Goal: Information Seeking & Learning: Compare options

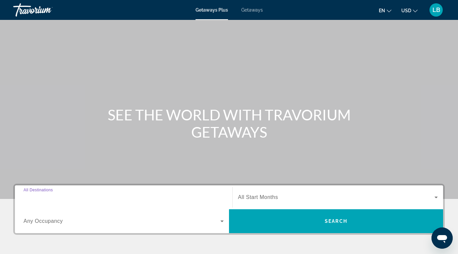
click at [142, 195] on input "Destination All Destinations" at bounding box center [124, 198] width 200 height 8
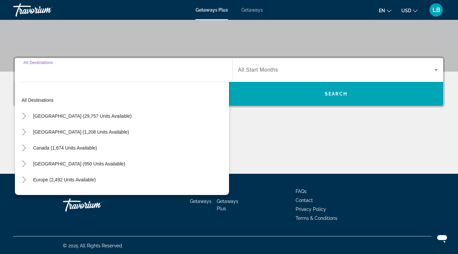
scroll to position [128, 0]
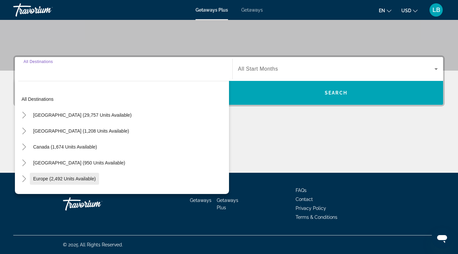
click at [74, 176] on span "Europe (2,492 units available)" at bounding box center [64, 178] width 63 height 5
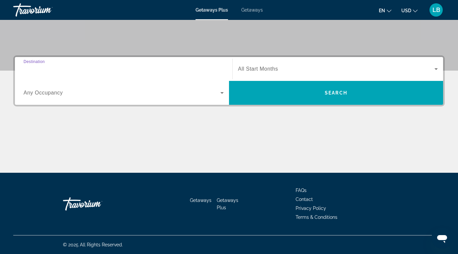
type input "**********"
click at [188, 94] on span "Search widget" at bounding box center [122, 93] width 197 height 8
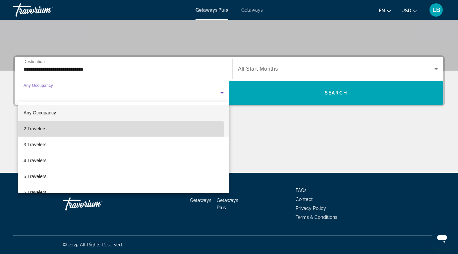
click at [109, 132] on mat-option "2 Travelers" at bounding box center [123, 129] width 211 height 16
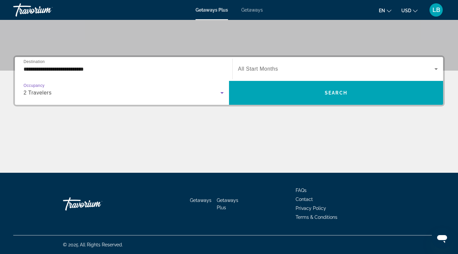
click at [314, 69] on span "Search widget" at bounding box center [336, 69] width 196 height 8
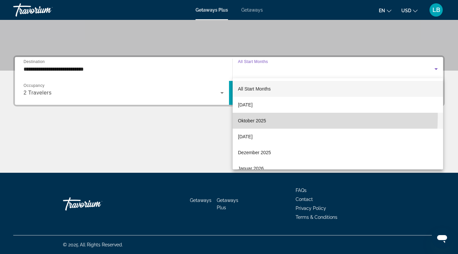
click at [257, 116] on mat-option "Oktober 2025" at bounding box center [338, 121] width 210 height 16
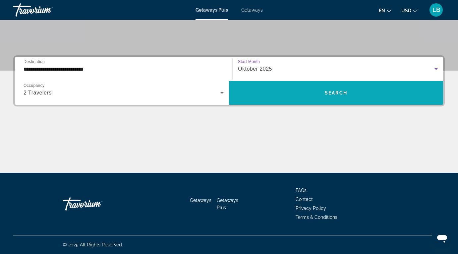
click at [321, 95] on span "Search widget" at bounding box center [336, 93] width 214 height 16
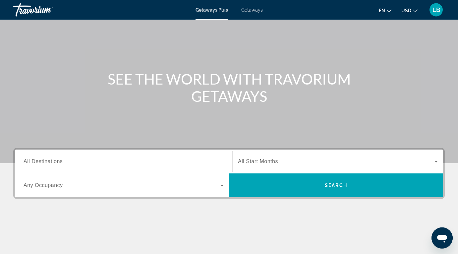
scroll to position [36, 0]
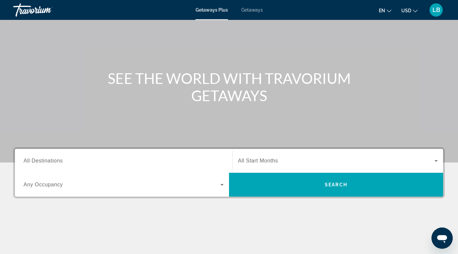
click at [69, 166] on div "Search widget" at bounding box center [124, 160] width 200 height 19
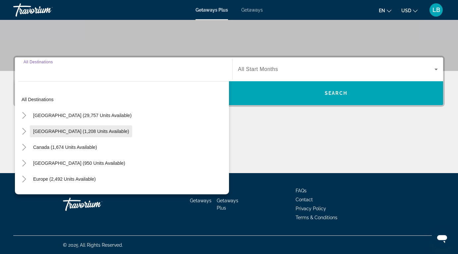
scroll to position [128, 0]
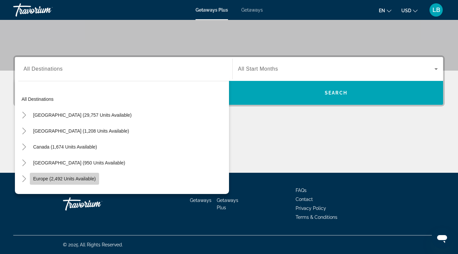
click at [62, 176] on span "Europe (2,492 units available)" at bounding box center [64, 178] width 63 height 5
type input "**********"
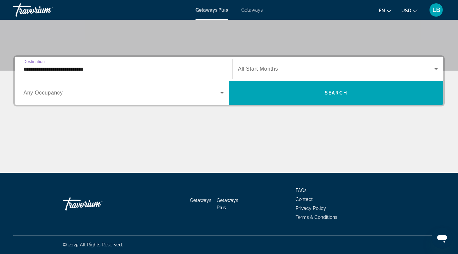
click at [110, 87] on div "Search widget" at bounding box center [124, 92] width 200 height 19
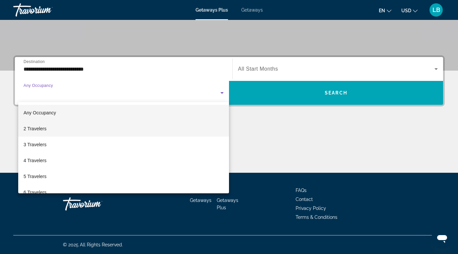
click at [75, 131] on mat-option "2 Travelers" at bounding box center [123, 129] width 211 height 16
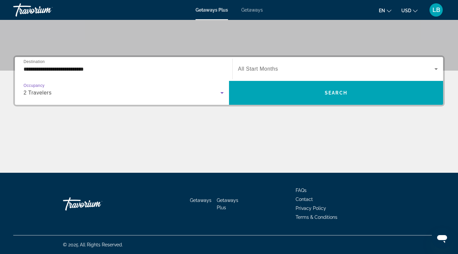
click at [309, 68] on span "Search widget" at bounding box center [336, 69] width 196 height 8
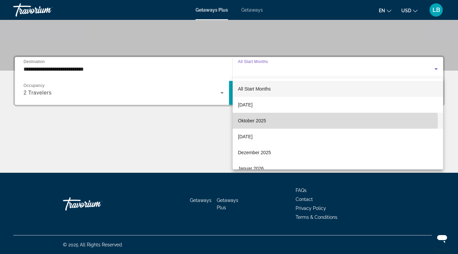
click at [250, 121] on span "Oktober 2025" at bounding box center [252, 121] width 28 height 8
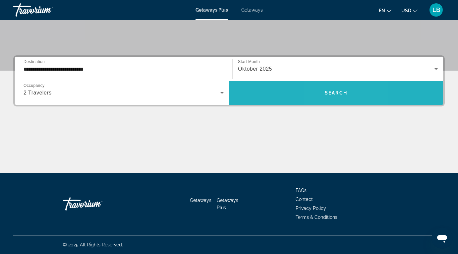
click at [332, 88] on span "Search widget" at bounding box center [336, 93] width 214 height 16
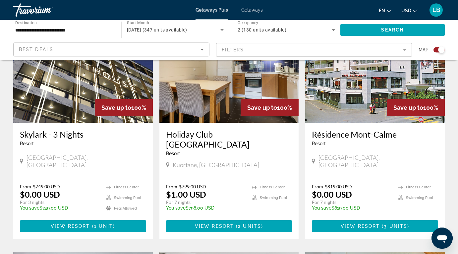
scroll to position [275, 0]
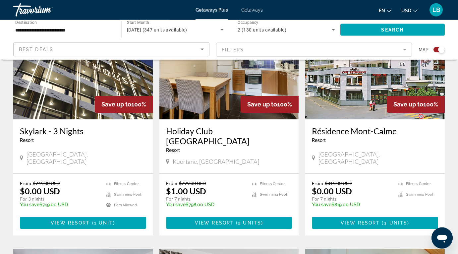
click at [205, 92] on img "Main content" at bounding box center [228, 66] width 139 height 106
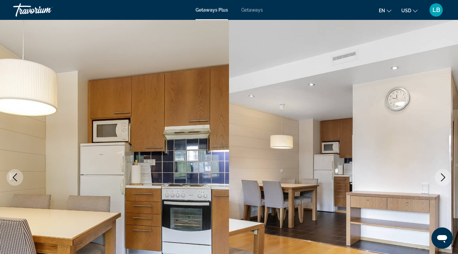
click at [442, 174] on icon "Next image" at bounding box center [443, 177] width 8 height 8
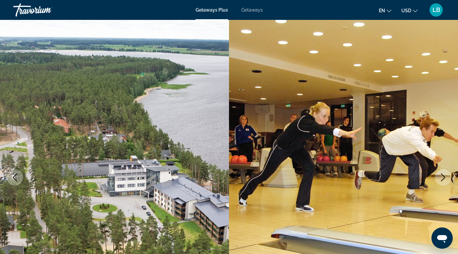
click at [442, 174] on icon "Next image" at bounding box center [443, 177] width 8 height 8
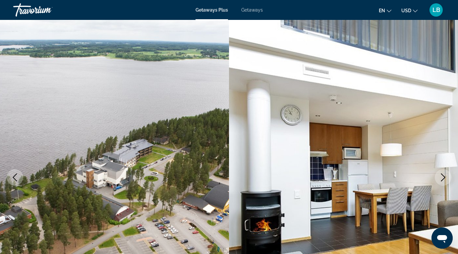
click at [442, 174] on icon "Next image" at bounding box center [443, 177] width 8 height 8
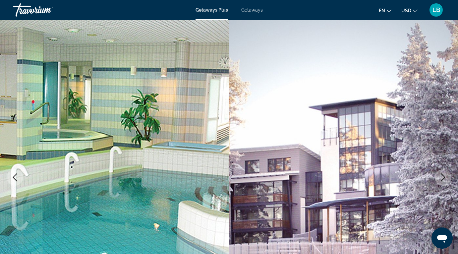
click at [442, 174] on icon "Next image" at bounding box center [443, 177] width 8 height 8
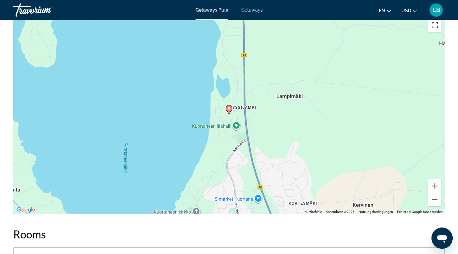
scroll to position [964, 0]
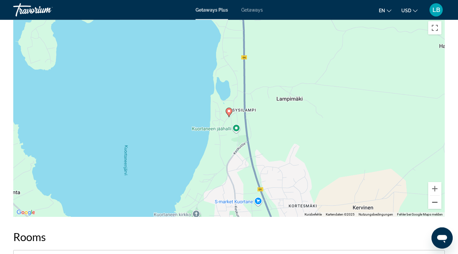
click at [433, 203] on button "Verkleinern" at bounding box center [434, 201] width 13 height 13
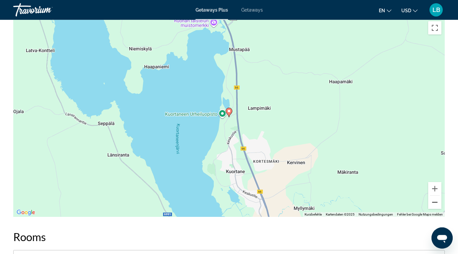
click at [433, 203] on button "Verkleinern" at bounding box center [434, 201] width 13 height 13
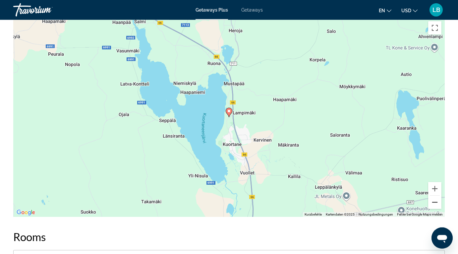
click at [433, 203] on button "Verkleinern" at bounding box center [434, 201] width 13 height 13
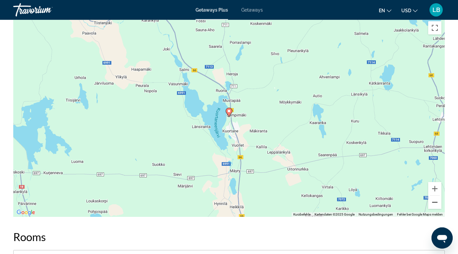
click at [433, 203] on button "Verkleinern" at bounding box center [434, 201] width 13 height 13
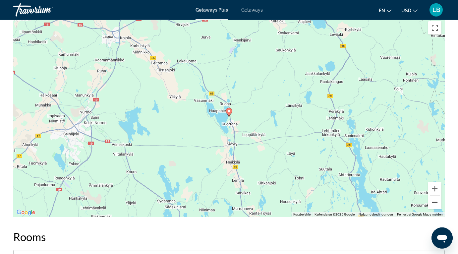
click at [433, 203] on button "Verkleinern" at bounding box center [434, 201] width 13 height 13
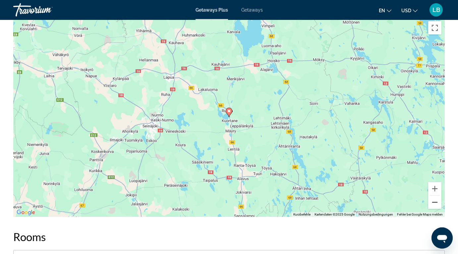
click at [433, 203] on button "Verkleinern" at bounding box center [434, 201] width 13 height 13
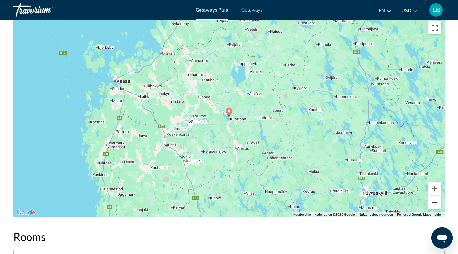
click at [433, 203] on button "Verkleinern" at bounding box center [434, 201] width 13 height 13
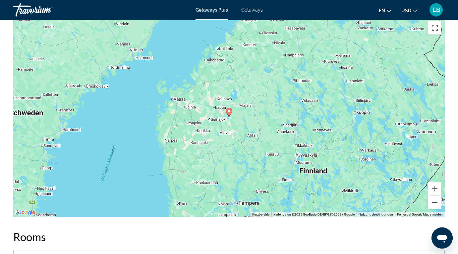
click at [433, 203] on button "Verkleinern" at bounding box center [434, 201] width 13 height 13
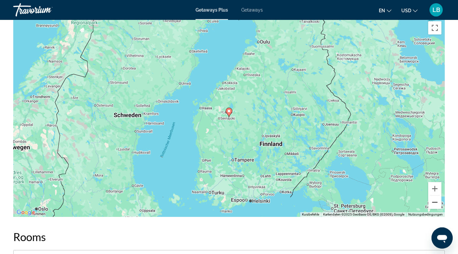
click at [433, 203] on button "Verkleinern" at bounding box center [434, 201] width 13 height 13
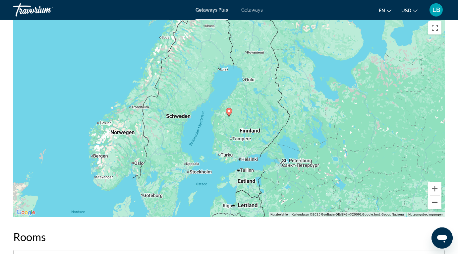
click at [433, 203] on button "Verkleinern" at bounding box center [434, 201] width 13 height 13
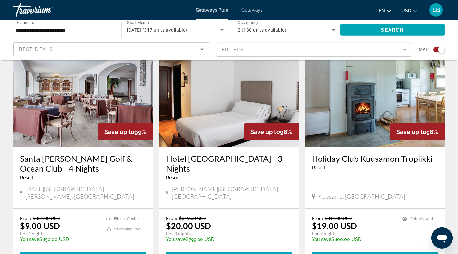
scroll to position [492, 0]
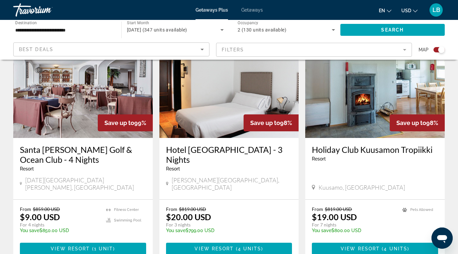
click at [82, 99] on img "Main content" at bounding box center [82, 85] width 139 height 106
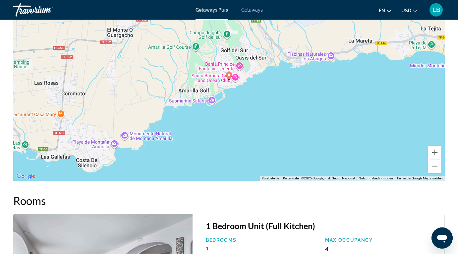
scroll to position [1084, 0]
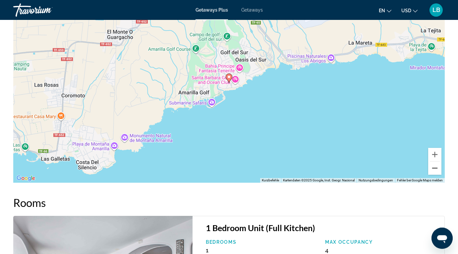
click at [433, 164] on button "Verkleinern" at bounding box center [434, 167] width 13 height 13
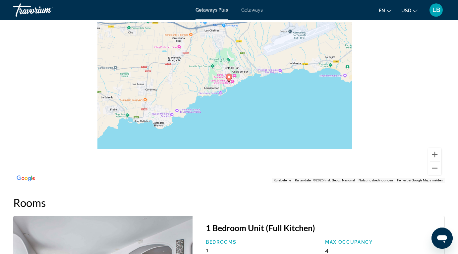
click at [433, 164] on button "Verkleinern" at bounding box center [434, 167] width 13 height 13
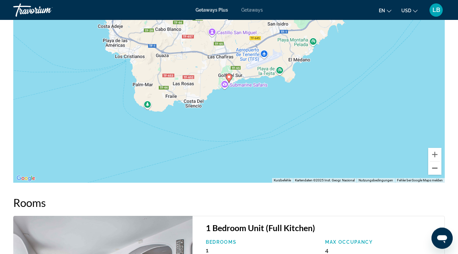
click at [433, 164] on button "Verkleinern" at bounding box center [434, 167] width 13 height 13
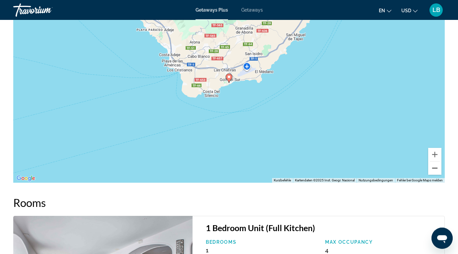
click at [433, 164] on button "Verkleinern" at bounding box center [434, 167] width 13 height 13
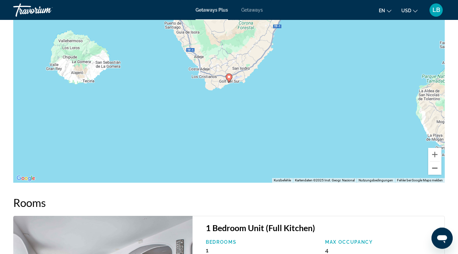
click at [433, 164] on button "Verkleinern" at bounding box center [434, 167] width 13 height 13
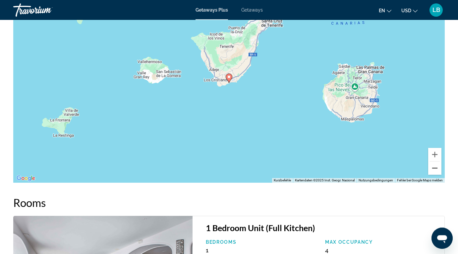
click at [433, 164] on button "Verkleinern" at bounding box center [434, 167] width 13 height 13
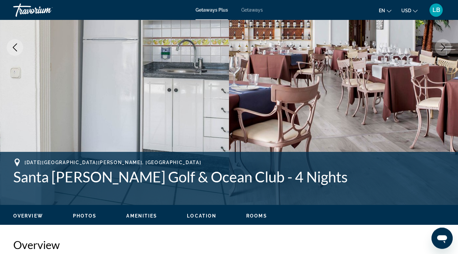
scroll to position [0, 0]
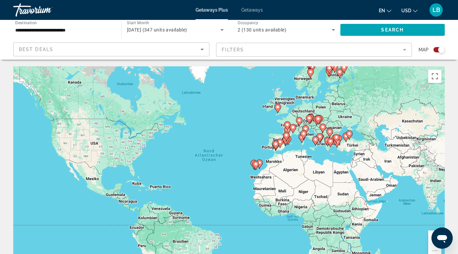
click at [249, 11] on span "Getaways" at bounding box center [252, 9] width 22 height 5
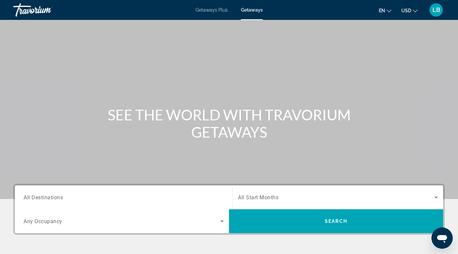
click at [88, 199] on input "Destination All Destinations" at bounding box center [124, 198] width 200 height 8
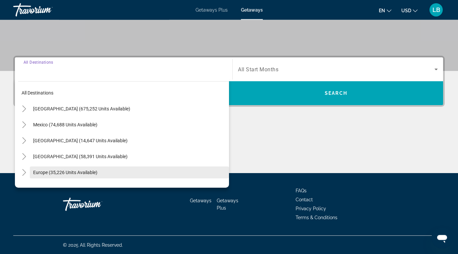
scroll to position [128, 0]
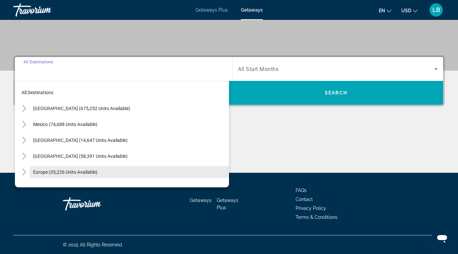
click at [77, 169] on span "Search widget" at bounding box center [129, 172] width 199 height 16
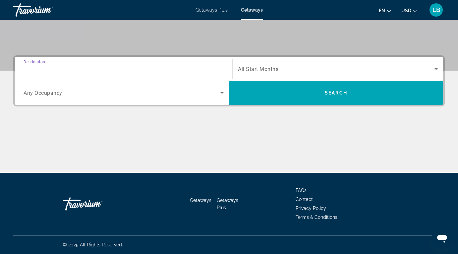
type input "**********"
click at [82, 95] on span "Search widget" at bounding box center [122, 93] width 197 height 8
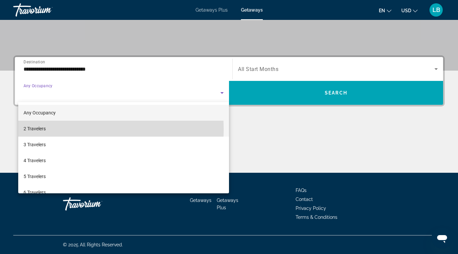
click at [67, 129] on mat-option "2 Travelers" at bounding box center [123, 129] width 211 height 16
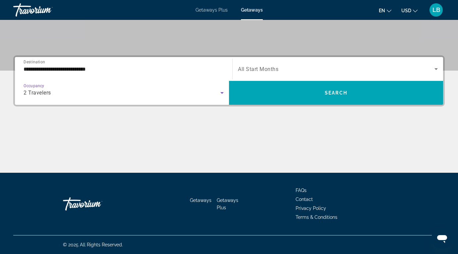
click at [320, 73] on div "Search widget" at bounding box center [338, 69] width 200 height 19
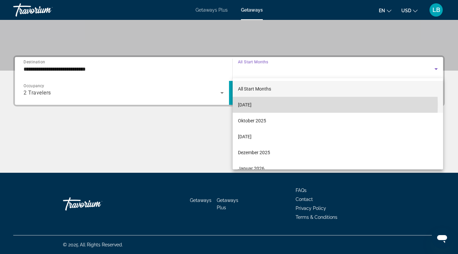
click at [297, 105] on mat-option "[DATE]" at bounding box center [338, 105] width 210 height 16
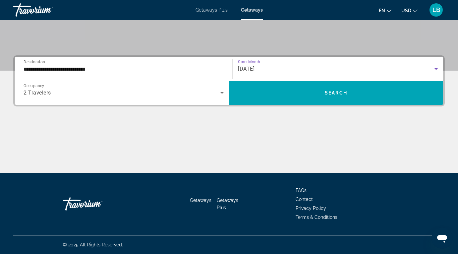
click at [295, 70] on div "[DATE]" at bounding box center [336, 69] width 196 height 8
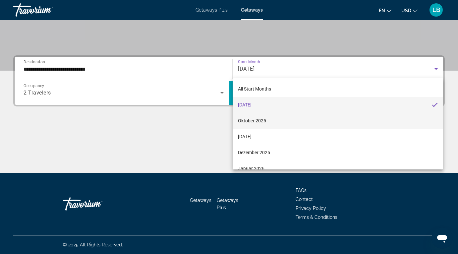
click at [267, 119] on mat-option "Oktober 2025" at bounding box center [338, 121] width 210 height 16
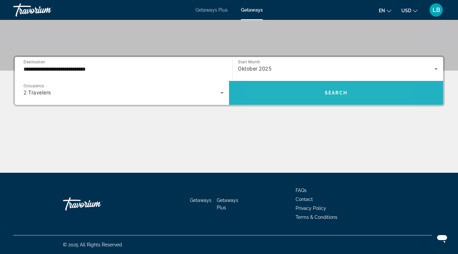
click at [303, 95] on span "Search widget" at bounding box center [336, 93] width 214 height 16
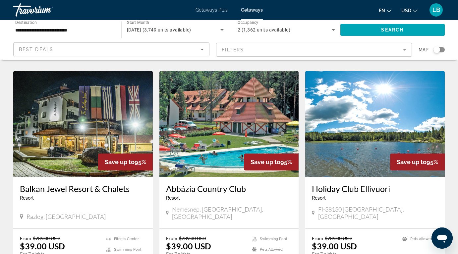
scroll to position [735, 0]
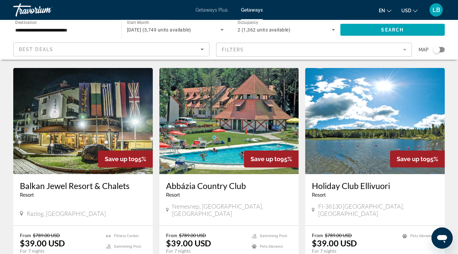
click at [372, 119] on img "Main content" at bounding box center [374, 121] width 139 height 106
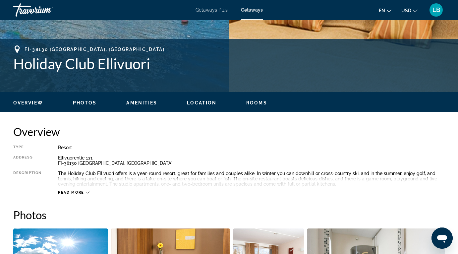
scroll to position [162, 0]
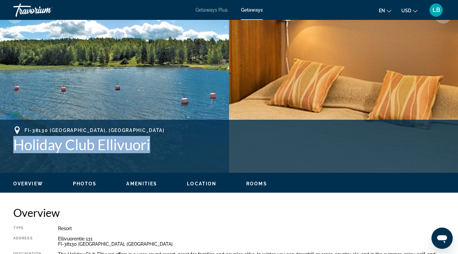
drag, startPoint x: 16, startPoint y: 141, endPoint x: 154, endPoint y: 152, distance: 138.9
click at [154, 152] on h1 "Holiday Club Ellivuori" at bounding box center [228, 144] width 431 height 17
copy h1 "Holiday Club Ellivuori"
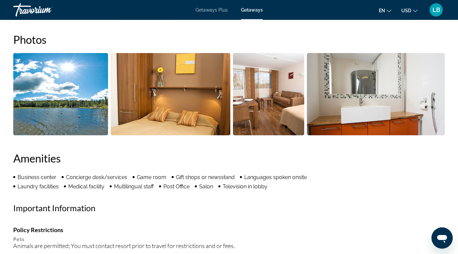
scroll to position [0, 0]
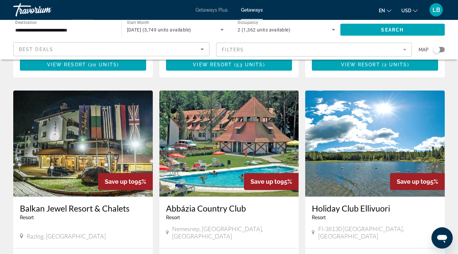
scroll to position [722, 0]
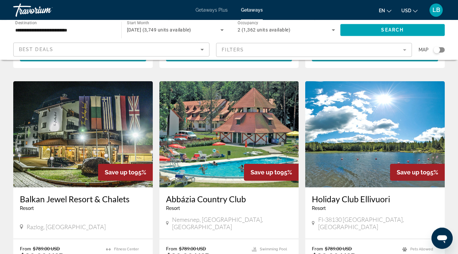
click at [215, 115] on img "Main content" at bounding box center [228, 134] width 139 height 106
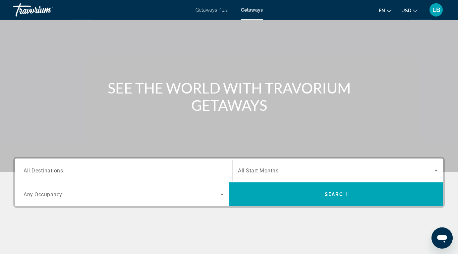
scroll to position [77, 0]
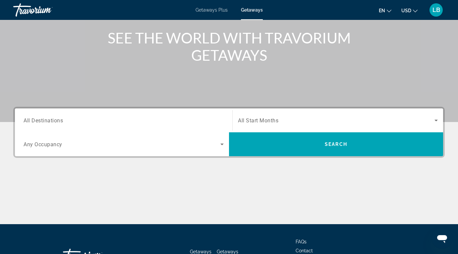
click at [120, 114] on div "Search widget" at bounding box center [124, 120] width 200 height 19
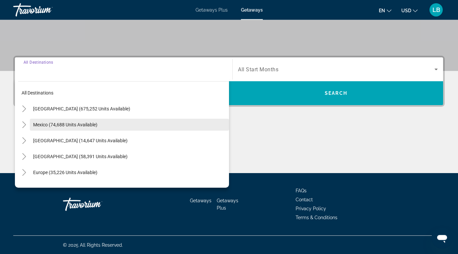
scroll to position [128, 0]
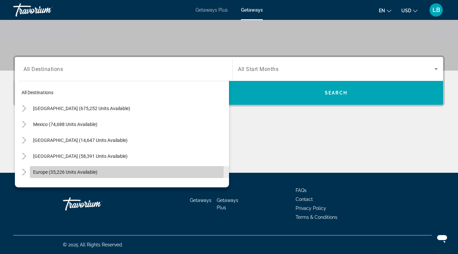
click at [82, 169] on span "Search widget" at bounding box center [129, 172] width 199 height 16
type input "**********"
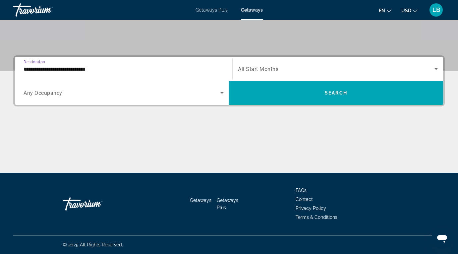
click at [81, 94] on span "Search widget" at bounding box center [122, 93] width 197 height 8
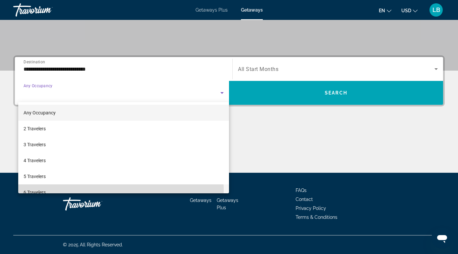
click at [52, 191] on mat-option "6 Travelers" at bounding box center [123, 192] width 211 height 16
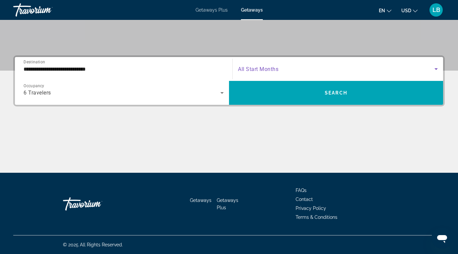
click at [283, 69] on span "Search widget" at bounding box center [336, 69] width 196 height 8
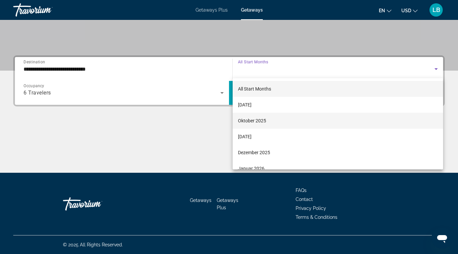
click at [266, 120] on mat-option "Oktober 2025" at bounding box center [338, 121] width 210 height 16
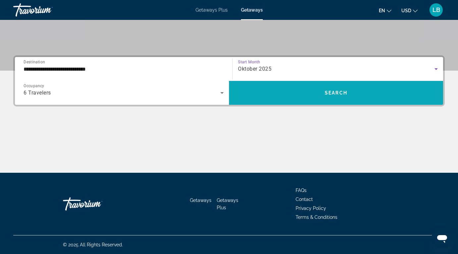
click at [327, 94] on span "Search" at bounding box center [336, 92] width 23 height 5
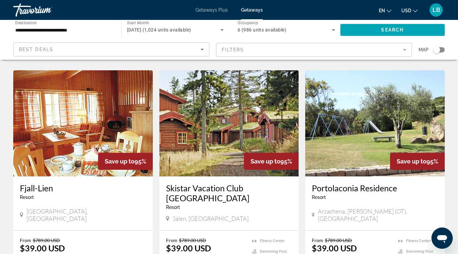
scroll to position [485, 0]
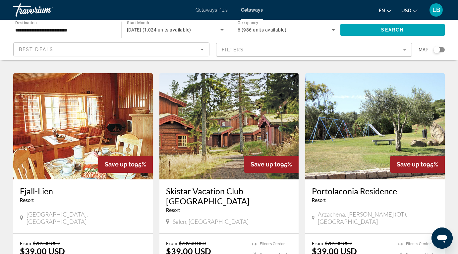
click at [207, 132] on img "Main content" at bounding box center [228, 126] width 139 height 106
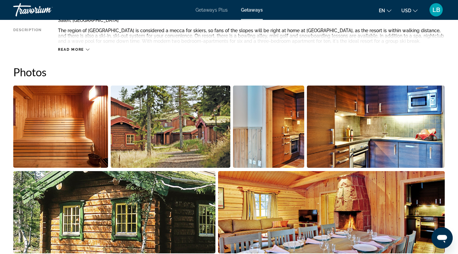
scroll to position [383, 0]
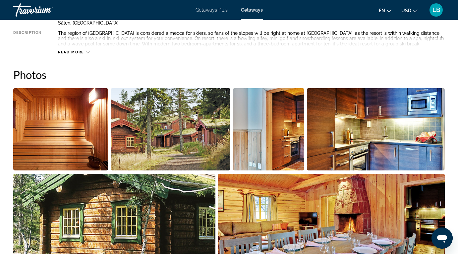
click at [97, 123] on img "Open full-screen image slider" at bounding box center [60, 129] width 95 height 82
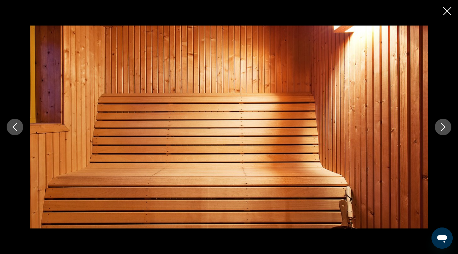
click at [443, 128] on icon "Next image" at bounding box center [443, 127] width 4 height 8
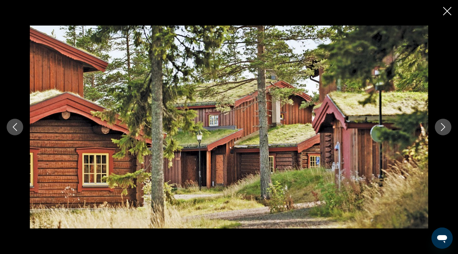
click at [443, 128] on icon "Next image" at bounding box center [443, 127] width 4 height 8
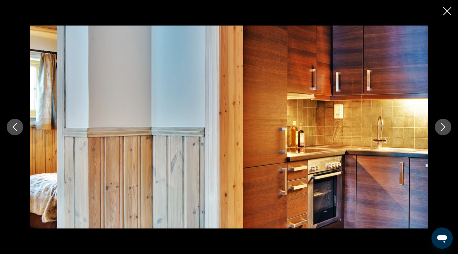
click at [443, 128] on icon "Next image" at bounding box center [443, 127] width 4 height 8
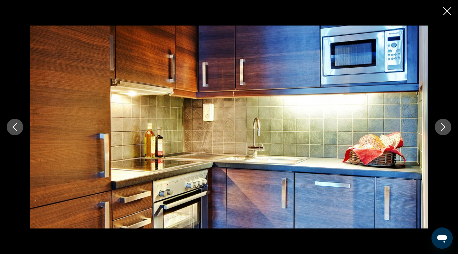
click at [443, 128] on icon "Next image" at bounding box center [443, 127] width 4 height 8
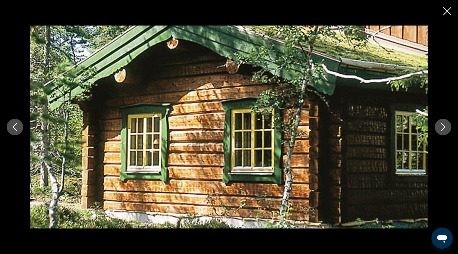
click at [443, 128] on icon "Next image" at bounding box center [443, 127] width 4 height 8
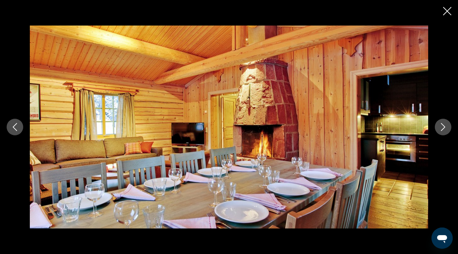
click at [443, 128] on icon "Next image" at bounding box center [443, 127] width 4 height 8
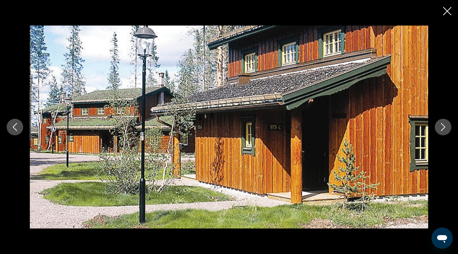
click at [443, 128] on icon "Next image" at bounding box center [443, 127] width 4 height 8
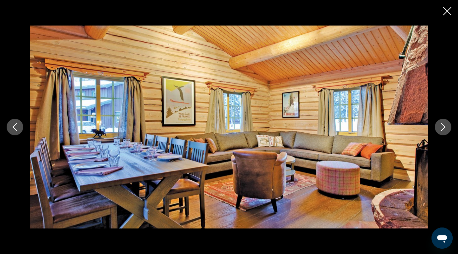
click at [443, 128] on icon "Next image" at bounding box center [443, 127] width 4 height 8
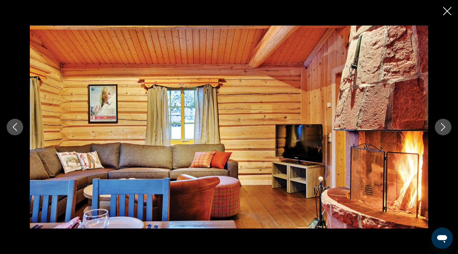
click at [443, 128] on icon "Next image" at bounding box center [443, 127] width 4 height 8
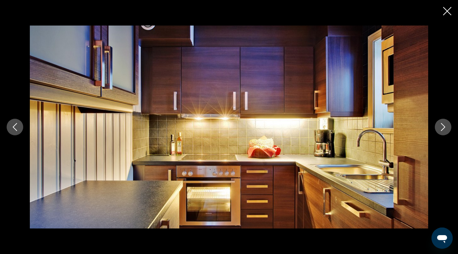
click at [443, 128] on icon "Next image" at bounding box center [443, 127] width 4 height 8
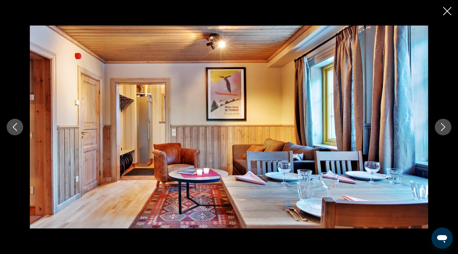
click at [443, 128] on icon "Next image" at bounding box center [443, 127] width 4 height 8
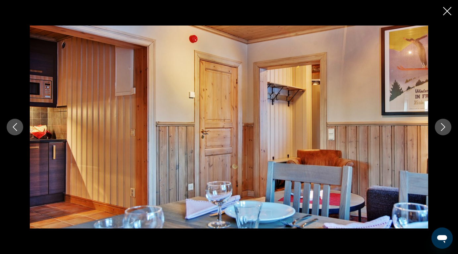
click at [443, 128] on icon "Next image" at bounding box center [443, 127] width 4 height 8
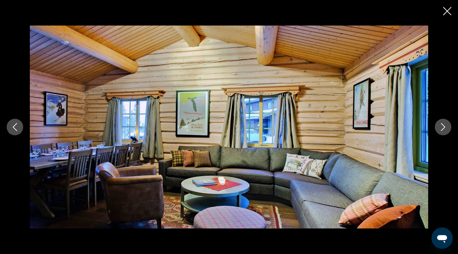
click at [443, 128] on icon "Next image" at bounding box center [443, 127] width 4 height 8
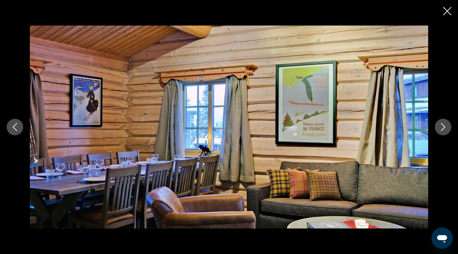
click at [443, 128] on icon "Next image" at bounding box center [443, 127] width 4 height 8
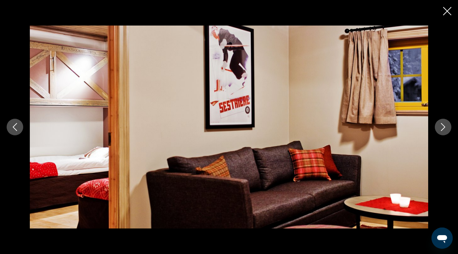
click at [443, 128] on icon "Next image" at bounding box center [443, 127] width 4 height 8
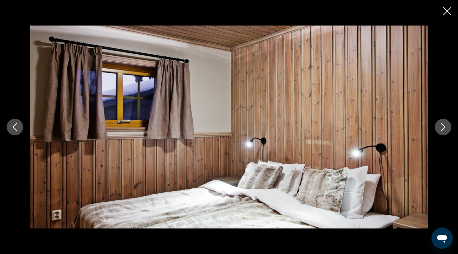
click at [443, 128] on icon "Next image" at bounding box center [443, 127] width 4 height 8
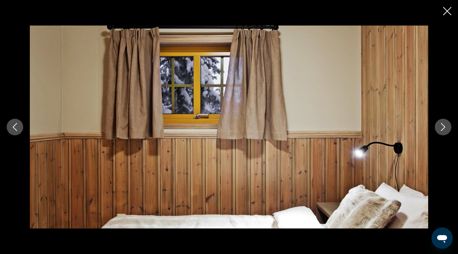
click at [443, 128] on icon "Next image" at bounding box center [443, 127] width 4 height 8
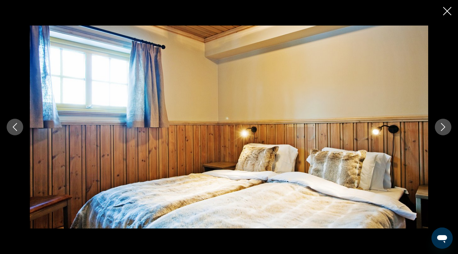
click at [443, 128] on icon "Next image" at bounding box center [443, 127] width 4 height 8
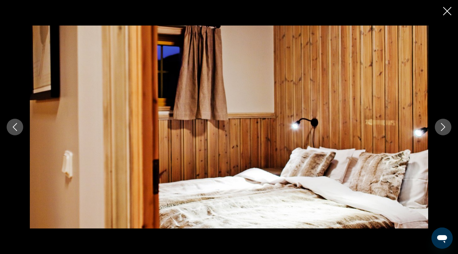
click at [443, 128] on icon "Next image" at bounding box center [443, 127] width 4 height 8
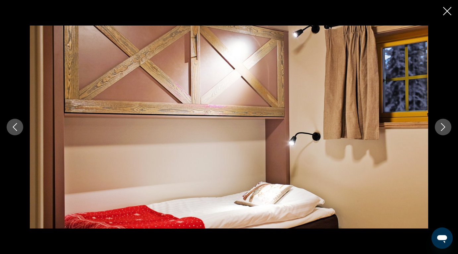
click at [443, 128] on icon "Next image" at bounding box center [443, 127] width 4 height 8
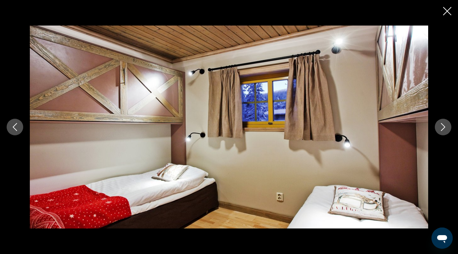
click at [443, 128] on icon "Next image" at bounding box center [443, 127] width 4 height 8
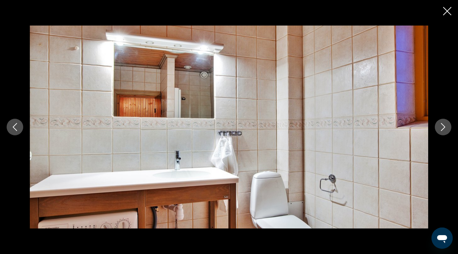
click at [443, 128] on icon "Next image" at bounding box center [443, 127] width 4 height 8
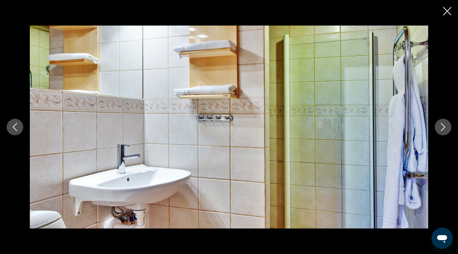
click at [443, 128] on icon "Next image" at bounding box center [443, 127] width 4 height 8
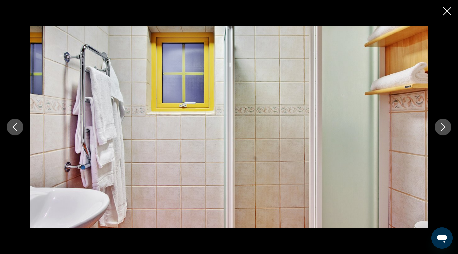
click at [443, 128] on icon "Next image" at bounding box center [443, 127] width 4 height 8
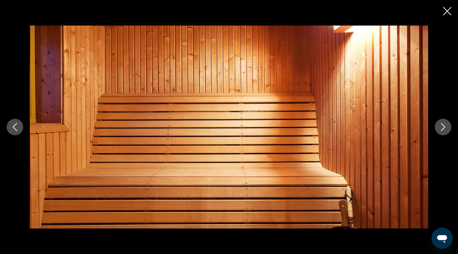
click at [443, 128] on icon "Next image" at bounding box center [443, 127] width 4 height 8
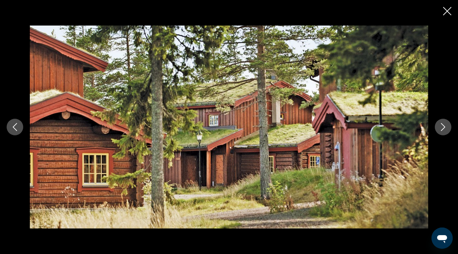
click at [444, 9] on icon "Close slideshow" at bounding box center [447, 11] width 8 height 8
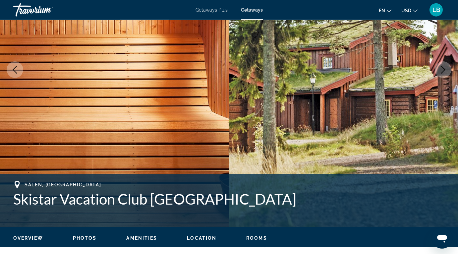
scroll to position [221, 0]
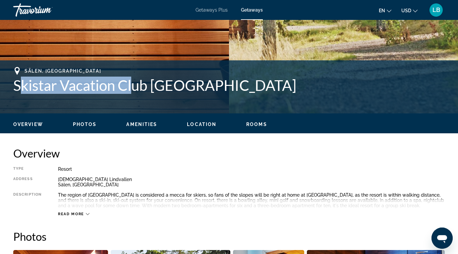
drag, startPoint x: 17, startPoint y: 83, endPoint x: 135, endPoint y: 105, distance: 119.7
click at [135, 105] on div "Sälen, [GEOGRAPHIC_DATA] Skistar Vacation Club [GEOGRAPHIC_DATA]" at bounding box center [228, 87] width 431 height 40
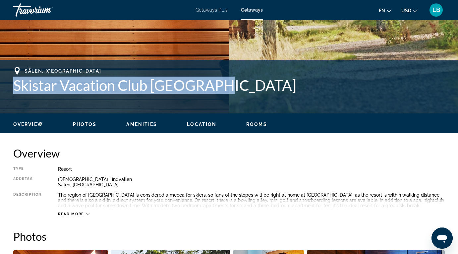
drag, startPoint x: 16, startPoint y: 87, endPoint x: 225, endPoint y: 97, distance: 209.7
click at [225, 97] on div "Sälen, [GEOGRAPHIC_DATA] Skistar Vacation Club [GEOGRAPHIC_DATA]" at bounding box center [228, 87] width 431 height 40
copy h1 "Skistar Vacation Club [GEOGRAPHIC_DATA]"
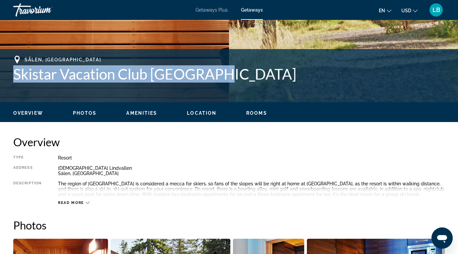
scroll to position [224, 0]
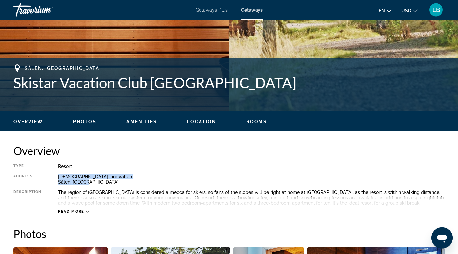
drag, startPoint x: 58, startPoint y: 177, endPoint x: 90, endPoint y: 185, distance: 32.9
click at [90, 185] on div "Type Resort All-Inclusive No All-Inclusive Address Snotorget Lindvallen Sälen, …" at bounding box center [228, 189] width 431 height 50
copy div "[DEMOGRAPHIC_DATA] Lindvallen Sälen, [GEOGRAPHIC_DATA]"
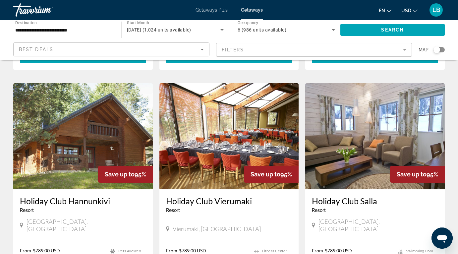
scroll to position [708, 0]
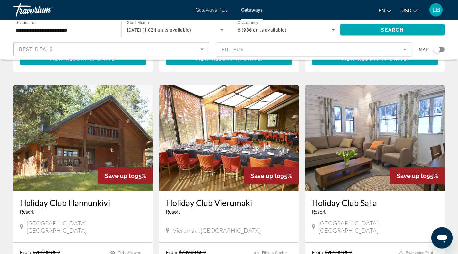
click at [61, 111] on img "Main content" at bounding box center [82, 138] width 139 height 106
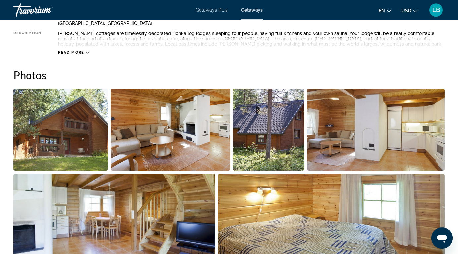
scroll to position [423, 0]
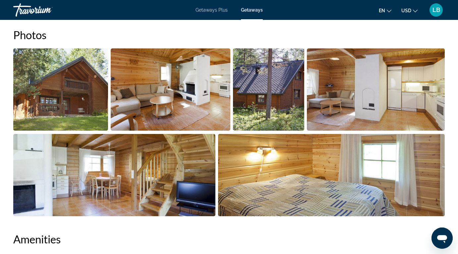
click at [87, 84] on img "Open full-screen image slider" at bounding box center [60, 89] width 95 height 82
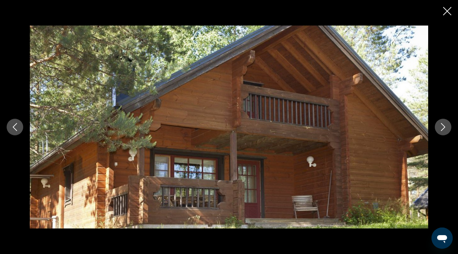
click at [443, 127] on icon "Next image" at bounding box center [443, 127] width 8 height 8
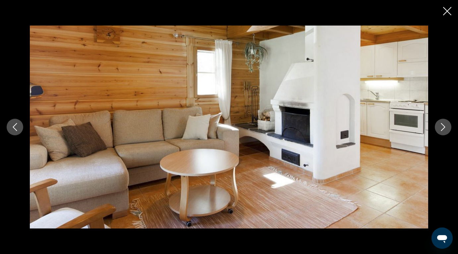
click at [443, 127] on icon "Next image" at bounding box center [443, 127] width 8 height 8
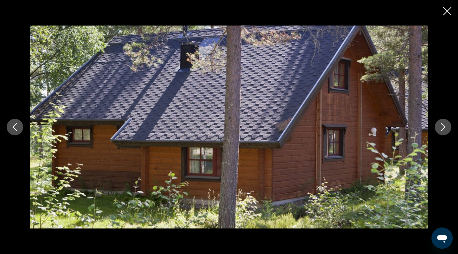
click at [443, 127] on icon "Next image" at bounding box center [443, 127] width 8 height 8
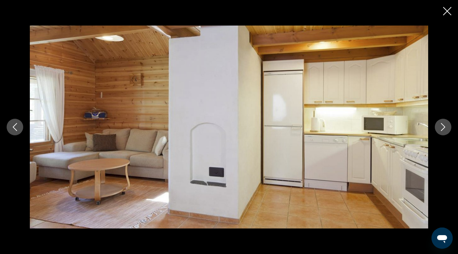
click at [443, 127] on icon "Next image" at bounding box center [443, 127] width 8 height 8
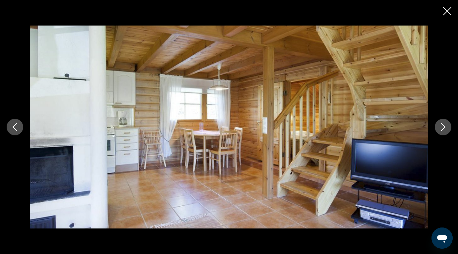
click at [443, 127] on icon "Next image" at bounding box center [443, 127] width 8 height 8
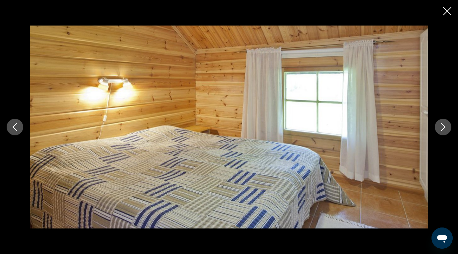
click at [443, 127] on icon "Next image" at bounding box center [443, 127] width 8 height 8
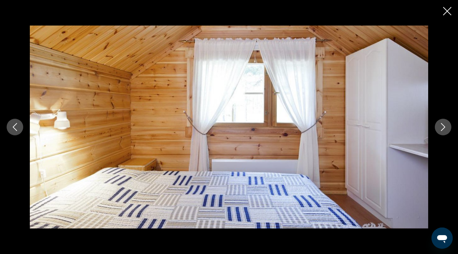
click at [443, 127] on icon "Next image" at bounding box center [443, 127] width 8 height 8
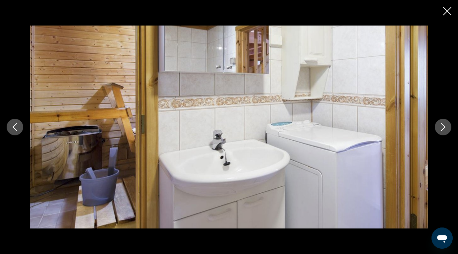
click at [443, 127] on icon "Next image" at bounding box center [443, 127] width 8 height 8
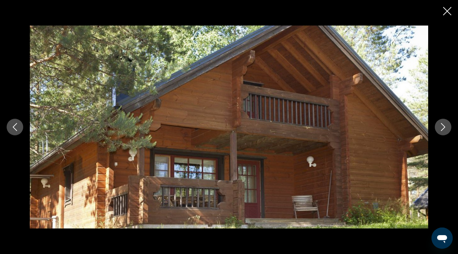
click at [443, 127] on icon "Next image" at bounding box center [443, 127] width 8 height 8
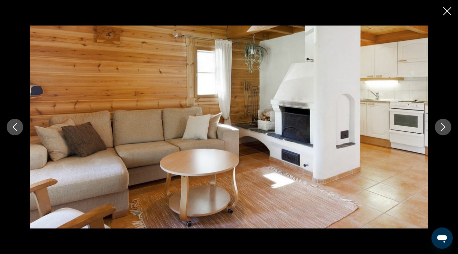
click at [443, 127] on icon "Next image" at bounding box center [443, 127] width 8 height 8
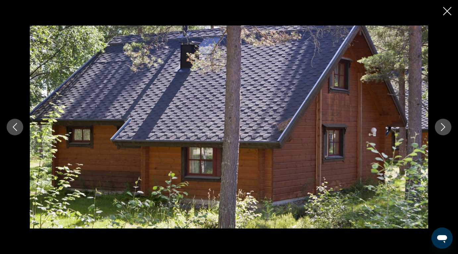
click at [443, 127] on icon "Next image" at bounding box center [443, 127] width 8 height 8
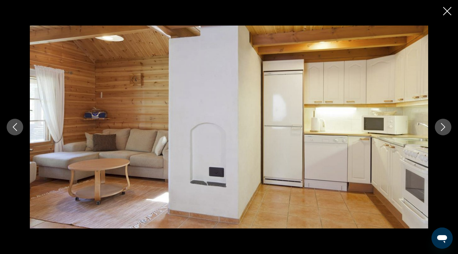
click at [446, 17] on button "Close slideshow" at bounding box center [447, 12] width 8 height 10
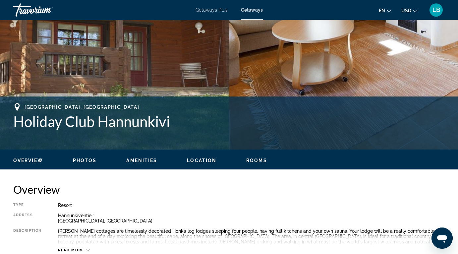
scroll to position [225, 0]
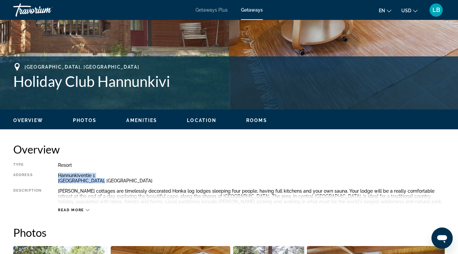
drag, startPoint x: 56, startPoint y: 174, endPoint x: 93, endPoint y: 181, distance: 37.7
click at [93, 181] on div "Type Resort All-Inclusive No All-Inclusive Address [STREET_ADDRESS] Description…" at bounding box center [228, 187] width 431 height 50
copy div "[STREET_ADDRESS]"
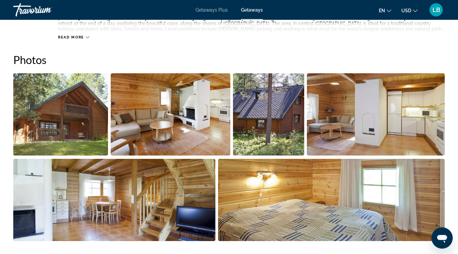
scroll to position [447, 0]
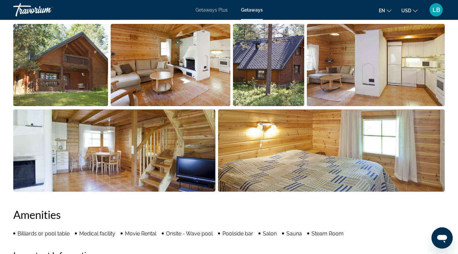
click at [97, 63] on img "Open full-screen image slider" at bounding box center [60, 65] width 95 height 82
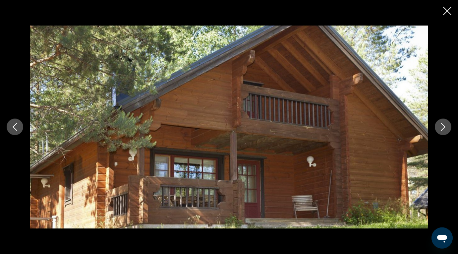
click at [445, 127] on icon "Next image" at bounding box center [443, 127] width 4 height 8
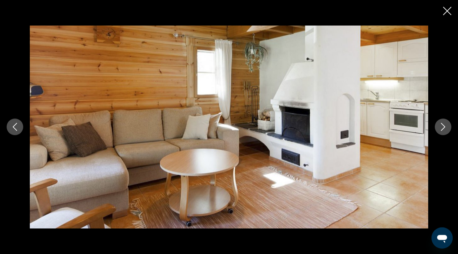
click at [445, 127] on icon "Next image" at bounding box center [443, 127] width 4 height 8
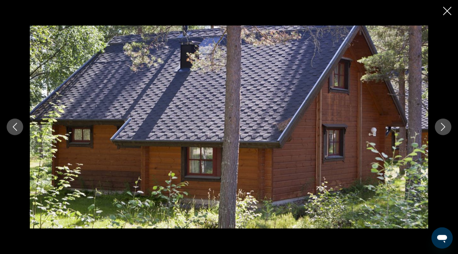
click at [445, 127] on icon "Next image" at bounding box center [443, 127] width 4 height 8
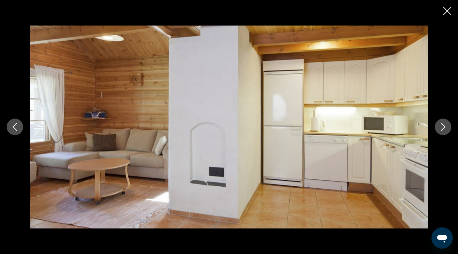
click at [445, 127] on icon "Next image" at bounding box center [443, 127] width 4 height 8
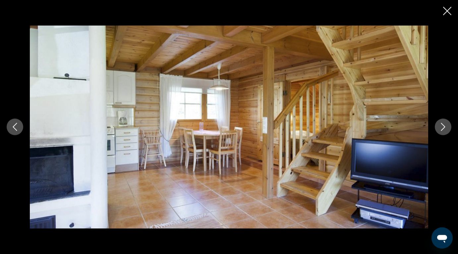
click at [445, 127] on icon "Next image" at bounding box center [443, 127] width 4 height 8
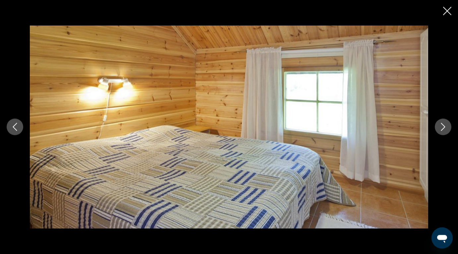
click at [445, 127] on icon "Next image" at bounding box center [443, 127] width 4 height 8
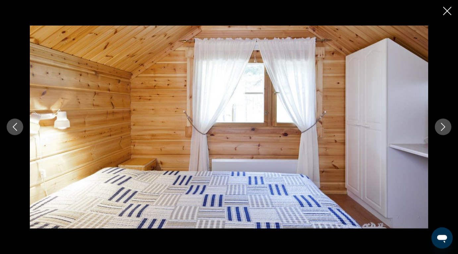
click at [445, 127] on icon "Next image" at bounding box center [443, 127] width 4 height 8
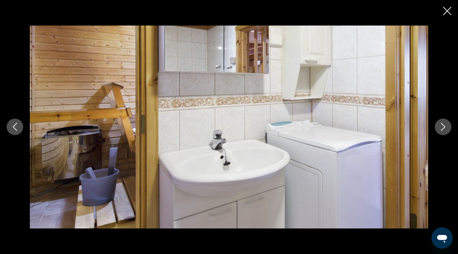
click at [445, 127] on icon "Next image" at bounding box center [443, 127] width 4 height 8
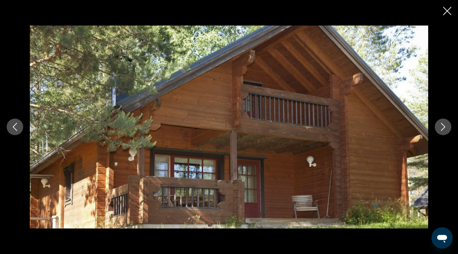
click at [445, 127] on icon "Next image" at bounding box center [443, 127] width 4 height 8
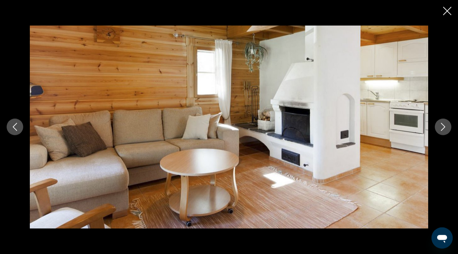
click at [445, 127] on icon "Next image" at bounding box center [443, 127] width 4 height 8
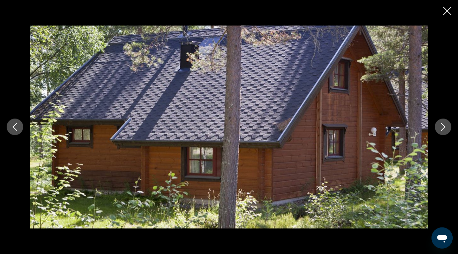
click at [447, 14] on icon "Close slideshow" at bounding box center [447, 11] width 8 height 8
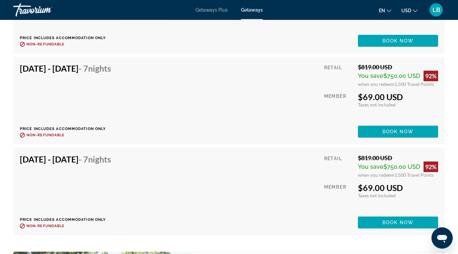
scroll to position [1349, 0]
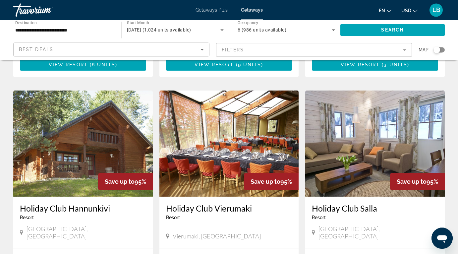
scroll to position [707, 0]
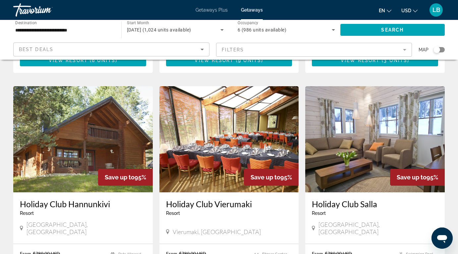
click at [248, 117] on img "Main content" at bounding box center [228, 139] width 139 height 106
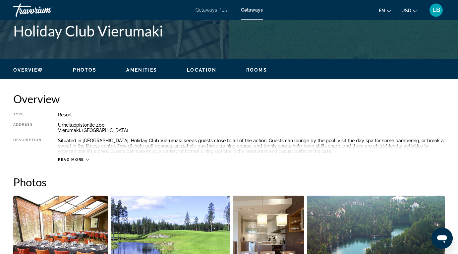
scroll to position [416, 0]
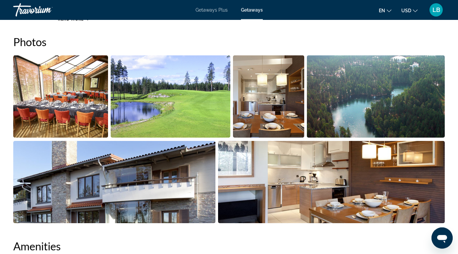
click at [58, 101] on img "Open full-screen image slider" at bounding box center [60, 96] width 95 height 82
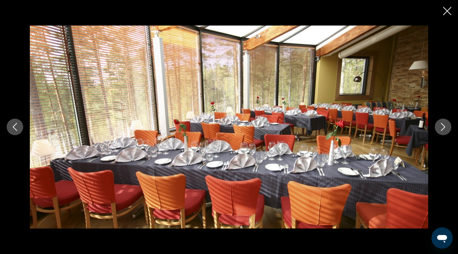
click at [443, 126] on icon "Next image" at bounding box center [443, 127] width 8 height 8
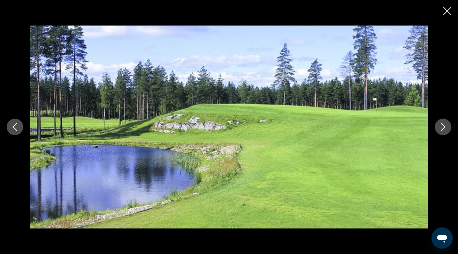
click at [443, 126] on icon "Next image" at bounding box center [443, 127] width 8 height 8
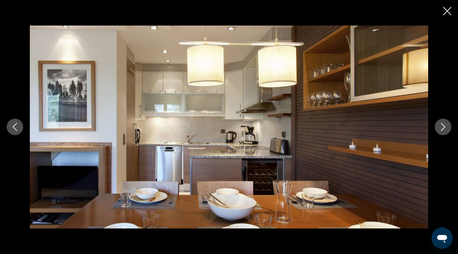
click at [443, 126] on icon "Next image" at bounding box center [443, 127] width 8 height 8
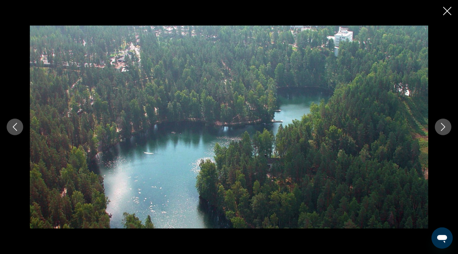
click at [443, 126] on icon "Next image" at bounding box center [443, 127] width 8 height 8
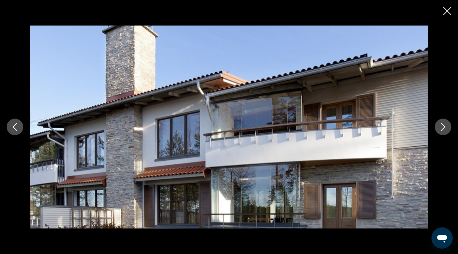
click at [443, 126] on icon "Next image" at bounding box center [443, 127] width 8 height 8
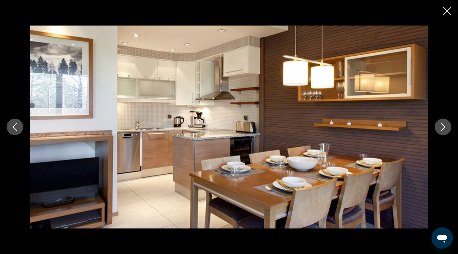
click at [443, 126] on icon "Next image" at bounding box center [443, 127] width 8 height 8
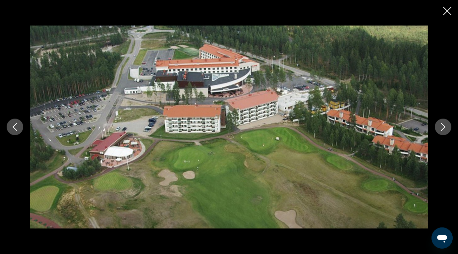
click at [443, 126] on icon "Next image" at bounding box center [443, 127] width 8 height 8
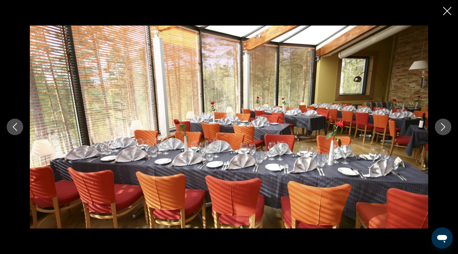
click at [443, 126] on icon "Next image" at bounding box center [443, 127] width 8 height 8
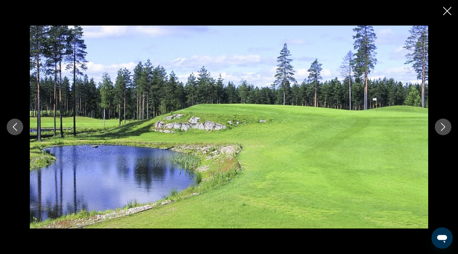
click at [447, 14] on icon "Close slideshow" at bounding box center [447, 11] width 8 height 8
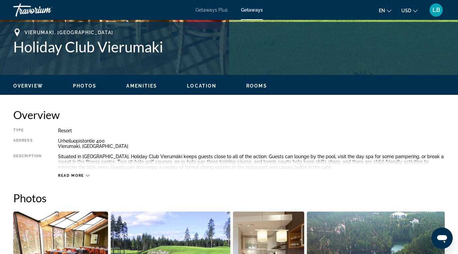
scroll to position [258, 0]
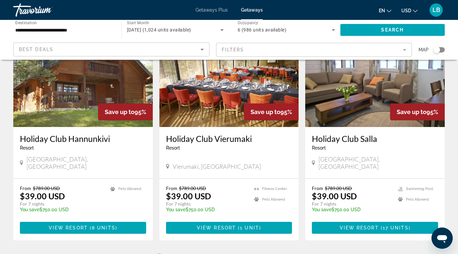
scroll to position [714, 0]
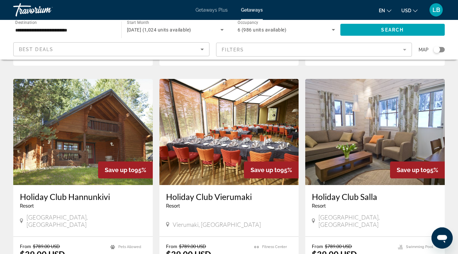
click at [369, 138] on img "Main content" at bounding box center [374, 132] width 139 height 106
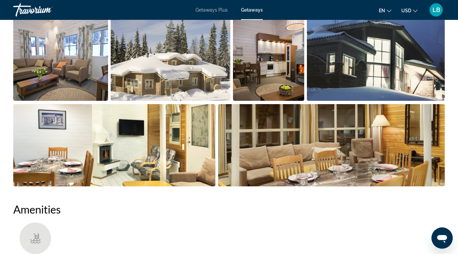
scroll to position [425, 0]
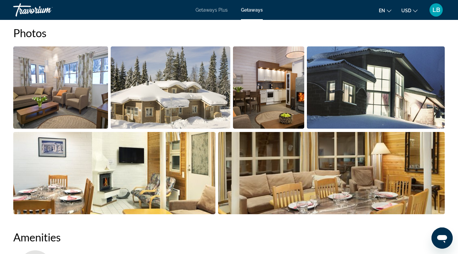
click at [79, 88] on img "Open full-screen image slider" at bounding box center [60, 87] width 95 height 82
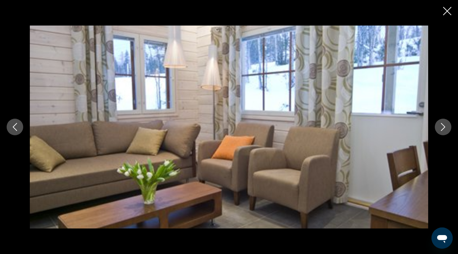
click at [442, 126] on icon "Next image" at bounding box center [443, 127] width 8 height 8
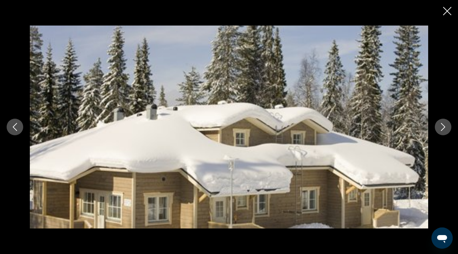
click at [442, 126] on icon "Next image" at bounding box center [443, 127] width 8 height 8
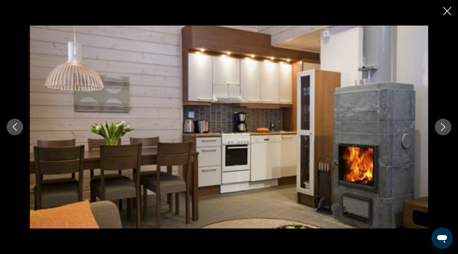
click at [442, 126] on icon "Next image" at bounding box center [443, 127] width 8 height 8
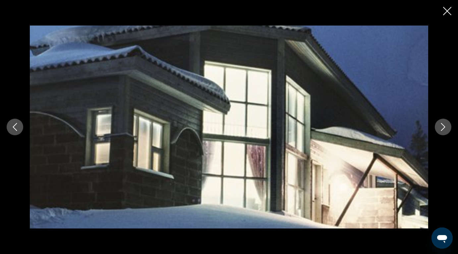
click at [442, 126] on icon "Next image" at bounding box center [443, 127] width 8 height 8
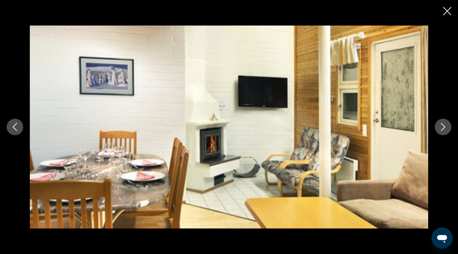
click at [442, 126] on icon "Next image" at bounding box center [443, 127] width 8 height 8
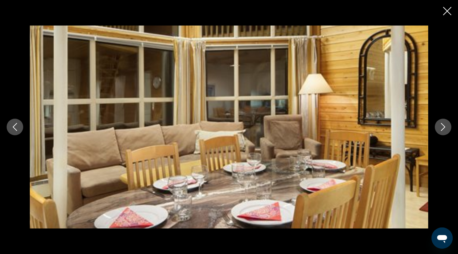
click at [442, 126] on icon "Next image" at bounding box center [443, 127] width 8 height 8
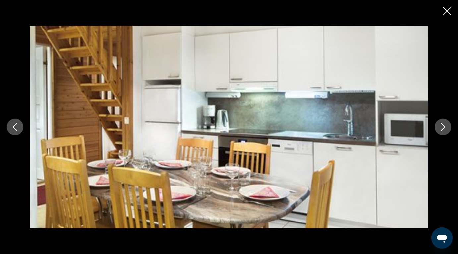
click at [442, 126] on icon "Next image" at bounding box center [443, 127] width 8 height 8
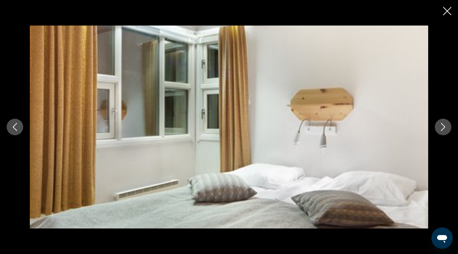
click at [442, 126] on icon "Next image" at bounding box center [443, 127] width 8 height 8
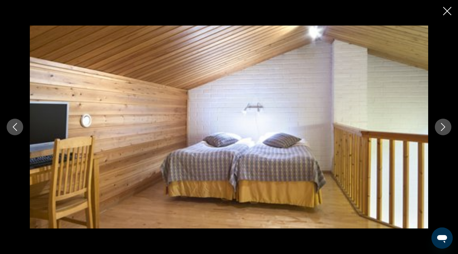
click at [442, 126] on icon "Next image" at bounding box center [443, 127] width 8 height 8
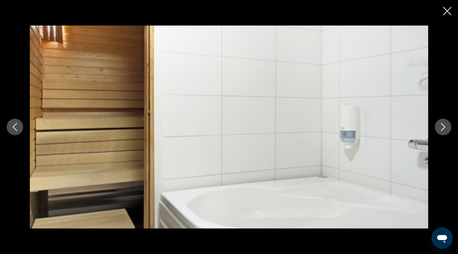
click at [442, 126] on icon "Next image" at bounding box center [443, 127] width 8 height 8
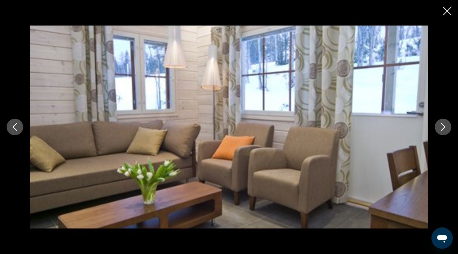
click at [442, 126] on icon "Next image" at bounding box center [443, 127] width 8 height 8
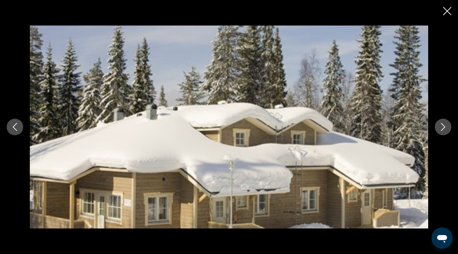
click at [442, 126] on icon "Next image" at bounding box center [443, 127] width 8 height 8
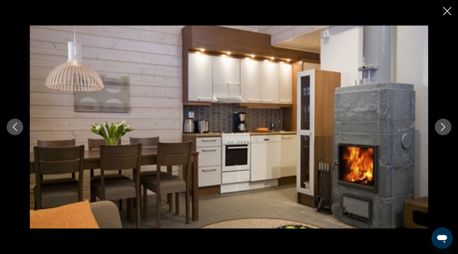
click at [442, 126] on icon "Next image" at bounding box center [443, 127] width 8 height 8
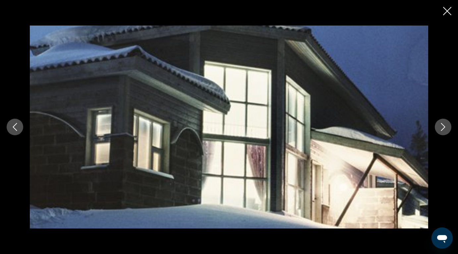
click at [442, 126] on icon "Next image" at bounding box center [443, 127] width 8 height 8
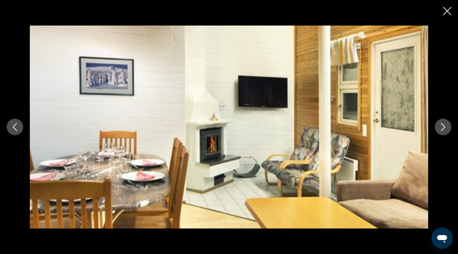
click at [447, 15] on icon "Close slideshow" at bounding box center [447, 11] width 8 height 8
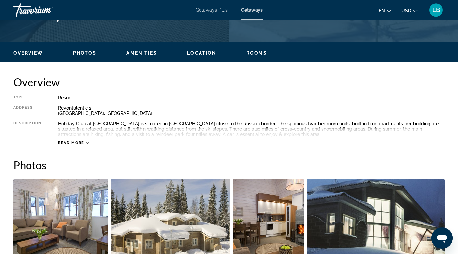
scroll to position [289, 0]
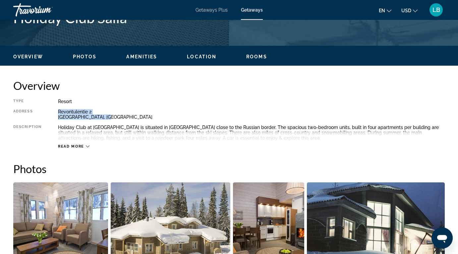
drag, startPoint x: 58, startPoint y: 110, endPoint x: 101, endPoint y: 115, distance: 43.3
click at [101, 115] on div "Revontulentie 2 Sallatunturi, [GEOGRAPHIC_DATA]" at bounding box center [251, 114] width 387 height 11
copy div "Revontulentie 2 Sallatunturi, [GEOGRAPHIC_DATA]"
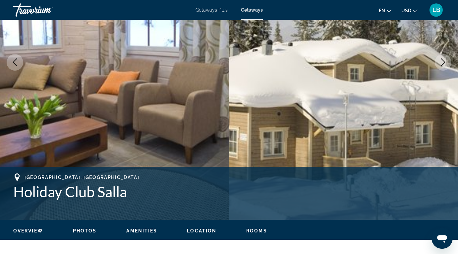
scroll to position [118, 0]
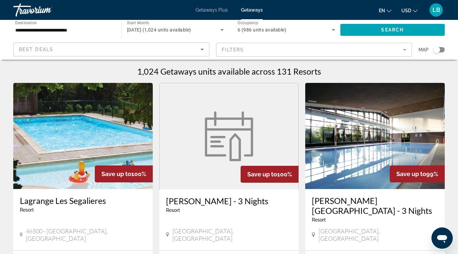
click at [101, 29] on input "**********" at bounding box center [63, 30] width 97 height 8
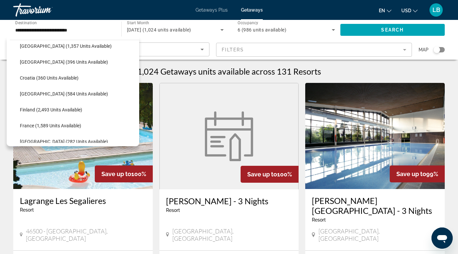
scroll to position [136, 0]
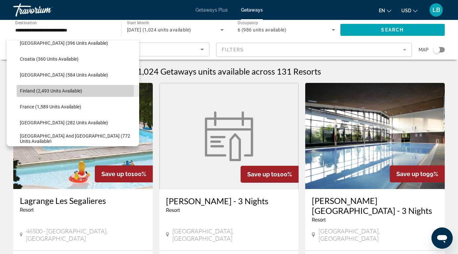
click at [46, 89] on span "Finland (2,493 units available)" at bounding box center [51, 90] width 62 height 5
type input "**********"
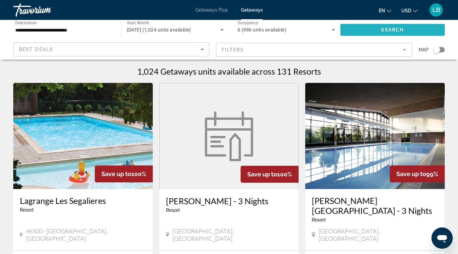
click at [373, 28] on span "Search widget" at bounding box center [392, 30] width 105 height 16
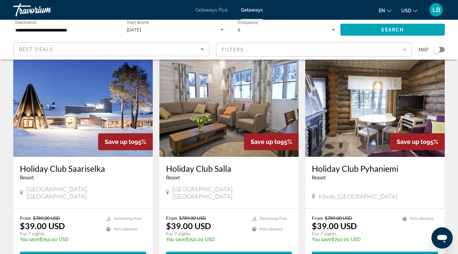
scroll to position [28, 0]
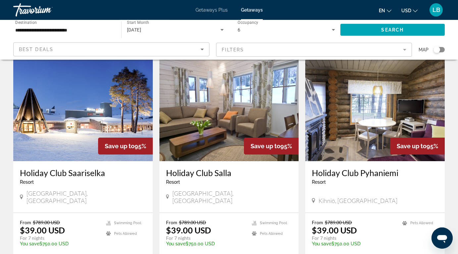
click at [78, 116] on img "Main content" at bounding box center [82, 108] width 139 height 106
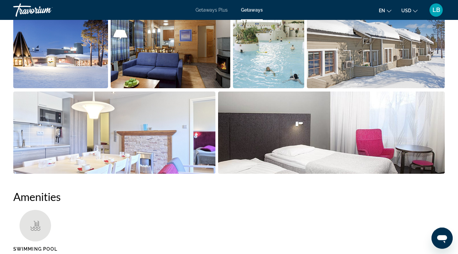
scroll to position [397, 0]
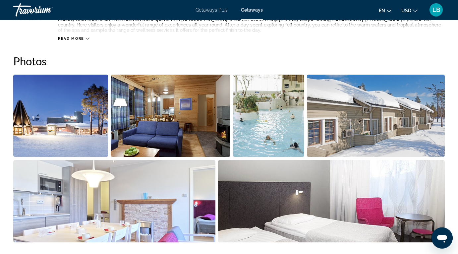
click at [69, 127] on img "Open full-screen image slider" at bounding box center [60, 116] width 95 height 82
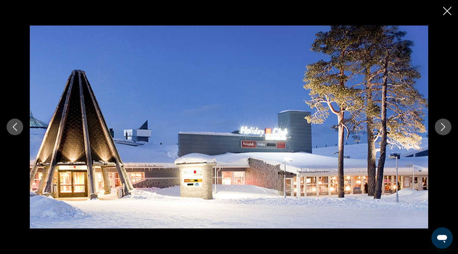
click at [447, 127] on button "Next image" at bounding box center [443, 127] width 17 height 17
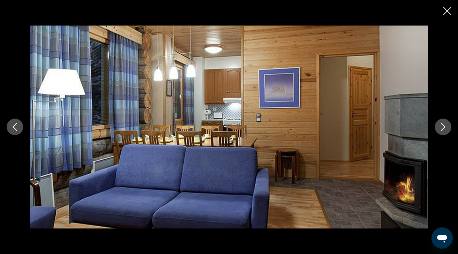
click at [442, 127] on icon "Next image" at bounding box center [443, 127] width 8 height 8
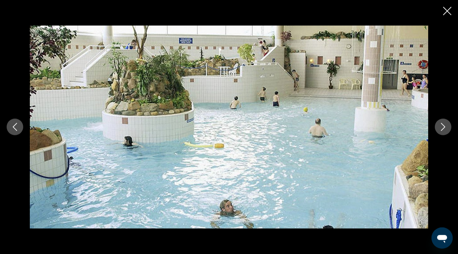
click at [442, 127] on icon "Next image" at bounding box center [443, 127] width 8 height 8
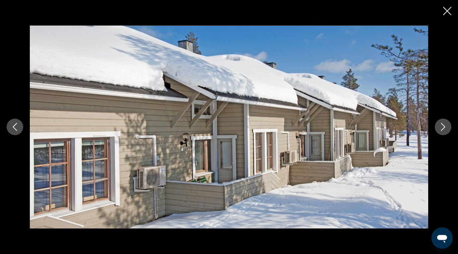
click at [442, 127] on icon "Next image" at bounding box center [443, 127] width 8 height 8
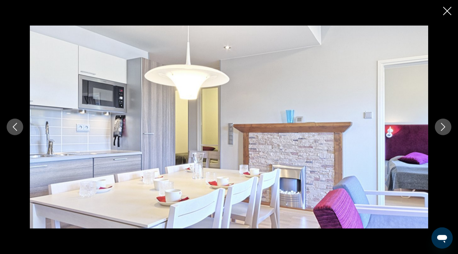
click at [442, 127] on icon "Next image" at bounding box center [443, 127] width 8 height 8
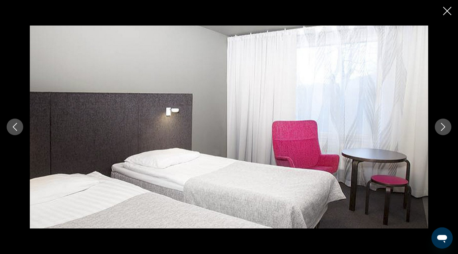
click at [442, 127] on icon "Next image" at bounding box center [443, 127] width 8 height 8
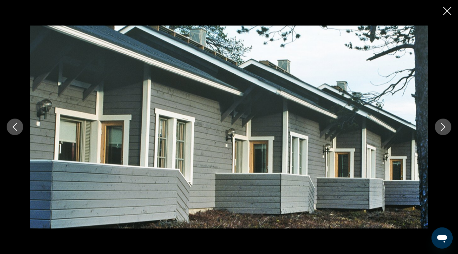
click at [442, 127] on icon "Next image" at bounding box center [443, 127] width 8 height 8
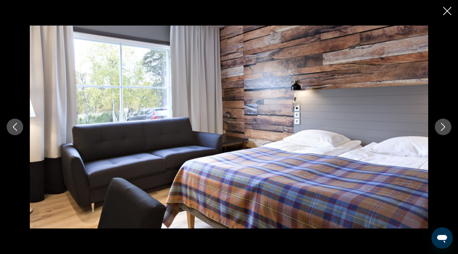
click at [442, 127] on icon "Next image" at bounding box center [443, 127] width 8 height 8
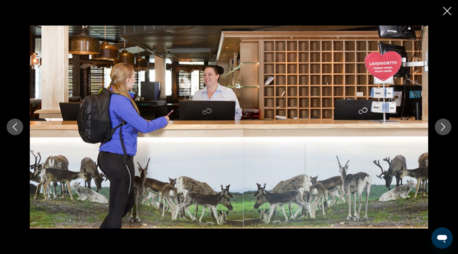
click at [442, 127] on icon "Next image" at bounding box center [443, 127] width 8 height 8
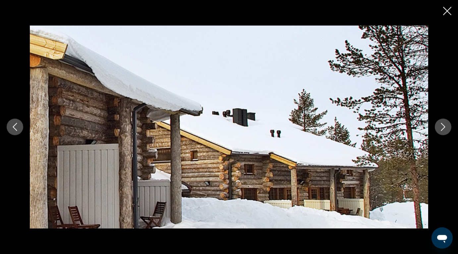
click at [442, 127] on icon "Next image" at bounding box center [443, 127] width 8 height 8
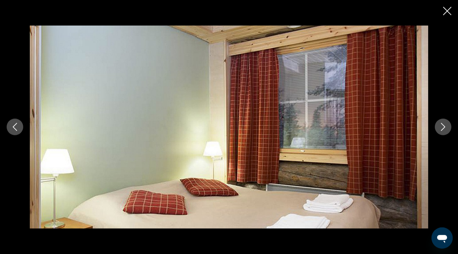
click at [442, 127] on icon "Next image" at bounding box center [443, 127] width 8 height 8
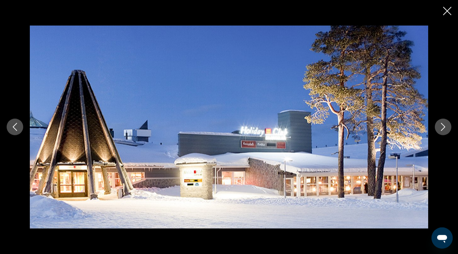
click at [449, 11] on icon "Close slideshow" at bounding box center [447, 11] width 8 height 8
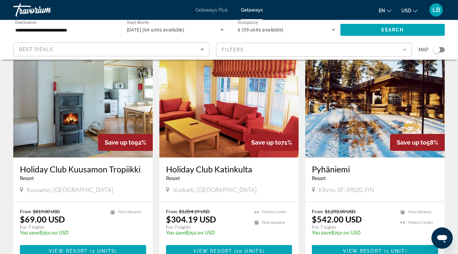
scroll to position [729, 0]
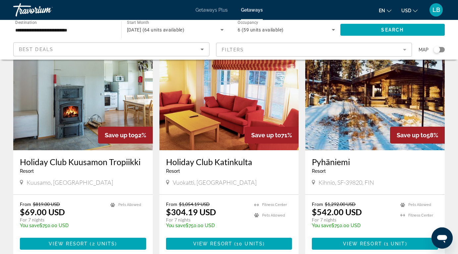
click at [361, 88] on img "Main content" at bounding box center [374, 97] width 139 height 106
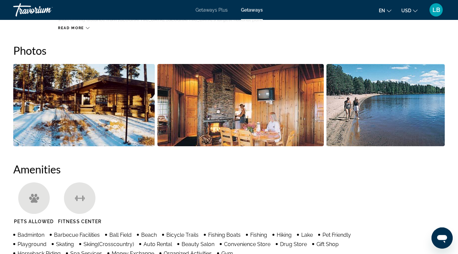
scroll to position [397, 0]
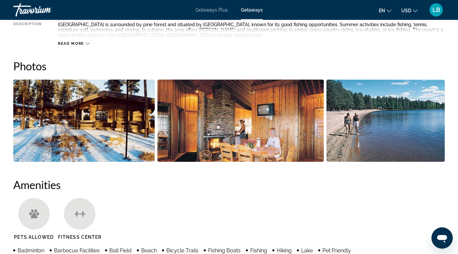
click at [75, 123] on img "Open full-screen image slider" at bounding box center [83, 121] width 141 height 82
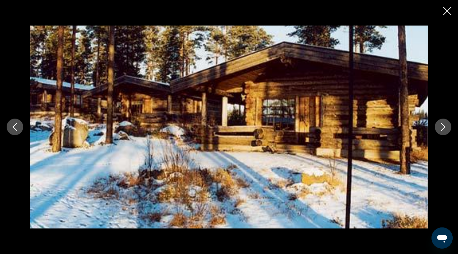
click at [440, 129] on icon "Next image" at bounding box center [443, 127] width 8 height 8
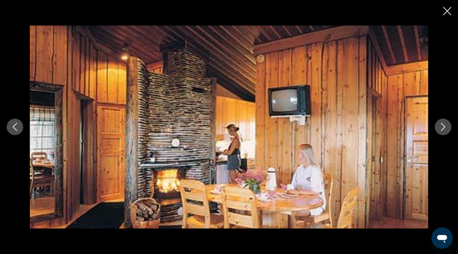
click at [440, 129] on icon "Next image" at bounding box center [443, 127] width 8 height 8
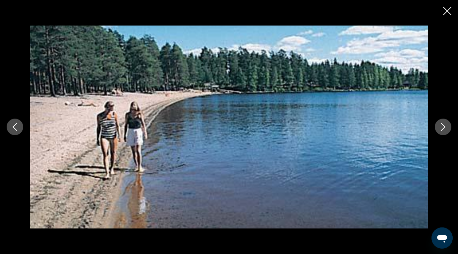
click at [440, 129] on icon "Next image" at bounding box center [443, 127] width 8 height 8
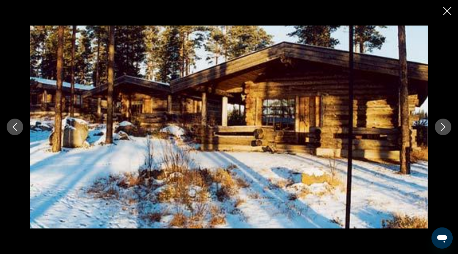
click at [449, 13] on icon "Close slideshow" at bounding box center [447, 11] width 8 height 8
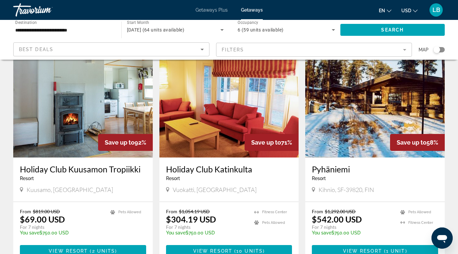
scroll to position [728, 0]
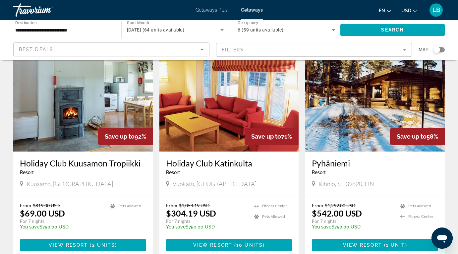
click at [75, 83] on img "Main content" at bounding box center [82, 98] width 139 height 106
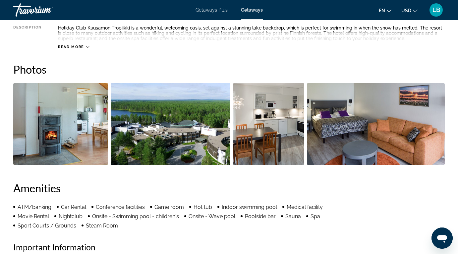
scroll to position [394, 0]
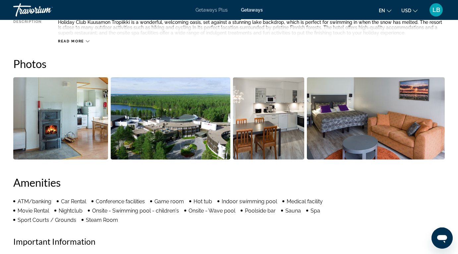
click at [60, 118] on img "Open full-screen image slider" at bounding box center [60, 118] width 95 height 82
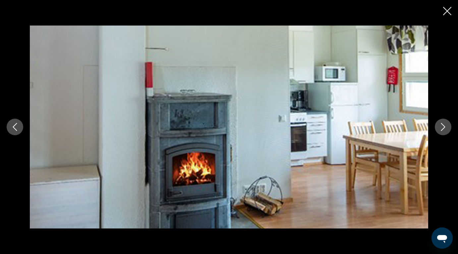
click at [443, 129] on icon "Next image" at bounding box center [443, 127] width 4 height 8
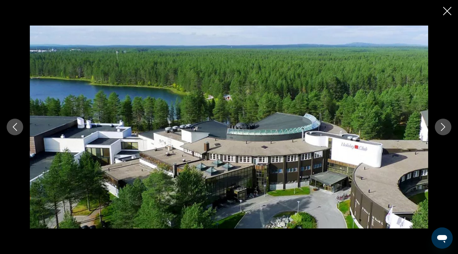
click at [443, 129] on icon "Next image" at bounding box center [443, 127] width 4 height 8
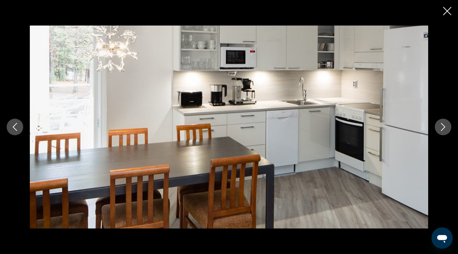
click at [443, 129] on icon "Next image" at bounding box center [443, 127] width 4 height 8
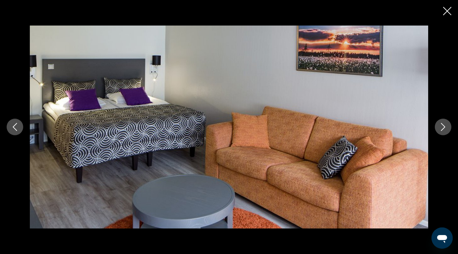
click at [443, 129] on icon "Next image" at bounding box center [443, 127] width 4 height 8
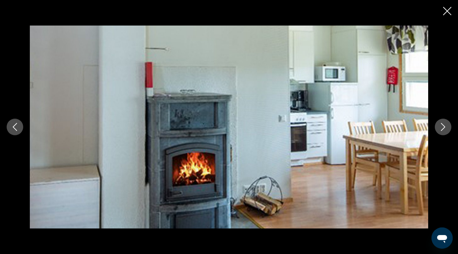
click at [443, 129] on icon "Next image" at bounding box center [443, 127] width 4 height 8
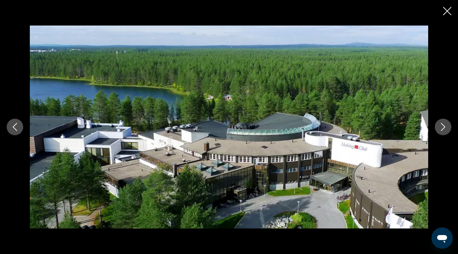
click at [445, 8] on icon "Close slideshow" at bounding box center [447, 11] width 8 height 8
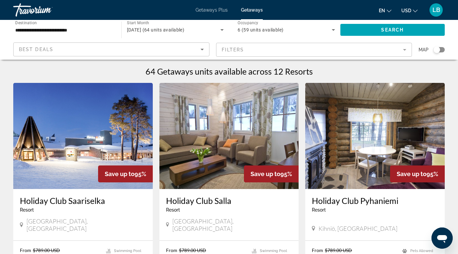
click at [441, 49] on div "Search widget" at bounding box center [438, 49] width 11 height 5
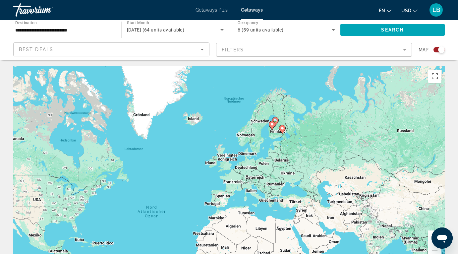
drag, startPoint x: 367, startPoint y: 136, endPoint x: 331, endPoint y: 156, distance: 41.4
click at [331, 156] on div "Um den Modus zum Ziehen mit der Tastatur zu aktivieren, drückst du Alt + Eingab…" at bounding box center [228, 165] width 431 height 199
click at [429, 234] on button "Vergrößern" at bounding box center [434, 236] width 13 height 13
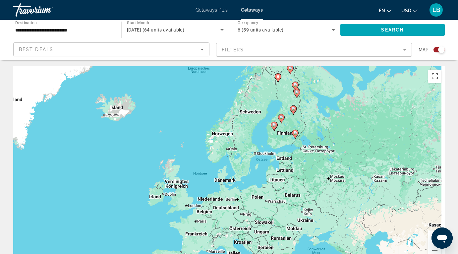
drag, startPoint x: 398, startPoint y: 125, endPoint x: 344, endPoint y: 162, distance: 65.0
click at [344, 162] on div "Um den Modus zum Ziehen mit der Tastatur zu aktivieren, drückst du Alt + Eingab…" at bounding box center [228, 165] width 431 height 199
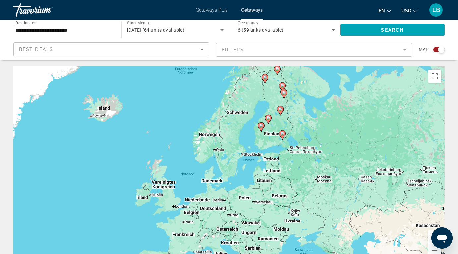
click at [430, 237] on button "Vergrößern" at bounding box center [434, 236] width 13 height 13
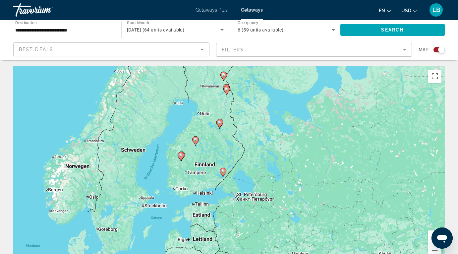
drag, startPoint x: 373, startPoint y: 129, endPoint x: 260, endPoint y: 192, distance: 129.8
click at [260, 192] on div "Um den Modus zum Ziehen mit der Tastatur zu aktivieren, drückst du Alt + Eingab…" at bounding box center [228, 165] width 431 height 199
click at [222, 172] on image "Main content" at bounding box center [223, 171] width 4 height 4
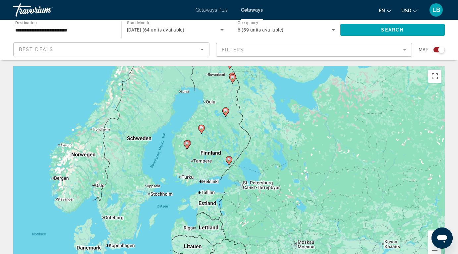
click at [228, 157] on icon "Main content" at bounding box center [229, 160] width 6 height 9
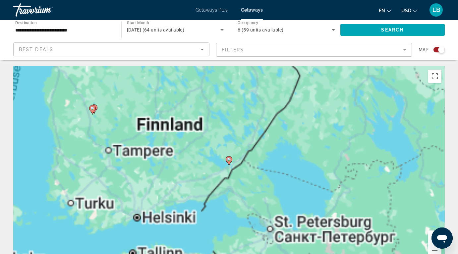
type input "**********"
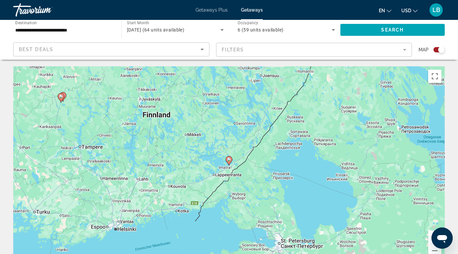
click at [229, 162] on icon "Main content" at bounding box center [229, 160] width 6 height 9
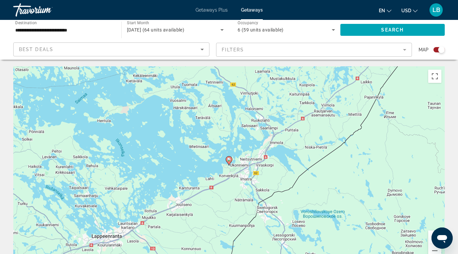
click at [229, 162] on icon "Main content" at bounding box center [229, 160] width 6 height 9
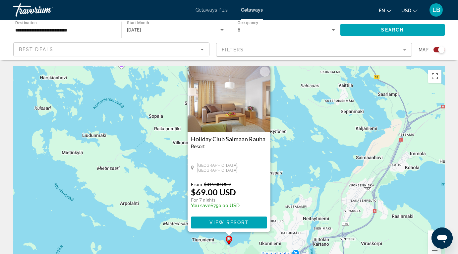
click at [226, 140] on h3 "Holiday Club Saimaan Rauha" at bounding box center [229, 139] width 76 height 7
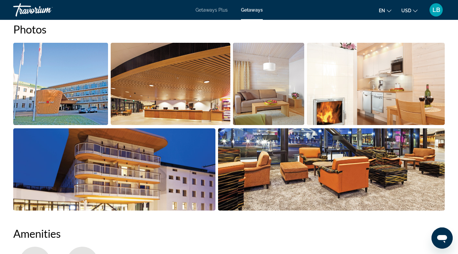
scroll to position [431, 0]
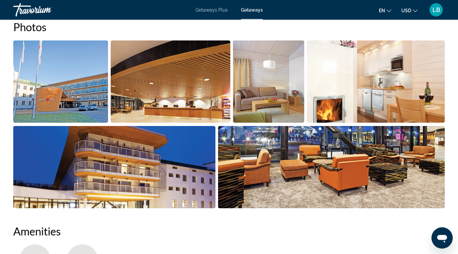
click at [53, 81] on img "Open full-screen image slider" at bounding box center [60, 81] width 95 height 82
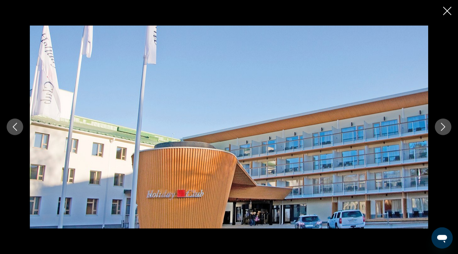
click at [440, 127] on icon "Next image" at bounding box center [443, 127] width 8 height 8
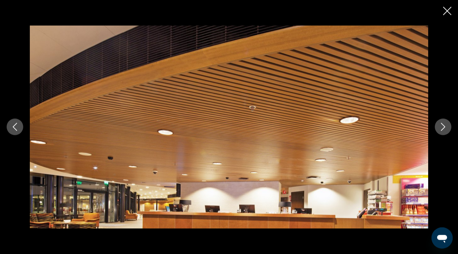
click at [440, 127] on icon "Next image" at bounding box center [443, 127] width 8 height 8
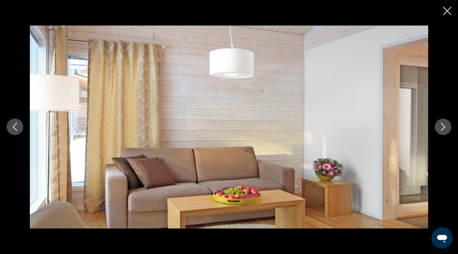
click at [440, 127] on icon "Next image" at bounding box center [443, 127] width 8 height 8
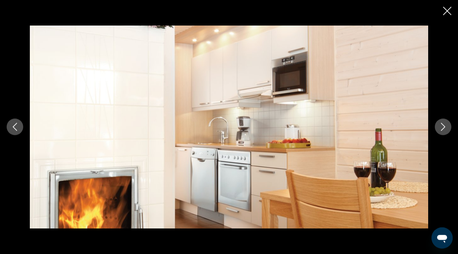
click at [440, 127] on icon "Next image" at bounding box center [443, 127] width 8 height 8
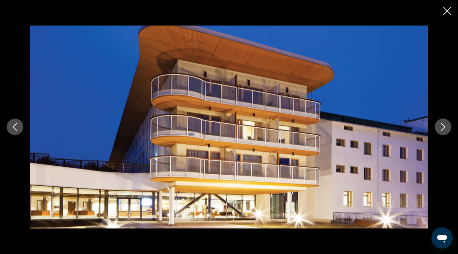
click at [440, 127] on icon "Next image" at bounding box center [443, 127] width 8 height 8
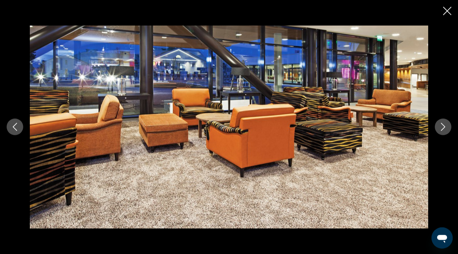
click at [440, 127] on icon "Next image" at bounding box center [443, 127] width 8 height 8
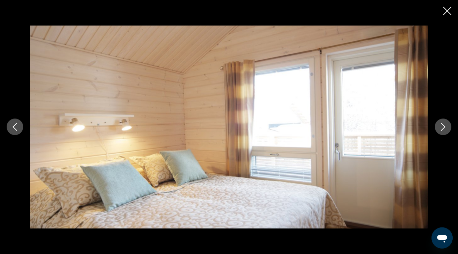
click at [440, 127] on icon "Next image" at bounding box center [443, 127] width 8 height 8
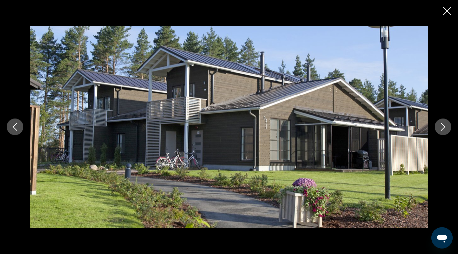
click at [440, 127] on icon "Next image" at bounding box center [443, 127] width 8 height 8
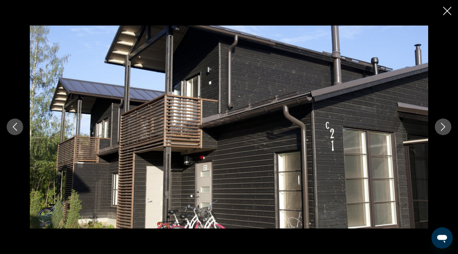
click at [440, 127] on icon "Next image" at bounding box center [443, 127] width 8 height 8
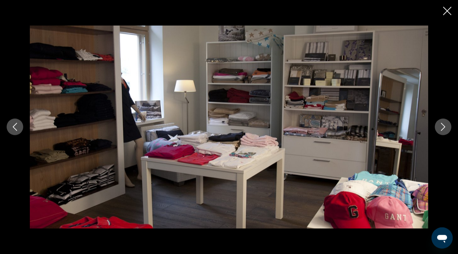
click at [440, 127] on icon "Next image" at bounding box center [443, 127] width 8 height 8
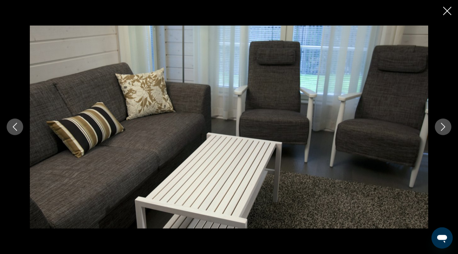
click at [440, 127] on icon "Next image" at bounding box center [443, 127] width 8 height 8
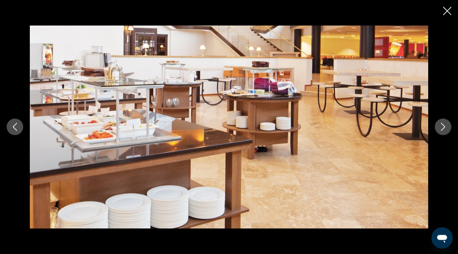
click at [440, 127] on icon "Next image" at bounding box center [443, 127] width 8 height 8
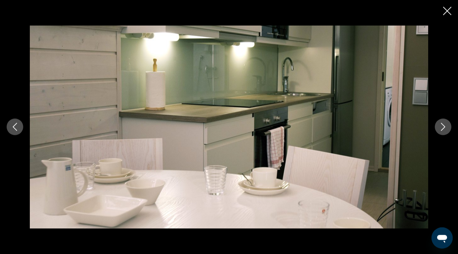
click at [440, 127] on icon "Next image" at bounding box center [443, 127] width 8 height 8
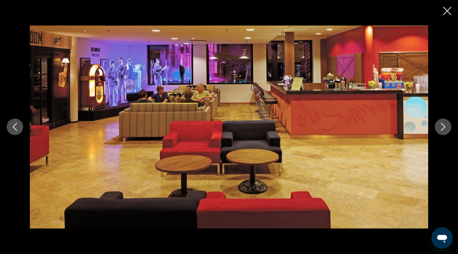
click at [440, 127] on icon "Next image" at bounding box center [443, 127] width 8 height 8
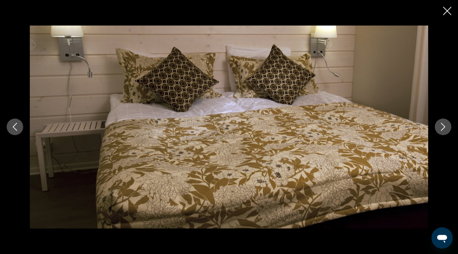
click at [440, 127] on icon "Next image" at bounding box center [443, 127] width 8 height 8
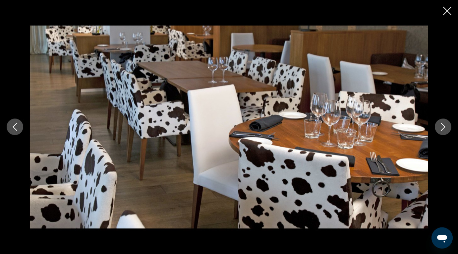
click at [440, 127] on icon "Next image" at bounding box center [443, 127] width 8 height 8
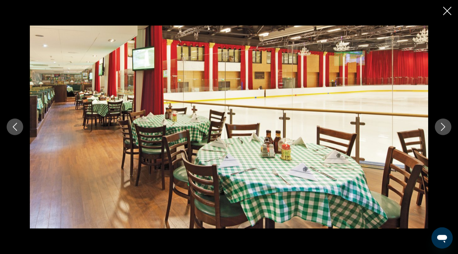
click at [440, 127] on icon "Next image" at bounding box center [443, 127] width 8 height 8
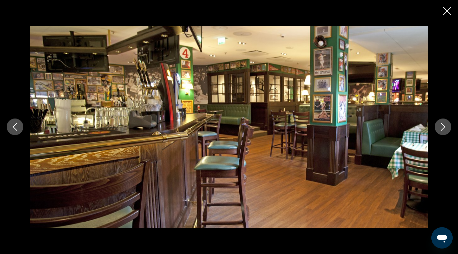
click at [440, 127] on icon "Next image" at bounding box center [443, 127] width 8 height 8
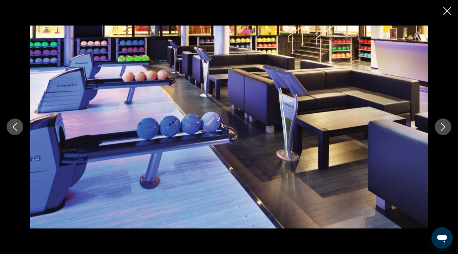
click at [440, 127] on icon "Next image" at bounding box center [443, 127] width 8 height 8
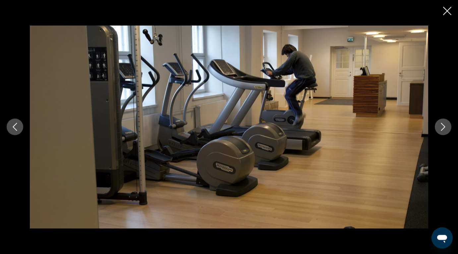
click at [440, 127] on icon "Next image" at bounding box center [443, 127] width 8 height 8
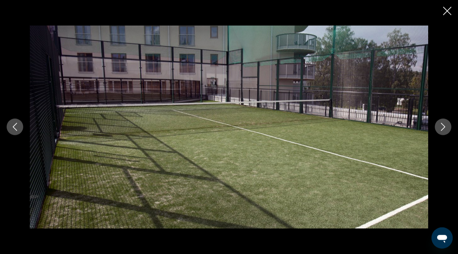
click at [440, 127] on icon "Next image" at bounding box center [443, 127] width 8 height 8
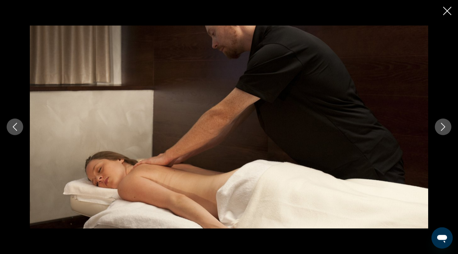
click at [440, 127] on icon "Next image" at bounding box center [443, 127] width 8 height 8
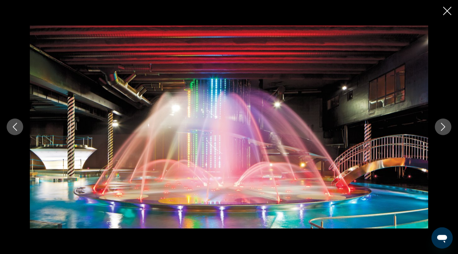
click at [440, 127] on icon "Next image" at bounding box center [443, 127] width 8 height 8
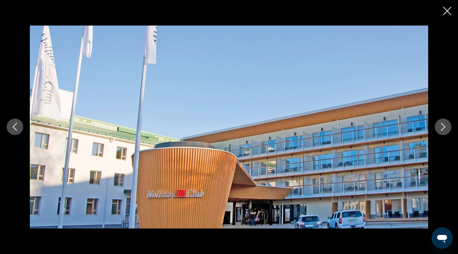
click at [440, 127] on icon "Next image" at bounding box center [443, 127] width 8 height 8
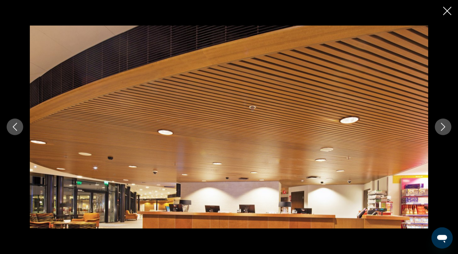
click at [440, 127] on icon "Next image" at bounding box center [443, 127] width 8 height 8
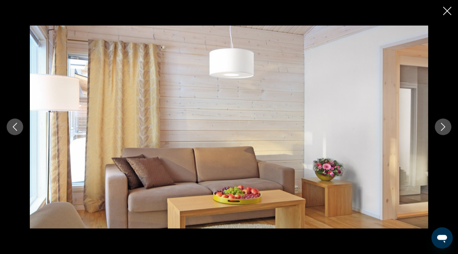
click at [446, 13] on icon "Close slideshow" at bounding box center [447, 11] width 8 height 8
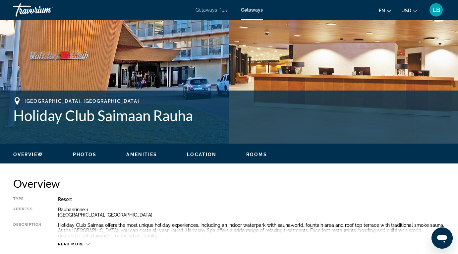
scroll to position [187, 0]
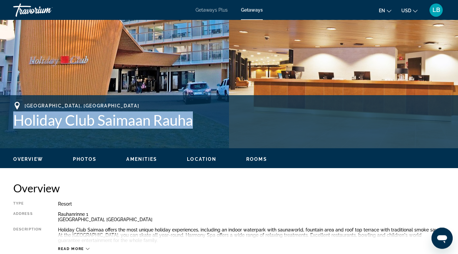
drag, startPoint x: 14, startPoint y: 121, endPoint x: 215, endPoint y: 134, distance: 201.3
click at [215, 134] on div "[GEOGRAPHIC_DATA], [GEOGRAPHIC_DATA] Holiday Club Saimaan Rauha" at bounding box center [228, 122] width 431 height 40
copy h1 "Holiday Club Saimaan Rauha"
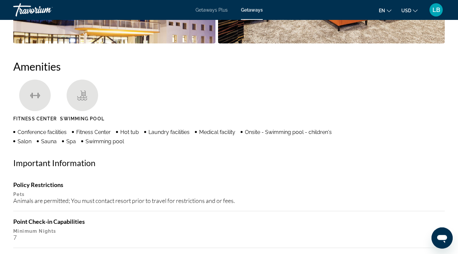
scroll to position [630, 0]
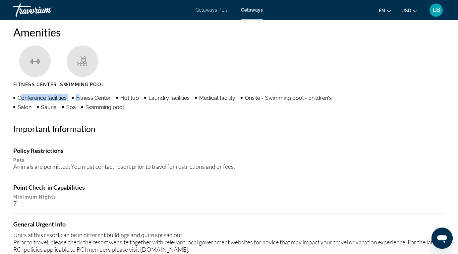
drag, startPoint x: 73, startPoint y: 108, endPoint x: 24, endPoint y: 98, distance: 49.6
click at [20, 98] on ul "Conference facilities Fitness Center Hot tub Laundry facilities Medical facilit…" at bounding box center [185, 102] width 345 height 17
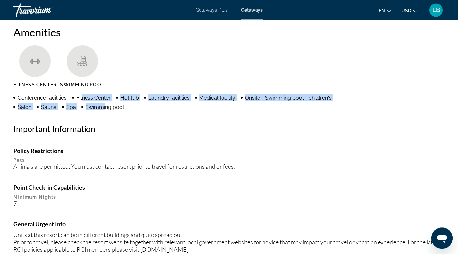
drag, startPoint x: 77, startPoint y: 110, endPoint x: 54, endPoint y: 105, distance: 23.2
click at [52, 104] on ul "Conference facilities Fitness Center Hot tub Laundry facilities Medical facilit…" at bounding box center [185, 102] width 345 height 17
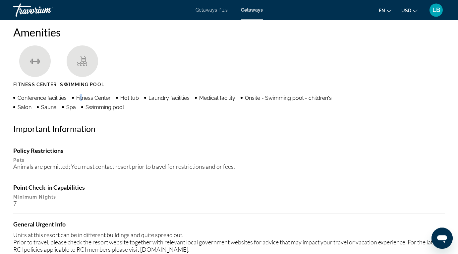
click at [76, 110] on ul "Conference facilities Fitness Center Hot tub Laundry facilities Medical facilit…" at bounding box center [185, 102] width 345 height 17
drag, startPoint x: 13, startPoint y: 96, endPoint x: 65, endPoint y: 112, distance: 53.8
click at [65, 112] on div "Amenities [GEOGRAPHIC_DATA] Swimming Pool Conference facilities Fitness Center …" at bounding box center [228, 161] width 431 height 271
drag, startPoint x: 71, startPoint y: 108, endPoint x: 74, endPoint y: 100, distance: 8.9
click at [74, 100] on ul "Conference facilities Fitness Center Hot tub Laundry facilities Medical facilit…" at bounding box center [185, 102] width 345 height 17
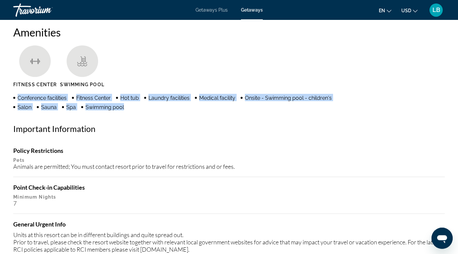
drag, startPoint x: 16, startPoint y: 98, endPoint x: 68, endPoint y: 109, distance: 53.9
click at [68, 109] on ul "Conference facilities Fitness Center Hot tub Laundry facilities Medical facilit…" at bounding box center [185, 102] width 345 height 17
copy ul "Conference facilities Fitness Center Hot tub Laundry facilities Medical facilit…"
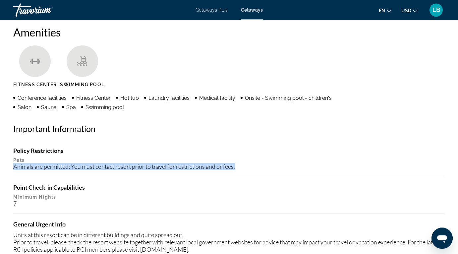
drag, startPoint x: 14, startPoint y: 166, endPoint x: 237, endPoint y: 169, distance: 223.0
click at [237, 169] on div "Animals are permitted; You must contact resort prior to travel for restrictions…" at bounding box center [228, 166] width 431 height 7
copy div "Animals are permitted; You must contact resort prior to travel for restrictions…"
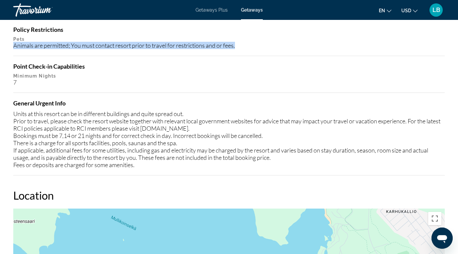
scroll to position [760, 0]
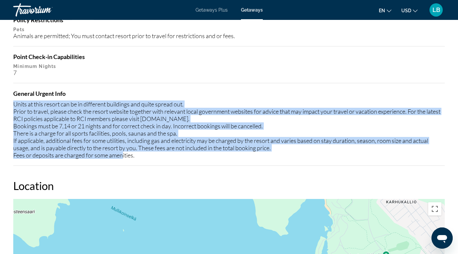
drag, startPoint x: 14, startPoint y: 104, endPoint x: 127, endPoint y: 156, distance: 123.9
click at [125, 155] on div "Units at this resort can be in different buildings and quite spread out. Prior …" at bounding box center [228, 129] width 431 height 58
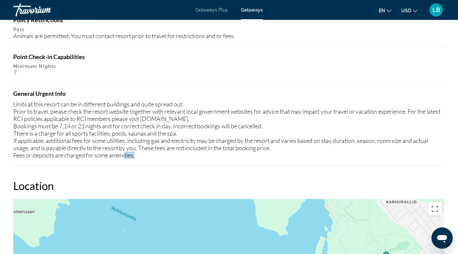
drag, startPoint x: 127, startPoint y: 156, endPoint x: 138, endPoint y: 159, distance: 12.2
click at [138, 159] on div "Policy Restrictions Pets Animals are permitted; You must contact resort prior t…" at bounding box center [228, 90] width 431 height 149
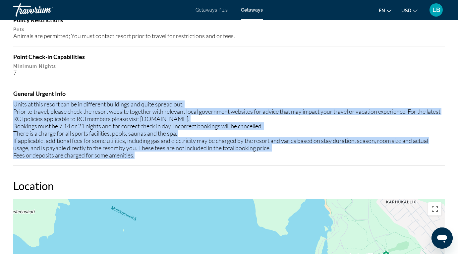
drag, startPoint x: 13, startPoint y: 106, endPoint x: 139, endPoint y: 160, distance: 137.0
click at [139, 160] on div "Policy Restrictions Pets Animals are permitted; You must contact resort prior t…" at bounding box center [228, 90] width 431 height 149
copy div "Units at this resort can be in different buildings and quite spread out. Prior …"
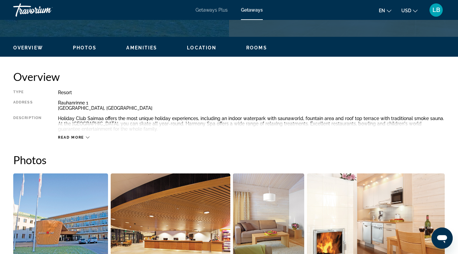
scroll to position [0, 0]
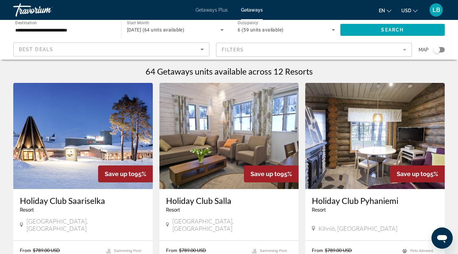
click at [86, 30] on input "**********" at bounding box center [63, 30] width 97 height 8
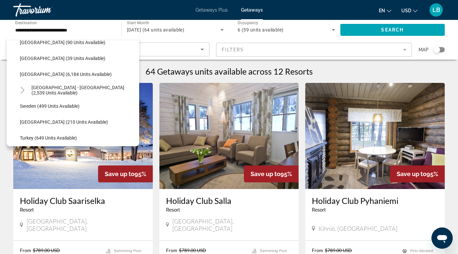
scroll to position [329, 0]
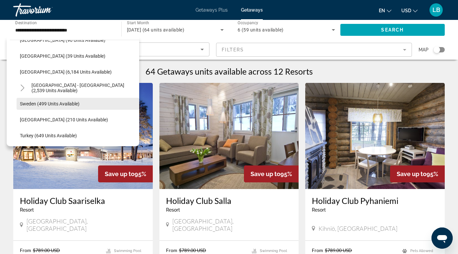
click at [56, 104] on span "Sweden (499 units available)" at bounding box center [50, 103] width 60 height 5
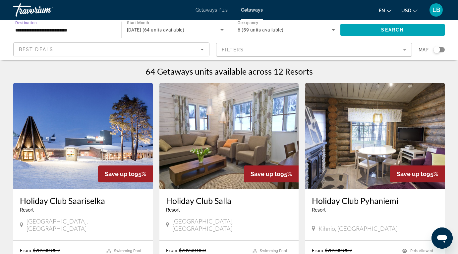
type input "**********"
click at [366, 28] on span "Search widget" at bounding box center [392, 30] width 105 height 16
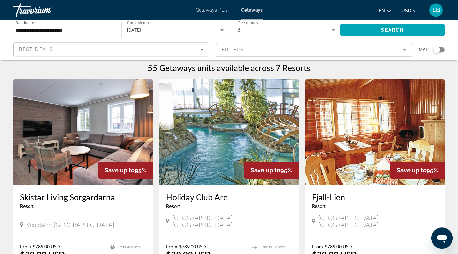
scroll to position [45, 0]
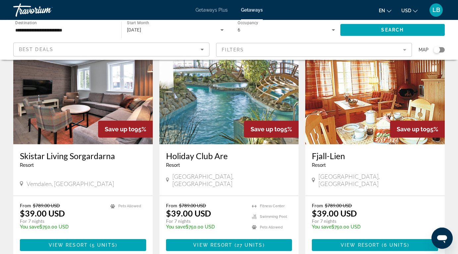
click at [232, 107] on img "Main content" at bounding box center [228, 91] width 139 height 106
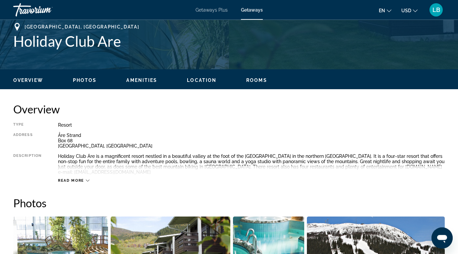
scroll to position [440, 0]
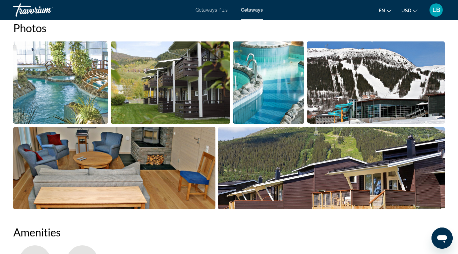
click at [83, 82] on img "Open full-screen image slider" at bounding box center [60, 82] width 95 height 82
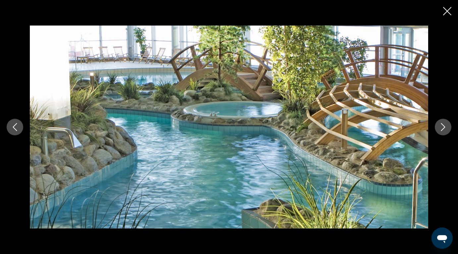
click at [442, 125] on icon "Next image" at bounding box center [443, 127] width 8 height 8
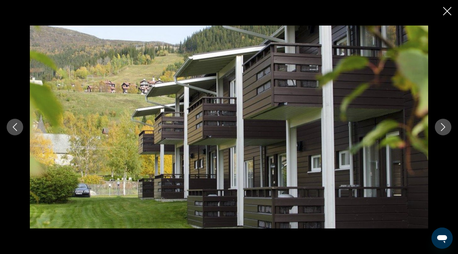
click at [442, 125] on icon "Next image" at bounding box center [443, 127] width 8 height 8
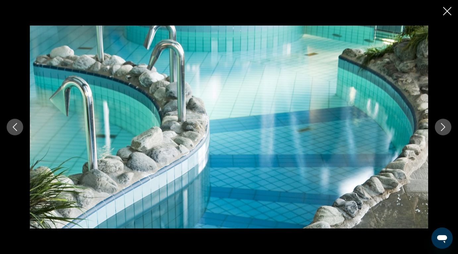
click at [442, 125] on icon "Next image" at bounding box center [443, 127] width 8 height 8
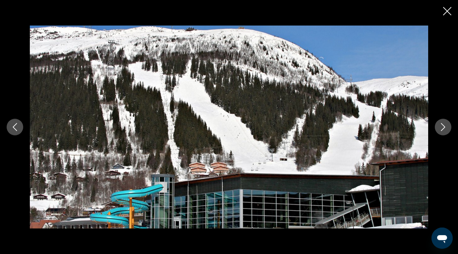
click at [442, 125] on icon "Next image" at bounding box center [443, 127] width 8 height 8
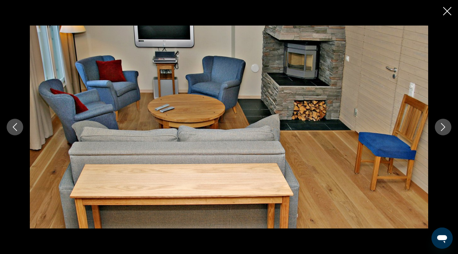
click at [442, 125] on icon "Next image" at bounding box center [443, 127] width 8 height 8
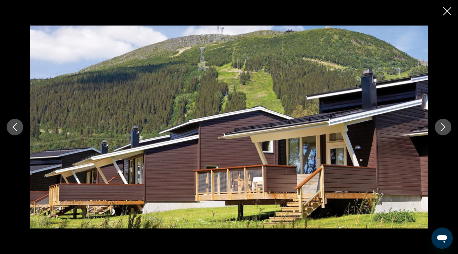
click at [442, 125] on icon "Next image" at bounding box center [443, 127] width 8 height 8
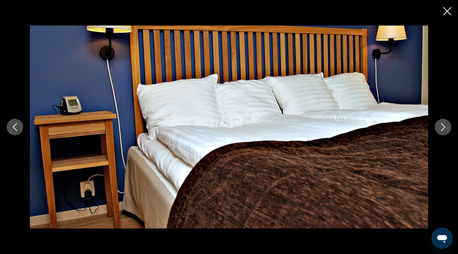
click at [443, 123] on icon "Next image" at bounding box center [443, 127] width 8 height 8
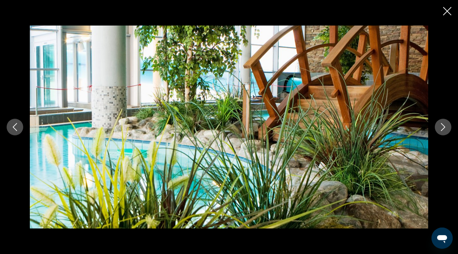
click at [441, 124] on icon "Next image" at bounding box center [443, 127] width 8 height 8
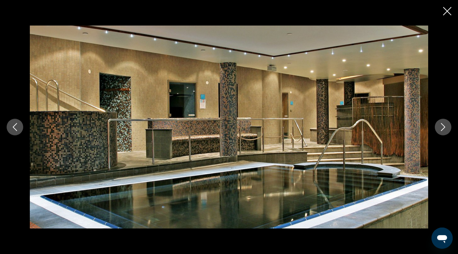
click at [441, 124] on icon "Next image" at bounding box center [443, 127] width 8 height 8
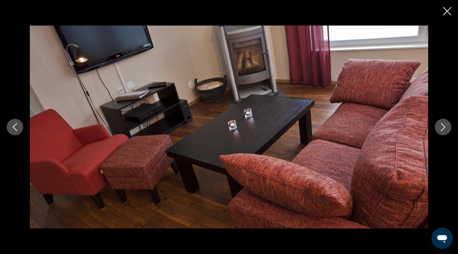
click at [441, 124] on icon "Next image" at bounding box center [443, 127] width 8 height 8
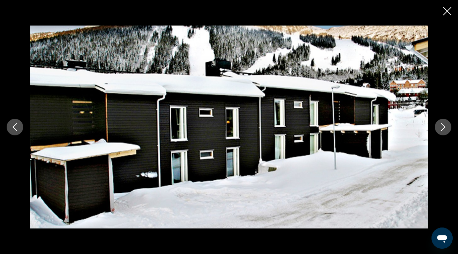
click at [441, 124] on icon "Next image" at bounding box center [443, 127] width 8 height 8
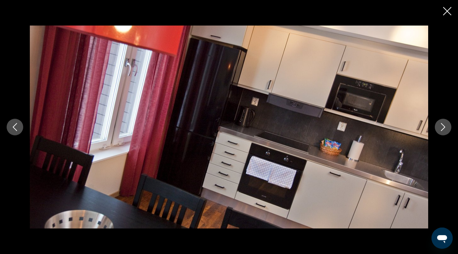
click at [441, 124] on icon "Next image" at bounding box center [443, 127] width 8 height 8
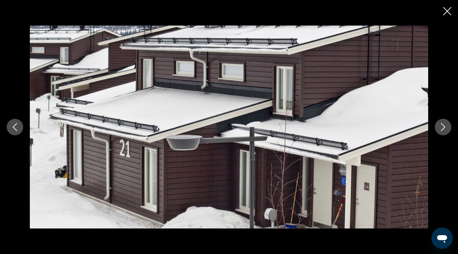
click at [441, 124] on icon "Next image" at bounding box center [443, 127] width 8 height 8
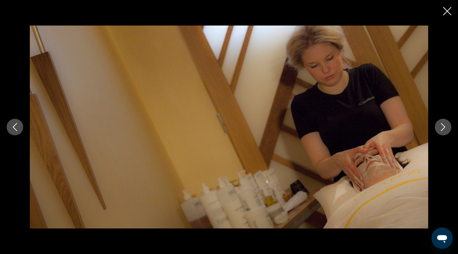
click at [441, 124] on icon "Next image" at bounding box center [443, 127] width 8 height 8
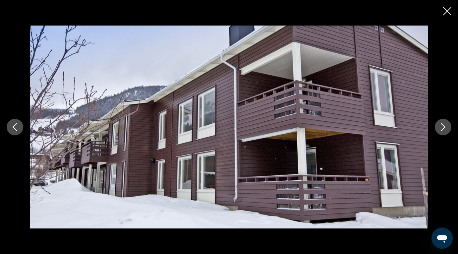
click at [441, 124] on icon "Next image" at bounding box center [443, 127] width 8 height 8
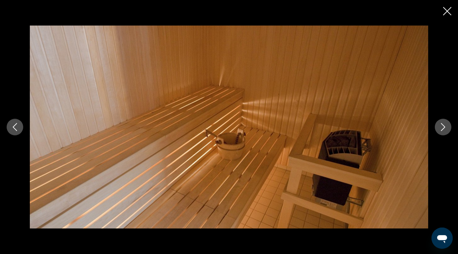
click at [441, 124] on icon "Next image" at bounding box center [443, 127] width 8 height 8
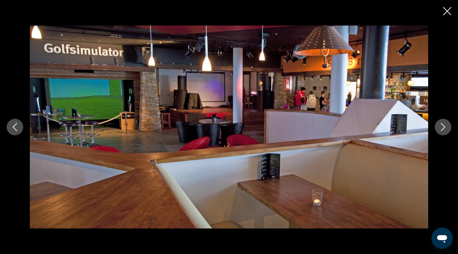
click at [441, 124] on icon "Next image" at bounding box center [443, 127] width 8 height 8
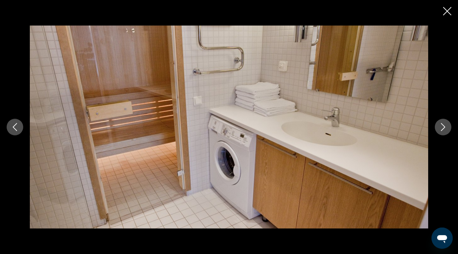
click at [441, 124] on icon "Next image" at bounding box center [443, 127] width 8 height 8
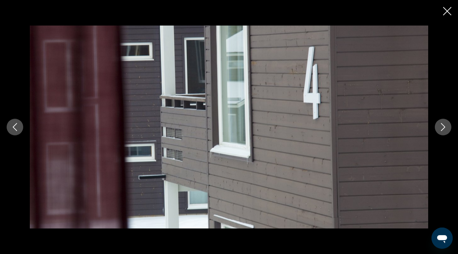
click at [441, 124] on icon "Next image" at bounding box center [443, 127] width 8 height 8
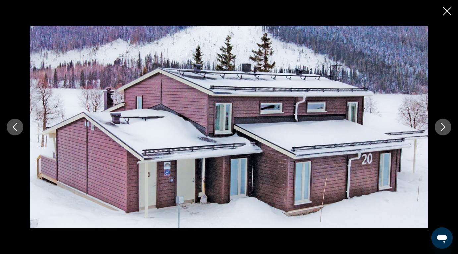
click at [441, 124] on icon "Next image" at bounding box center [443, 127] width 8 height 8
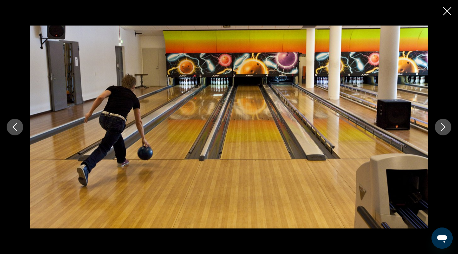
click at [441, 124] on icon "Next image" at bounding box center [443, 127] width 8 height 8
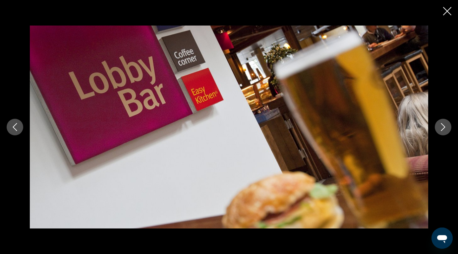
click at [441, 124] on icon "Next image" at bounding box center [443, 127] width 8 height 8
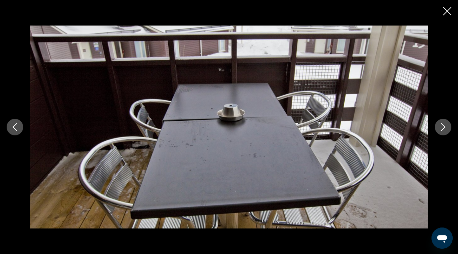
click at [441, 124] on icon "Next image" at bounding box center [443, 127] width 8 height 8
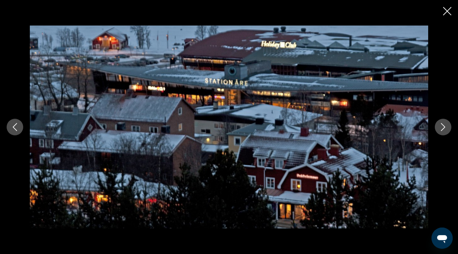
click at [449, 13] on icon "Close slideshow" at bounding box center [447, 11] width 8 height 8
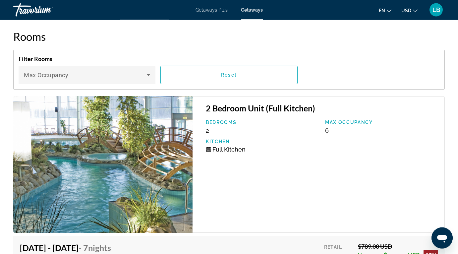
scroll to position [1196, 0]
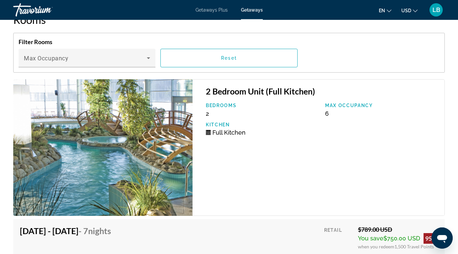
click at [115, 147] on img "Main content" at bounding box center [102, 147] width 179 height 137
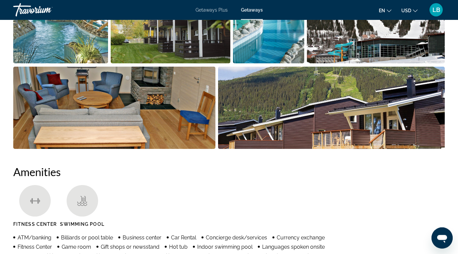
scroll to position [420, 0]
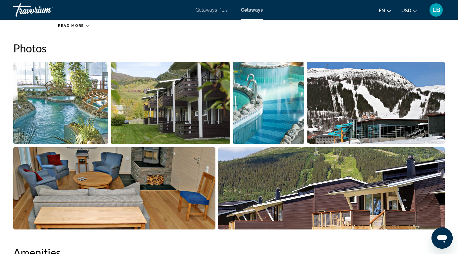
click at [65, 109] on img "Open full-screen image slider" at bounding box center [60, 103] width 95 height 82
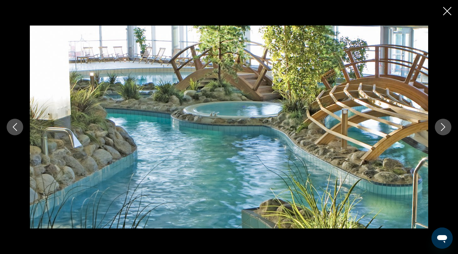
click at [442, 125] on icon "Next image" at bounding box center [443, 127] width 4 height 8
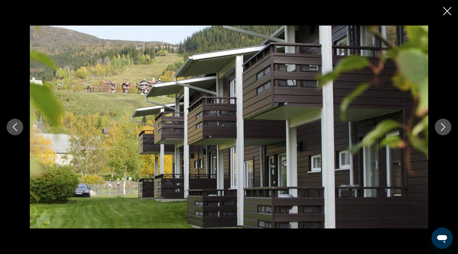
click at [442, 125] on icon "Next image" at bounding box center [443, 127] width 4 height 8
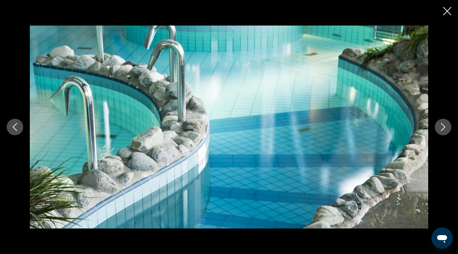
click at [442, 125] on icon "Next image" at bounding box center [443, 127] width 4 height 8
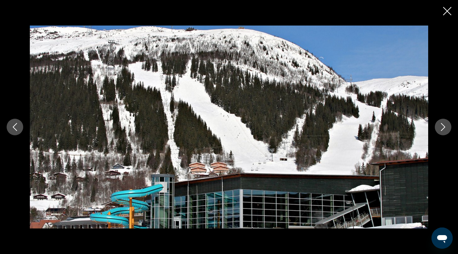
click at [442, 125] on icon "Next image" at bounding box center [443, 127] width 4 height 8
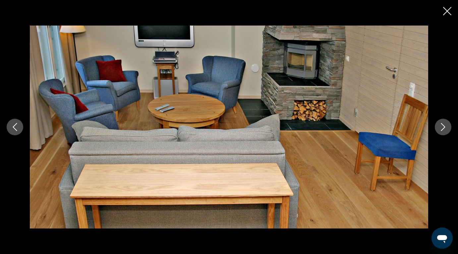
click at [442, 125] on icon "Next image" at bounding box center [443, 127] width 4 height 8
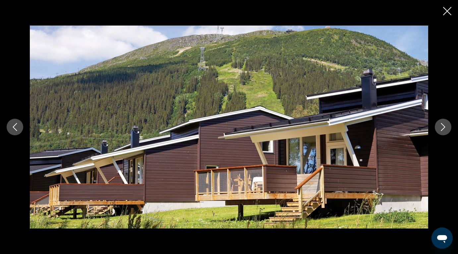
click at [442, 125] on icon "Next image" at bounding box center [443, 127] width 4 height 8
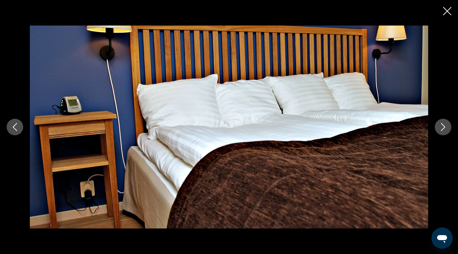
click at [442, 125] on icon "Next image" at bounding box center [443, 127] width 4 height 8
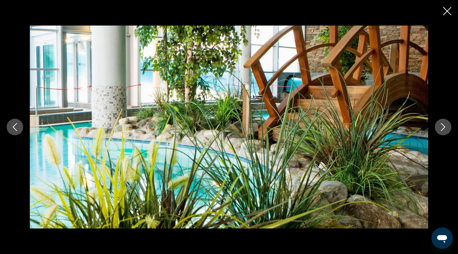
click at [442, 125] on icon "Next image" at bounding box center [443, 127] width 4 height 8
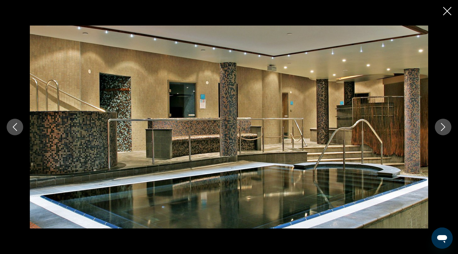
click at [442, 125] on icon "Next image" at bounding box center [443, 127] width 4 height 8
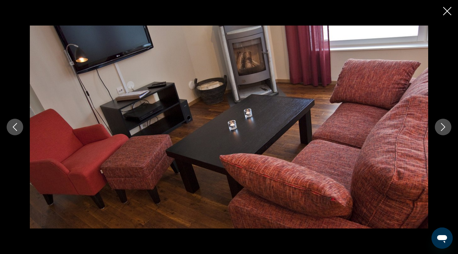
click at [442, 125] on icon "Next image" at bounding box center [443, 127] width 4 height 8
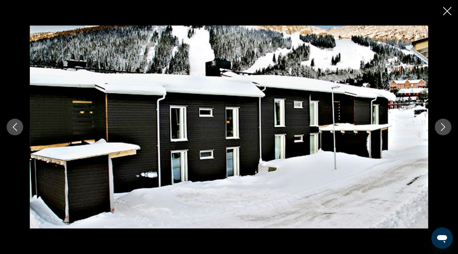
click at [442, 125] on icon "Next image" at bounding box center [443, 127] width 4 height 8
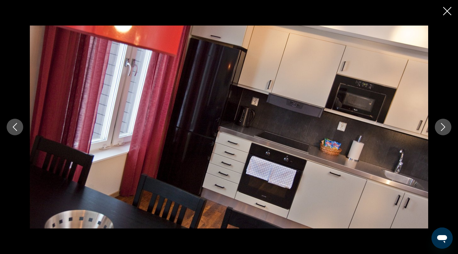
click at [442, 125] on icon "Next image" at bounding box center [443, 127] width 4 height 8
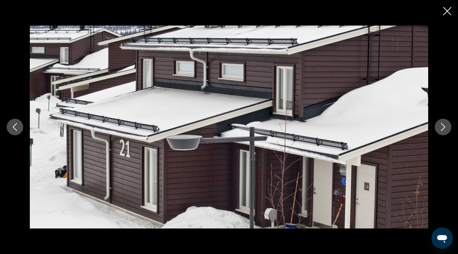
click at [442, 125] on icon "Next image" at bounding box center [443, 127] width 4 height 8
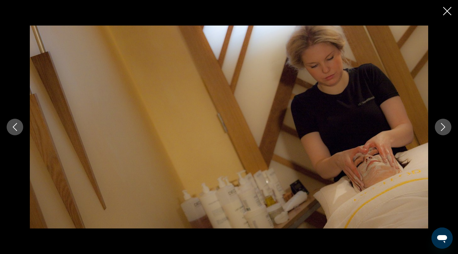
click at [442, 125] on icon "Next image" at bounding box center [443, 127] width 4 height 8
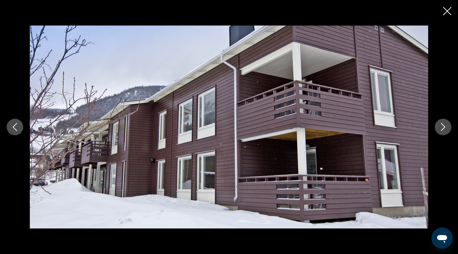
click at [442, 125] on icon "Next image" at bounding box center [443, 127] width 4 height 8
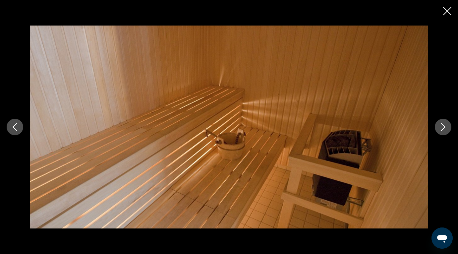
click at [442, 125] on icon "Next image" at bounding box center [443, 127] width 4 height 8
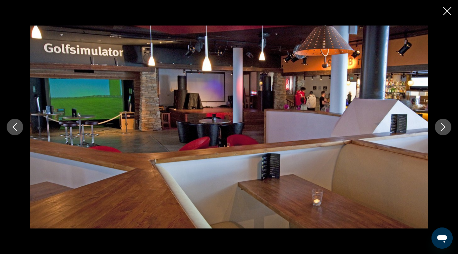
click at [442, 125] on icon "Next image" at bounding box center [443, 127] width 4 height 8
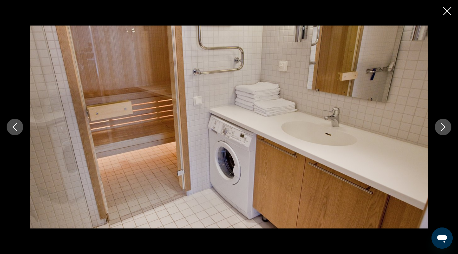
click at [442, 125] on icon "Next image" at bounding box center [443, 127] width 4 height 8
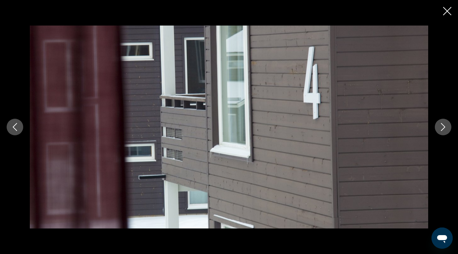
click at [442, 125] on icon "Next image" at bounding box center [443, 127] width 4 height 8
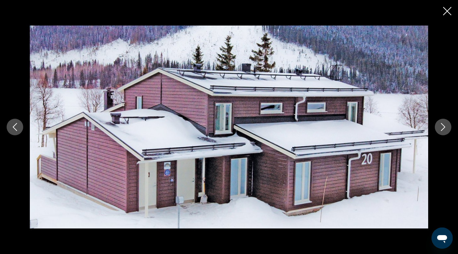
click at [442, 125] on icon "Next image" at bounding box center [443, 127] width 4 height 8
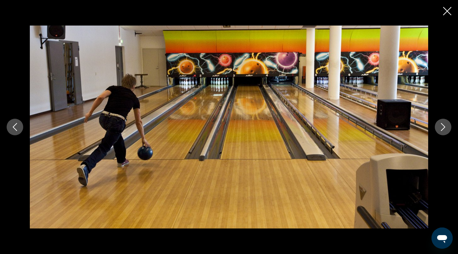
click at [442, 125] on icon "Next image" at bounding box center [443, 127] width 4 height 8
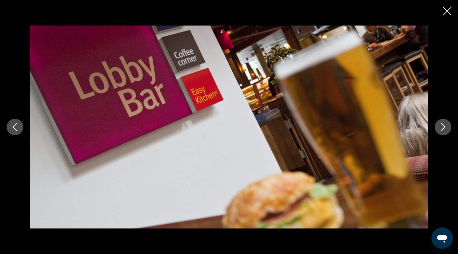
click at [442, 125] on icon "Next image" at bounding box center [443, 127] width 4 height 8
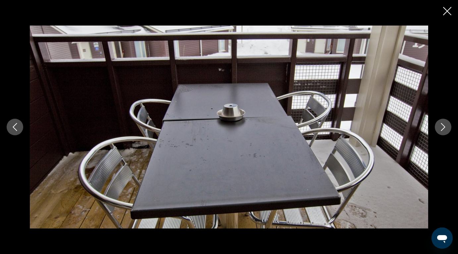
click at [442, 125] on icon "Next image" at bounding box center [443, 127] width 4 height 8
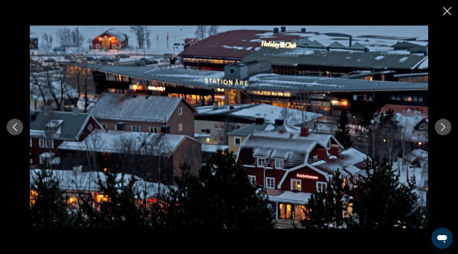
click at [442, 125] on icon "Next image" at bounding box center [443, 127] width 4 height 8
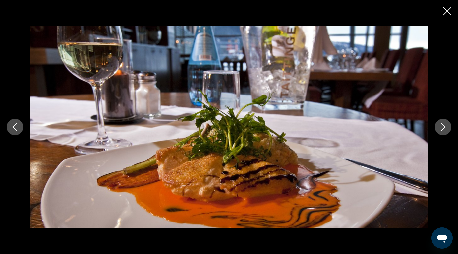
click at [442, 125] on icon "Next image" at bounding box center [443, 127] width 4 height 8
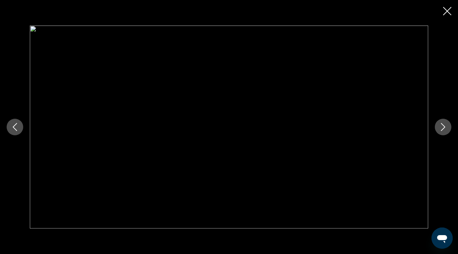
click at [442, 125] on icon "Next image" at bounding box center [443, 127] width 4 height 8
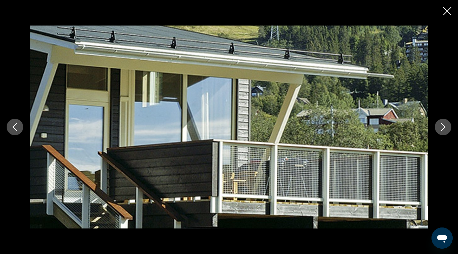
click at [442, 125] on icon "Next image" at bounding box center [443, 127] width 4 height 8
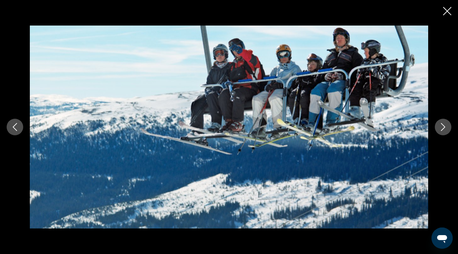
click at [442, 125] on icon "Next image" at bounding box center [443, 127] width 4 height 8
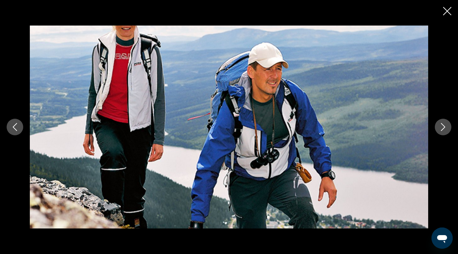
click at [442, 125] on icon "Next image" at bounding box center [443, 127] width 4 height 8
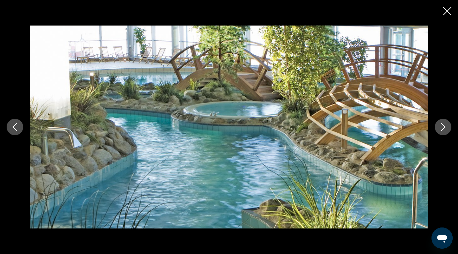
click at [442, 125] on icon "Next image" at bounding box center [443, 127] width 4 height 8
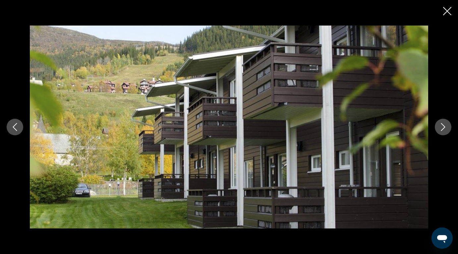
click at [446, 11] on icon "Close slideshow" at bounding box center [447, 11] width 8 height 8
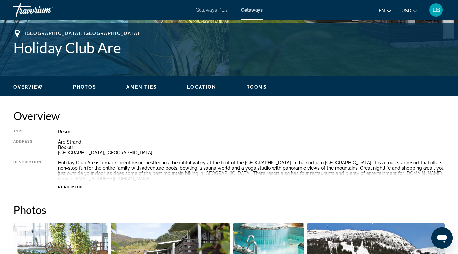
scroll to position [262, 0]
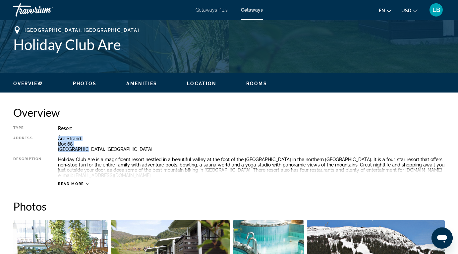
drag, startPoint x: 57, startPoint y: 138, endPoint x: 84, endPoint y: 149, distance: 29.2
click at [84, 149] on div "Åre Strand [GEOGRAPHIC_DATA], [GEOGRAPHIC_DATA]" at bounding box center [251, 144] width 387 height 16
copy div "Åre Strand [GEOGRAPHIC_DATA], [GEOGRAPHIC_DATA]"
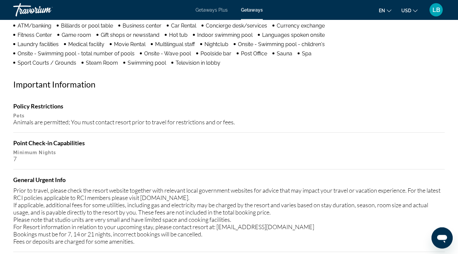
scroll to position [645, 0]
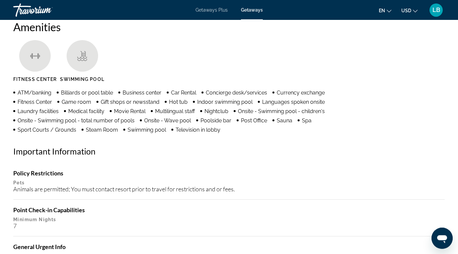
click at [129, 135] on div "Amenities [GEOGRAPHIC_DATA] Swimming Pool ATM/banking Billiards or pool table B…" at bounding box center [228, 169] width 431 height 299
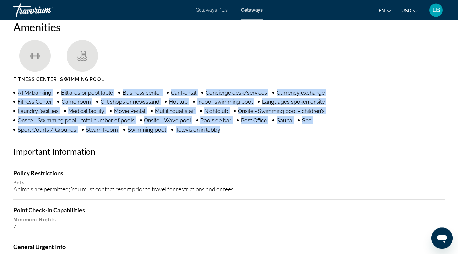
drag, startPoint x: 16, startPoint y: 86, endPoint x: 58, endPoint y: 125, distance: 57.2
click at [58, 125] on ul "ATM/banking Billiards or pool table Business center Car Rental Concierge desk/s…" at bounding box center [185, 110] width 345 height 44
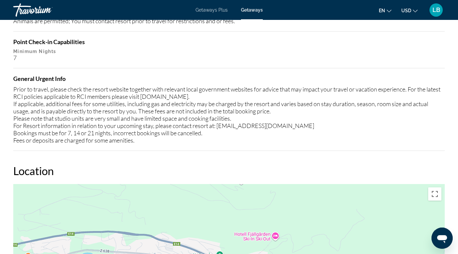
scroll to position [806, 0]
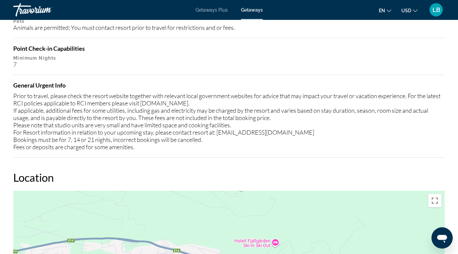
click at [59, 122] on div "Prior to travel, please check the resort website together with relevant local g…" at bounding box center [228, 121] width 431 height 58
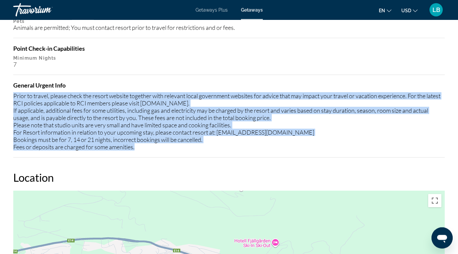
drag, startPoint x: 14, startPoint y: 92, endPoint x: 147, endPoint y: 154, distance: 146.9
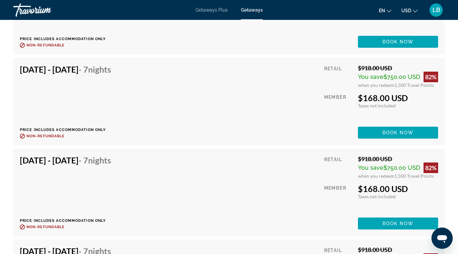
scroll to position [1768, 0]
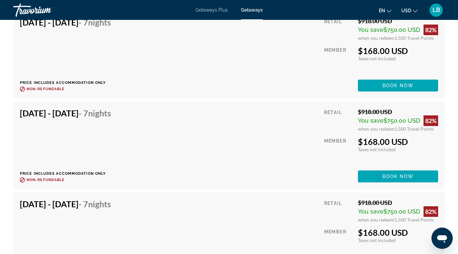
click at [210, 138] on div "[DATE] - [DATE] - 7 Nights Price includes accommodation only Refundable until :…" at bounding box center [229, 145] width 418 height 74
click at [102, 115] on div "[DATE] - [DATE] - 7 Nights" at bounding box center [65, 114] width 91 height 13
click at [77, 111] on h4 "[DATE] - [DATE] - 7 Nights" at bounding box center [65, 113] width 91 height 10
click at [62, 108] on h4 "[DATE] - [DATE] - 7 Nights" at bounding box center [65, 113] width 91 height 10
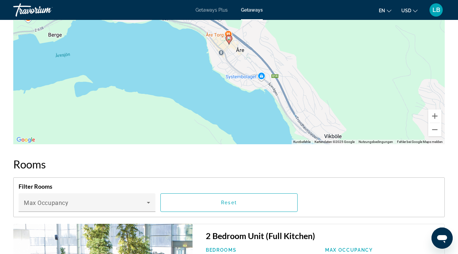
scroll to position [985, 0]
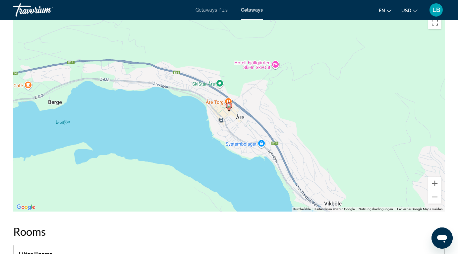
click at [395, 10] on ul "en English Español Français Italiano Português русский USD USD ($) MXN (Mex$) C…" at bounding box center [403, 10] width 49 height 11
click at [391, 10] on icon "Change language" at bounding box center [389, 11] width 5 height 5
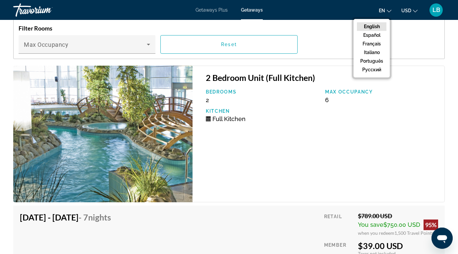
scroll to position [1223, 0]
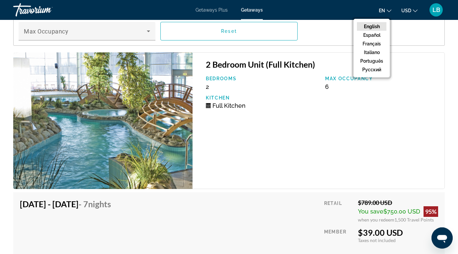
click at [125, 128] on img "Main content" at bounding box center [102, 120] width 179 height 137
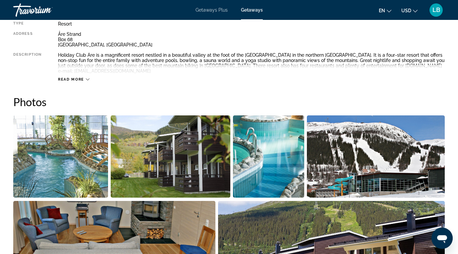
scroll to position [363, 0]
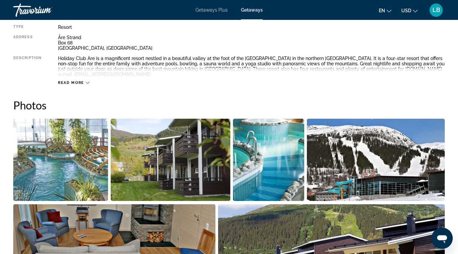
click at [88, 171] on img "Open full-screen image slider" at bounding box center [60, 160] width 95 height 82
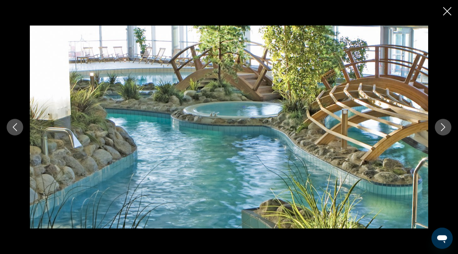
click at [442, 126] on icon "Next image" at bounding box center [443, 127] width 8 height 8
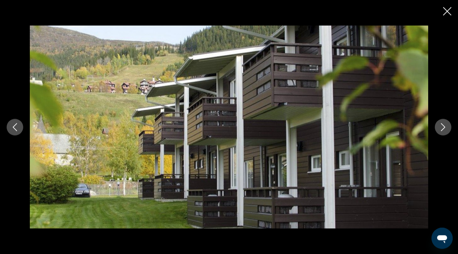
click at [442, 126] on icon "Next image" at bounding box center [443, 127] width 8 height 8
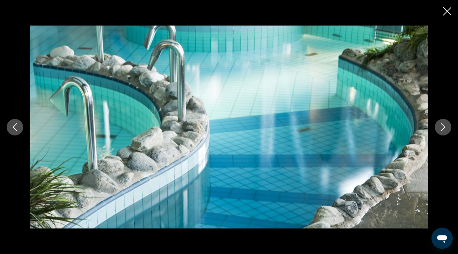
click at [442, 126] on icon "Next image" at bounding box center [443, 127] width 8 height 8
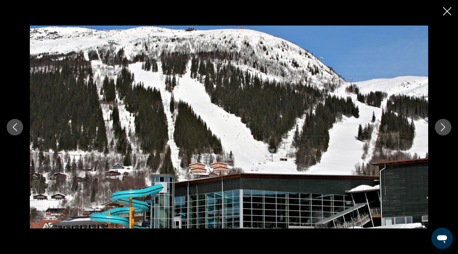
click at [442, 126] on icon "Next image" at bounding box center [443, 127] width 8 height 8
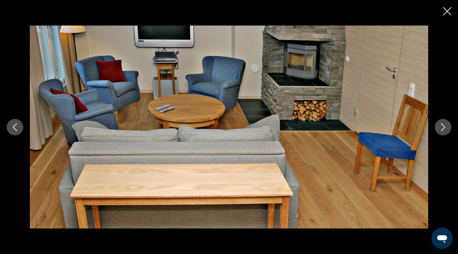
click at [442, 126] on icon "Next image" at bounding box center [443, 127] width 8 height 8
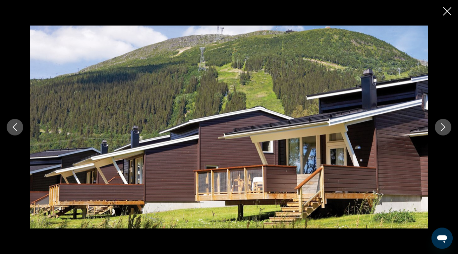
click at [442, 126] on icon "Next image" at bounding box center [443, 127] width 8 height 8
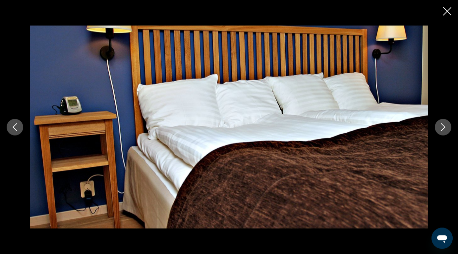
click at [442, 126] on icon "Next image" at bounding box center [443, 127] width 8 height 8
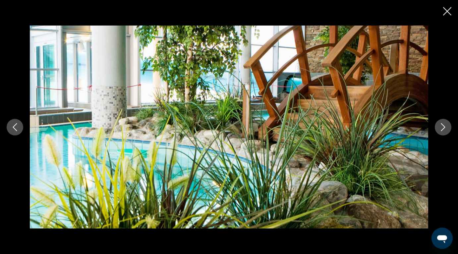
click at [442, 126] on icon "Next image" at bounding box center [443, 127] width 8 height 8
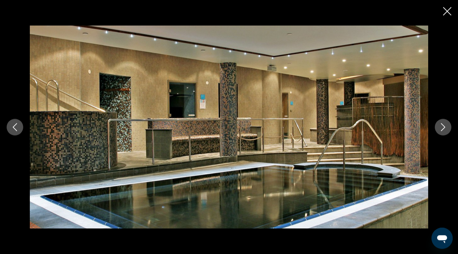
click at [442, 126] on icon "Next image" at bounding box center [443, 127] width 8 height 8
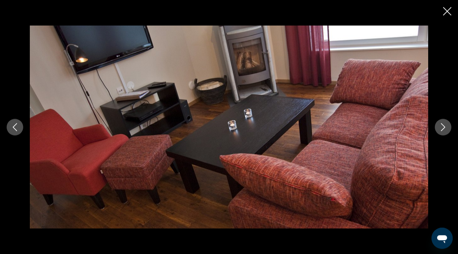
click at [442, 126] on icon "Next image" at bounding box center [443, 127] width 8 height 8
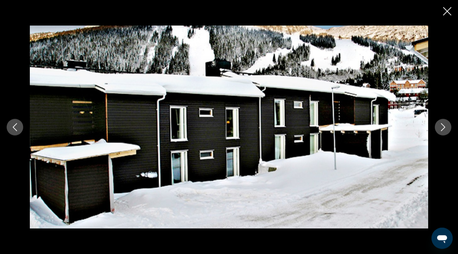
click at [442, 126] on icon "Next image" at bounding box center [443, 127] width 8 height 8
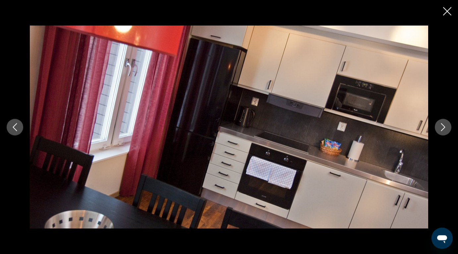
click at [442, 126] on icon "Next image" at bounding box center [443, 127] width 8 height 8
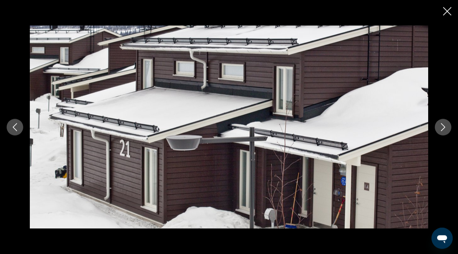
click at [442, 126] on icon "Next image" at bounding box center [443, 127] width 8 height 8
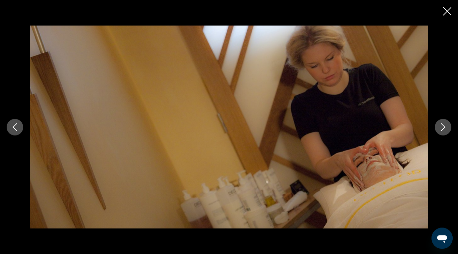
click at [442, 126] on icon "Next image" at bounding box center [443, 127] width 8 height 8
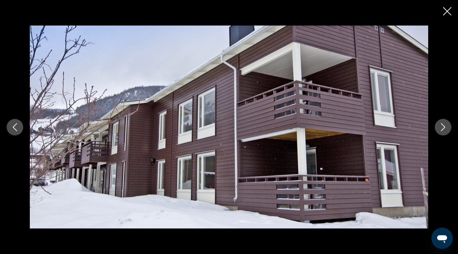
click at [442, 126] on icon "Next image" at bounding box center [443, 127] width 8 height 8
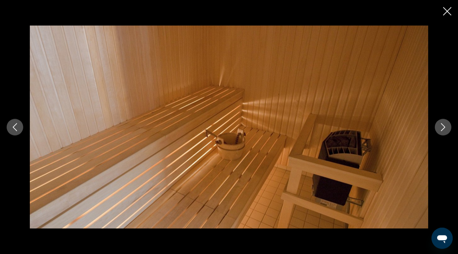
click at [442, 126] on icon "Next image" at bounding box center [443, 127] width 8 height 8
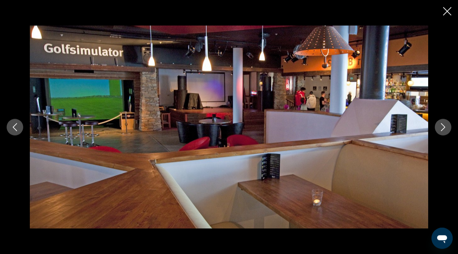
click at [442, 126] on icon "Next image" at bounding box center [443, 127] width 8 height 8
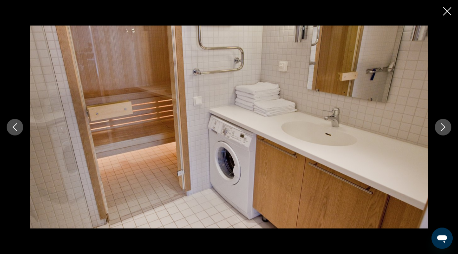
click at [442, 126] on icon "Next image" at bounding box center [443, 127] width 8 height 8
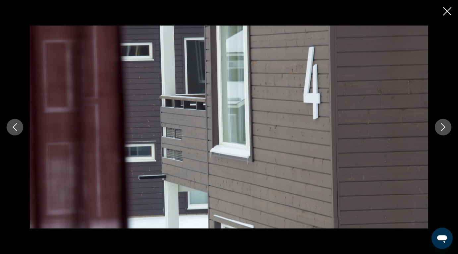
click at [442, 126] on icon "Next image" at bounding box center [443, 127] width 8 height 8
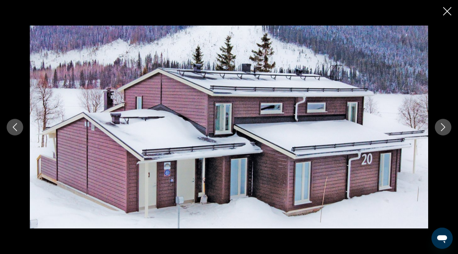
click at [442, 126] on icon "Next image" at bounding box center [443, 127] width 8 height 8
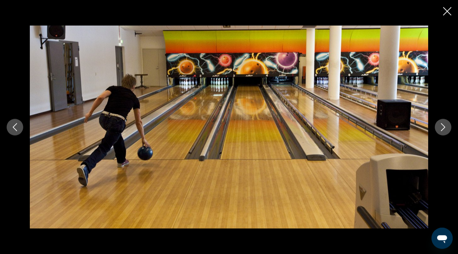
click at [442, 126] on icon "Next image" at bounding box center [443, 127] width 8 height 8
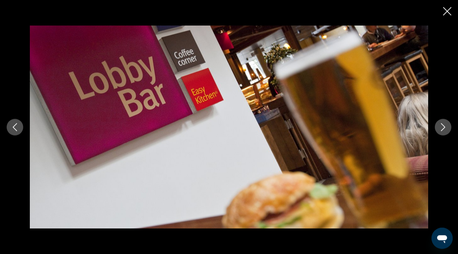
click at [442, 126] on icon "Next image" at bounding box center [443, 127] width 8 height 8
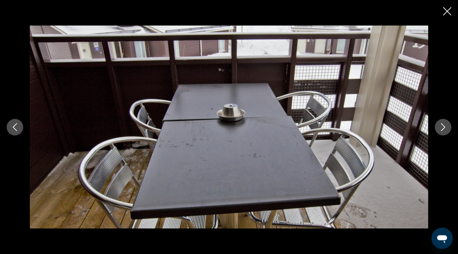
click at [442, 126] on icon "Next image" at bounding box center [443, 127] width 8 height 8
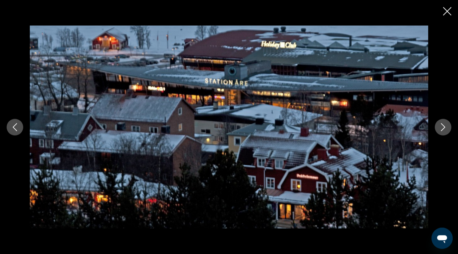
click at [442, 126] on icon "Next image" at bounding box center [443, 127] width 8 height 8
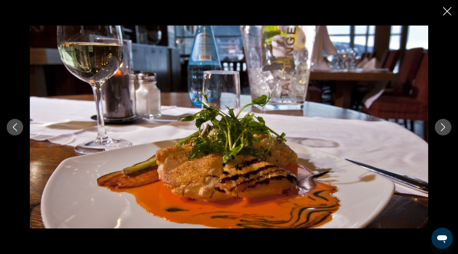
click at [442, 126] on icon "Next image" at bounding box center [443, 127] width 8 height 8
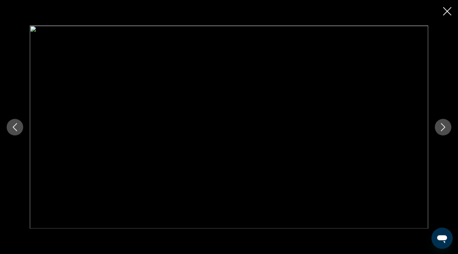
click at [442, 126] on icon "Next image" at bounding box center [443, 127] width 8 height 8
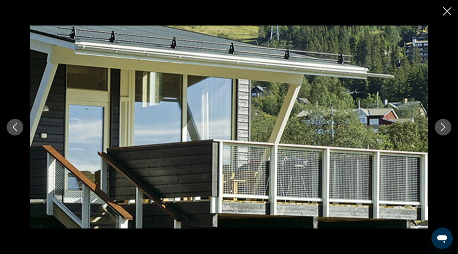
click at [442, 126] on icon "Next image" at bounding box center [443, 127] width 8 height 8
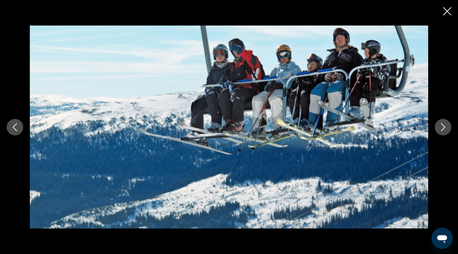
click at [442, 126] on icon "Next image" at bounding box center [443, 127] width 8 height 8
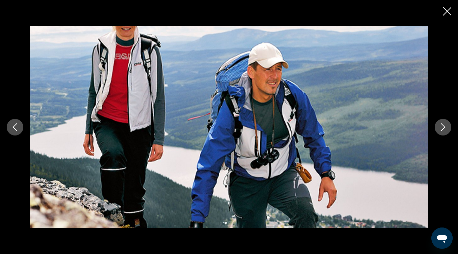
click at [442, 126] on icon "Next image" at bounding box center [443, 127] width 8 height 8
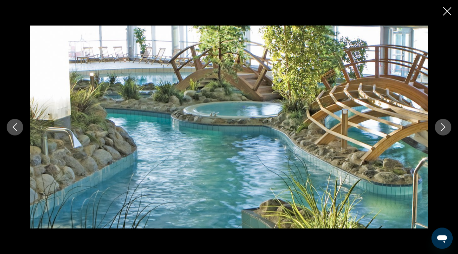
click at [442, 126] on icon "Next image" at bounding box center [443, 127] width 8 height 8
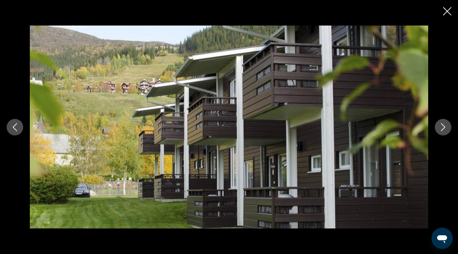
click at [449, 11] on icon "Close slideshow" at bounding box center [447, 11] width 8 height 8
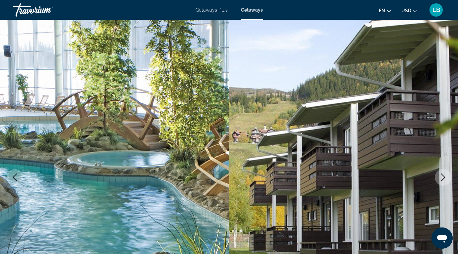
scroll to position [158, 0]
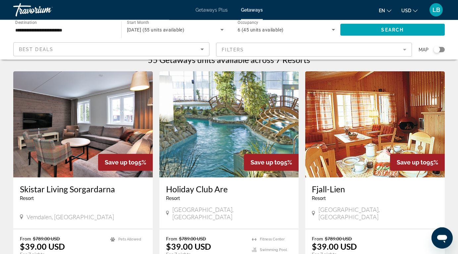
scroll to position [21, 0]
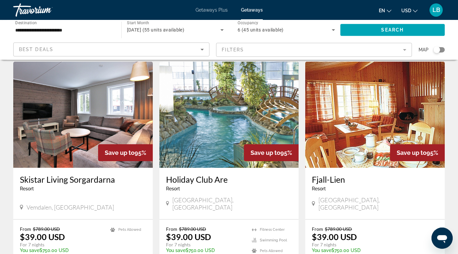
click at [213, 124] on img "Main content" at bounding box center [228, 115] width 139 height 106
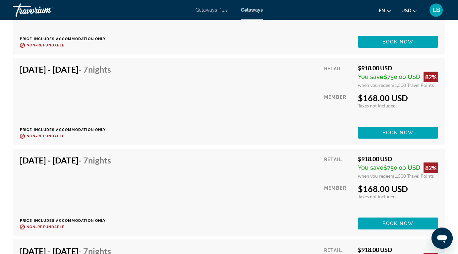
scroll to position [1758, 0]
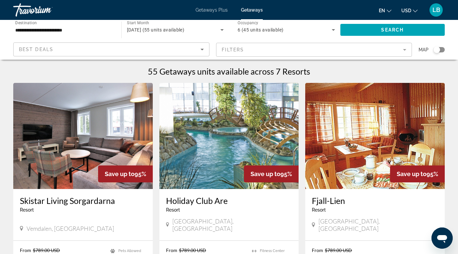
click at [71, 31] on input "**********" at bounding box center [63, 30] width 97 height 8
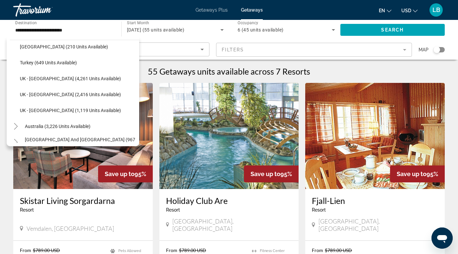
scroll to position [400, 0]
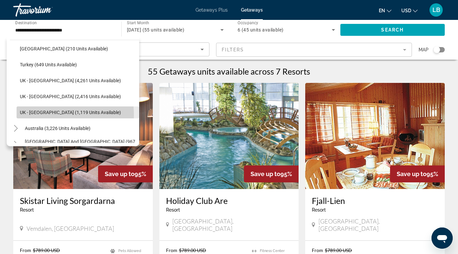
click at [34, 115] on span "Search widget" at bounding box center [78, 112] width 123 height 16
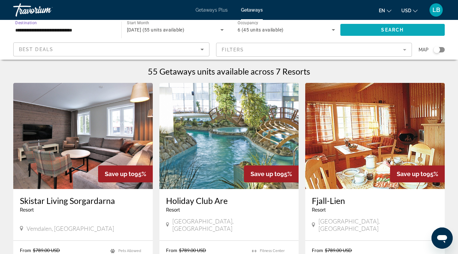
click at [408, 31] on span "Search widget" at bounding box center [392, 30] width 105 height 16
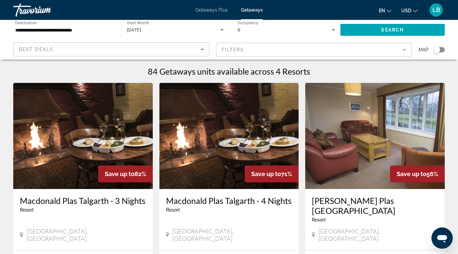
scroll to position [4, 0]
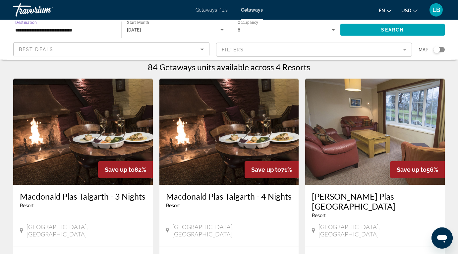
click at [95, 32] on input "**********" at bounding box center [63, 30] width 97 height 8
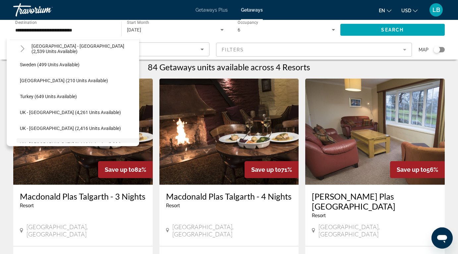
scroll to position [366, 0]
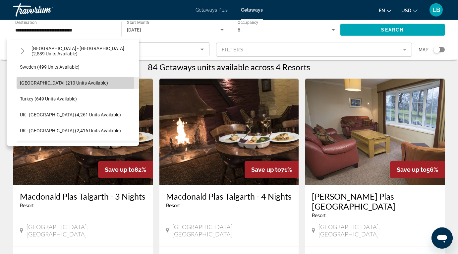
click at [64, 83] on span "[GEOGRAPHIC_DATA] (210 units available)" at bounding box center [64, 82] width 88 height 5
type input "**********"
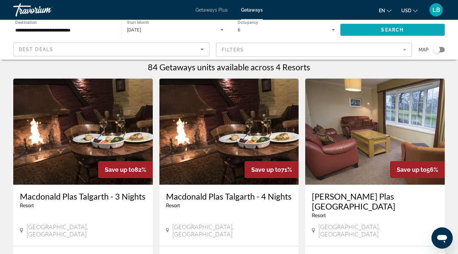
click at [390, 26] on span "Search widget" at bounding box center [392, 30] width 105 height 16
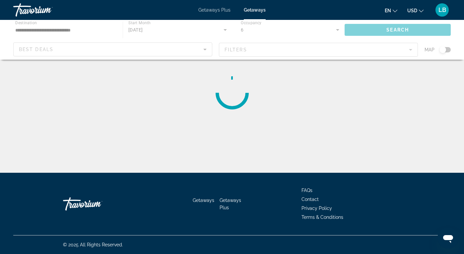
click at [83, 27] on div "Main content" at bounding box center [232, 40] width 464 height 40
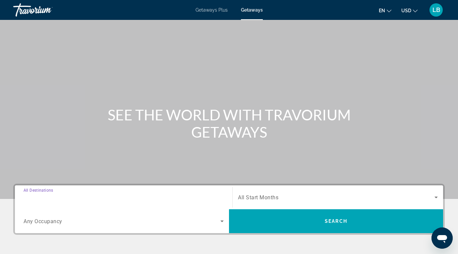
click at [188, 194] on input "Destination All Destinations" at bounding box center [124, 198] width 200 height 8
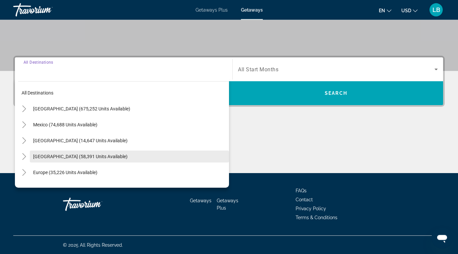
scroll to position [128, 0]
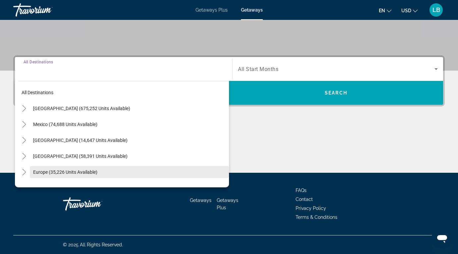
click at [96, 170] on span "Europe (35,226 units available)" at bounding box center [65, 171] width 64 height 5
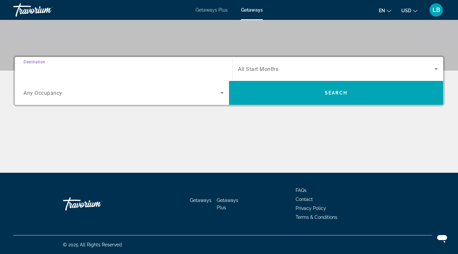
type input "**********"
click at [108, 100] on div "Search widget" at bounding box center [124, 92] width 200 height 19
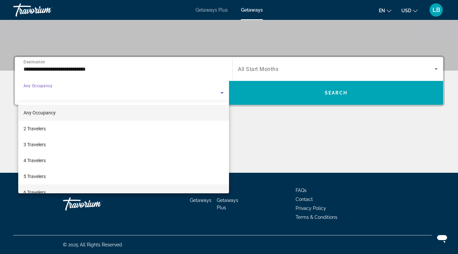
click at [76, 190] on mat-option "6 Travelers" at bounding box center [123, 192] width 211 height 16
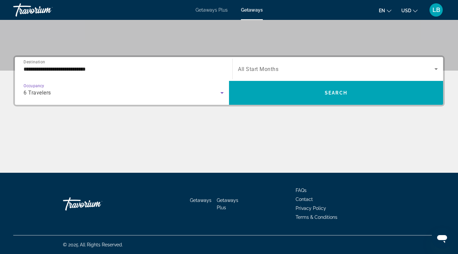
click at [285, 75] on div "Search widget" at bounding box center [338, 69] width 200 height 19
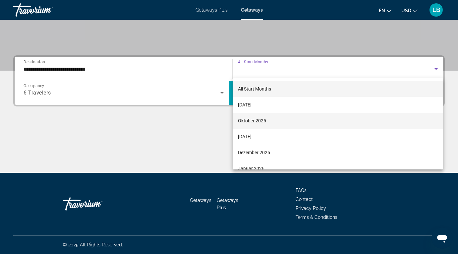
click at [259, 122] on span "Oktober 2025" at bounding box center [252, 121] width 28 height 8
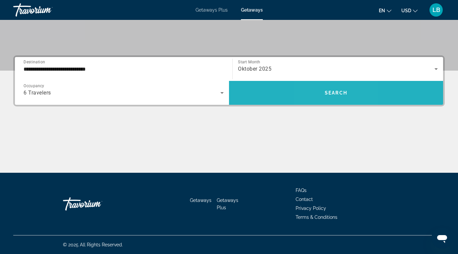
click at [327, 90] on span "Search" at bounding box center [336, 92] width 23 height 5
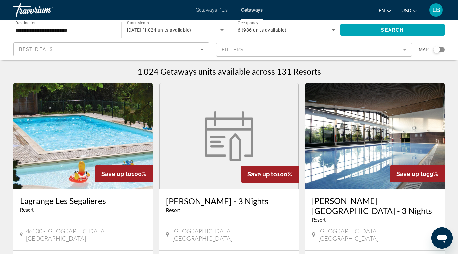
click at [101, 33] on input "**********" at bounding box center [63, 30] width 97 height 8
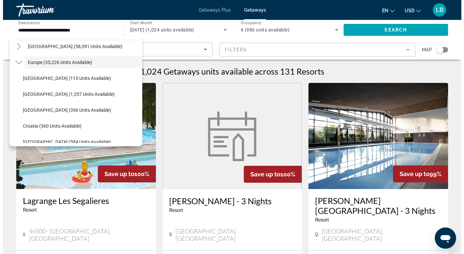
scroll to position [73, 0]
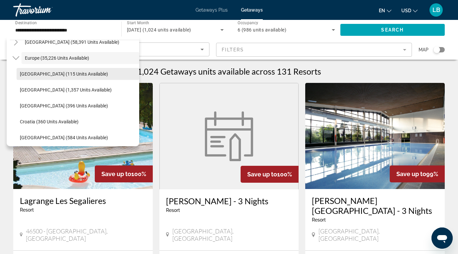
click at [70, 74] on span "[GEOGRAPHIC_DATA] (115 units available)" at bounding box center [64, 73] width 88 height 5
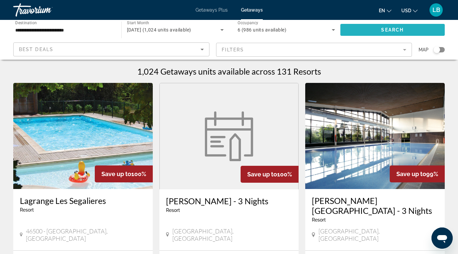
click at [375, 29] on span "Search widget" at bounding box center [392, 30] width 105 height 16
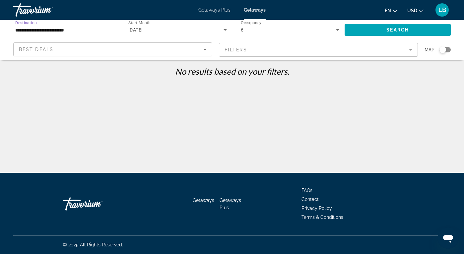
click at [91, 33] on input "**********" at bounding box center [64, 30] width 99 height 8
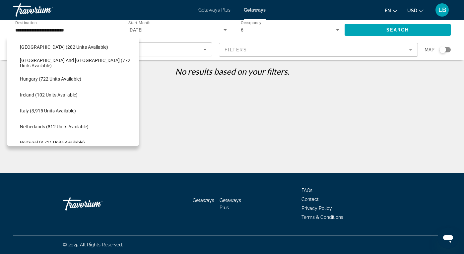
scroll to position [215, 0]
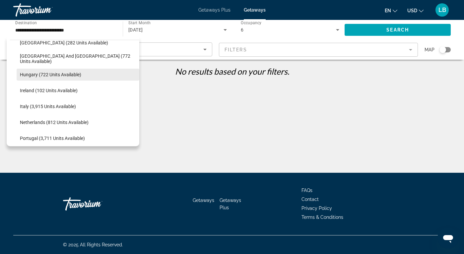
click at [75, 74] on span "Hungary (722 units available)" at bounding box center [50, 74] width 61 height 5
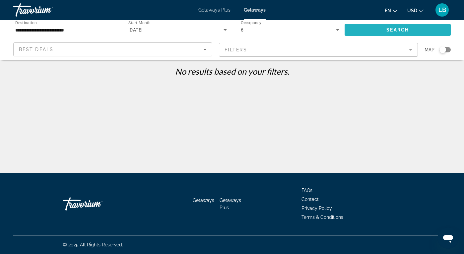
click at [389, 33] on span "Search widget" at bounding box center [397, 30] width 106 height 16
click at [92, 33] on input "**********" at bounding box center [64, 30] width 99 height 8
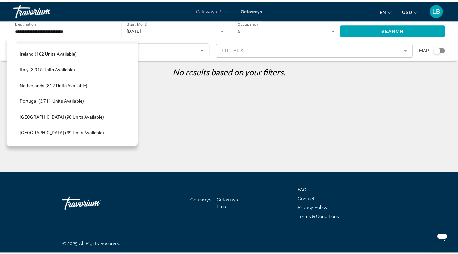
scroll to position [267, 0]
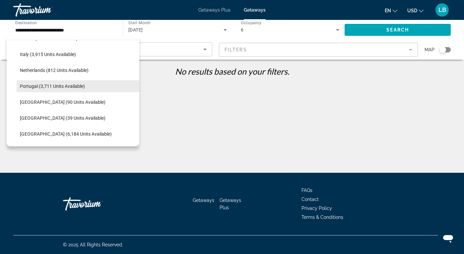
click at [55, 86] on span "Portugal (3,711 units available)" at bounding box center [52, 85] width 65 height 5
type input "**********"
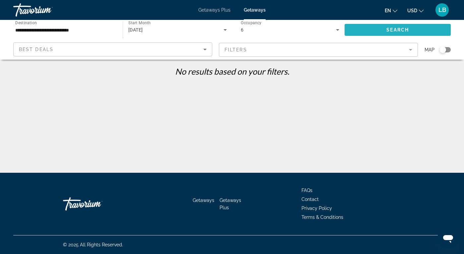
click at [396, 33] on span "Search widget" at bounding box center [397, 30] width 106 height 16
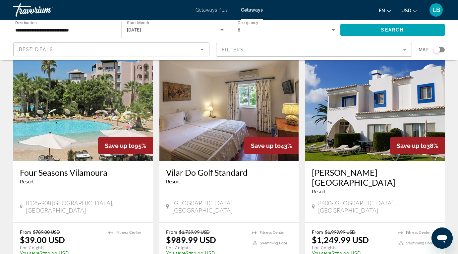
scroll to position [29, 0]
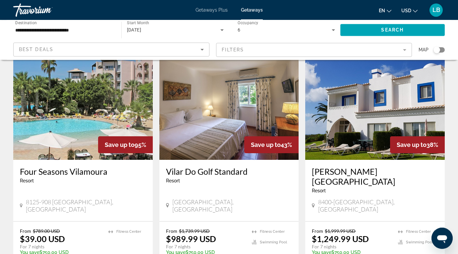
click at [77, 104] on img "Main content" at bounding box center [82, 107] width 139 height 106
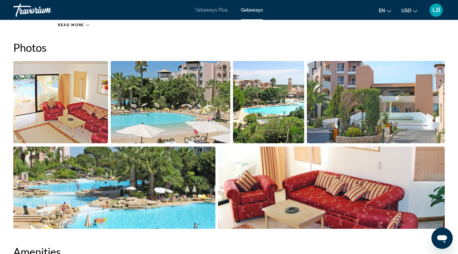
scroll to position [429, 0]
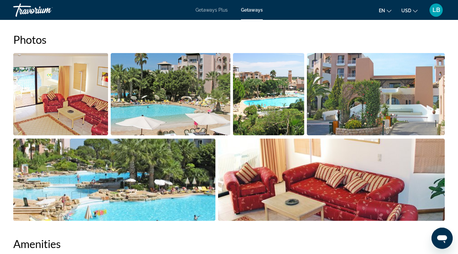
click at [63, 101] on img "Open full-screen image slider" at bounding box center [60, 94] width 95 height 82
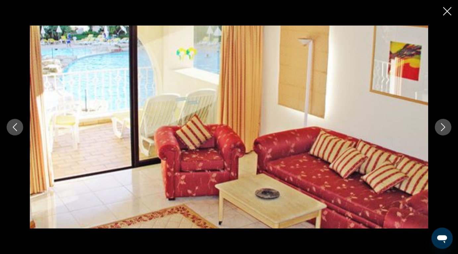
click at [443, 128] on icon "Next image" at bounding box center [443, 127] width 8 height 8
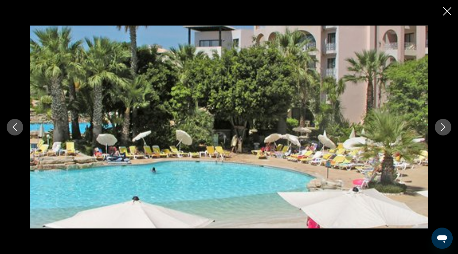
click at [443, 128] on icon "Next image" at bounding box center [443, 127] width 8 height 8
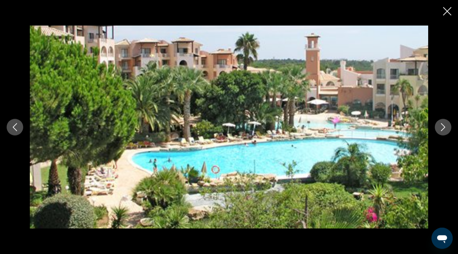
click at [443, 128] on icon "Next image" at bounding box center [443, 127] width 8 height 8
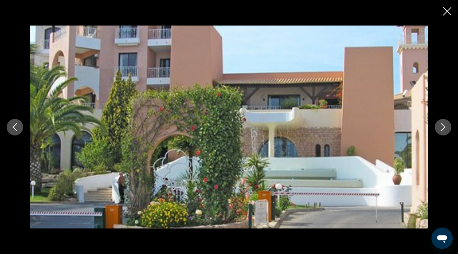
click at [443, 128] on icon "Next image" at bounding box center [443, 127] width 8 height 8
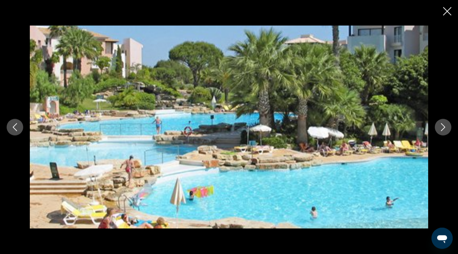
click at [443, 128] on icon "Next image" at bounding box center [443, 127] width 8 height 8
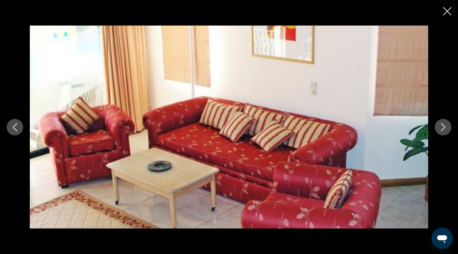
click at [443, 128] on icon "Next image" at bounding box center [443, 127] width 8 height 8
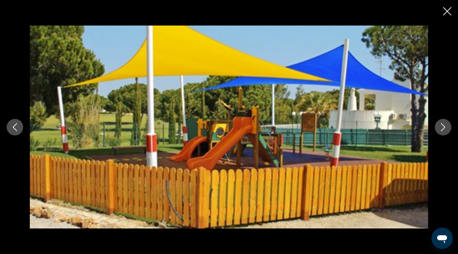
click at [443, 128] on icon "Next image" at bounding box center [443, 127] width 8 height 8
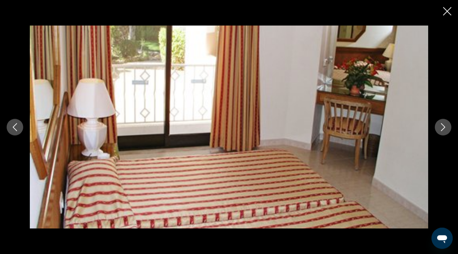
click at [443, 128] on icon "Next image" at bounding box center [443, 127] width 8 height 8
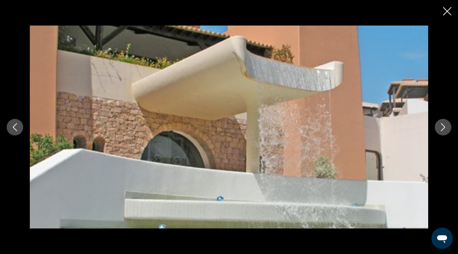
click at [443, 128] on icon "Next image" at bounding box center [443, 127] width 8 height 8
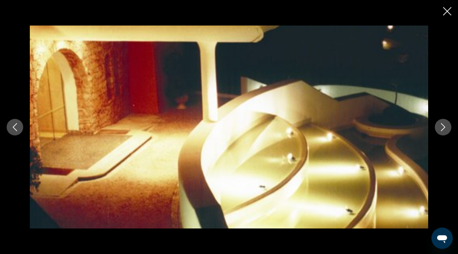
click at [443, 128] on icon "Next image" at bounding box center [443, 127] width 8 height 8
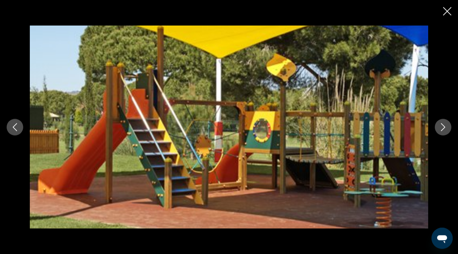
click at [448, 9] on icon "Close slideshow" at bounding box center [447, 11] width 8 height 8
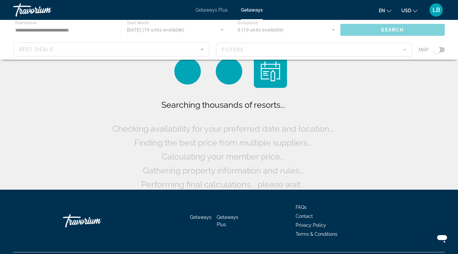
click at [92, 30] on div "Main content" at bounding box center [229, 40] width 458 height 40
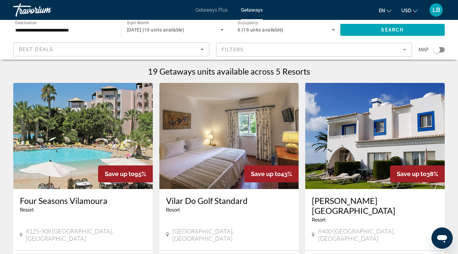
click at [92, 30] on input "**********" at bounding box center [63, 30] width 97 height 8
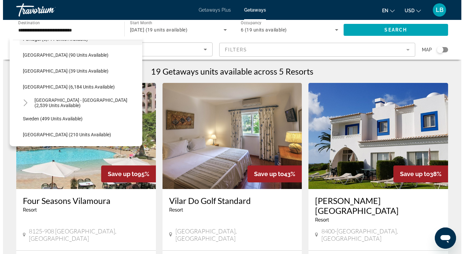
scroll to position [294, 0]
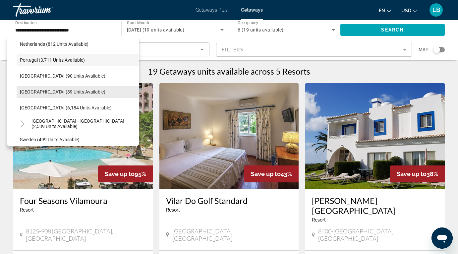
click at [58, 90] on span "[GEOGRAPHIC_DATA] (39 units available)" at bounding box center [62, 91] width 85 height 5
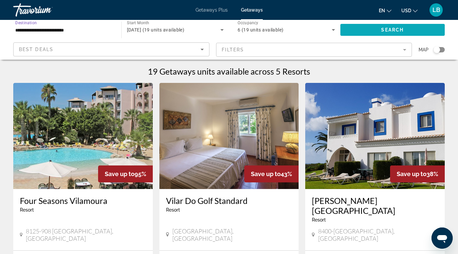
click at [394, 28] on span "Search" at bounding box center [392, 29] width 23 height 5
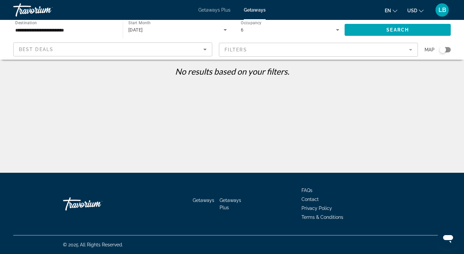
click at [84, 23] on div "**********" at bounding box center [64, 30] width 99 height 19
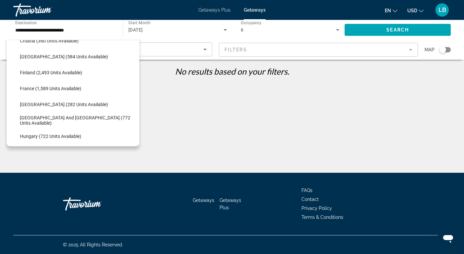
scroll to position [131, 0]
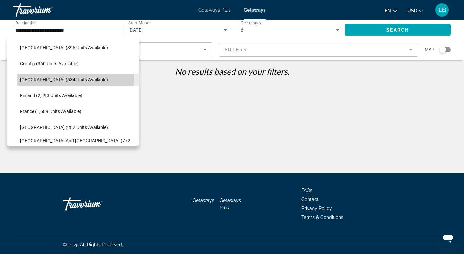
click at [44, 77] on span "[GEOGRAPHIC_DATA] (584 units available)" at bounding box center [64, 79] width 88 height 5
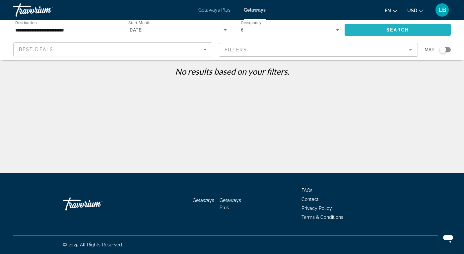
click at [386, 29] on span "Search" at bounding box center [397, 29] width 23 height 5
click at [52, 28] on input "**********" at bounding box center [64, 30] width 99 height 8
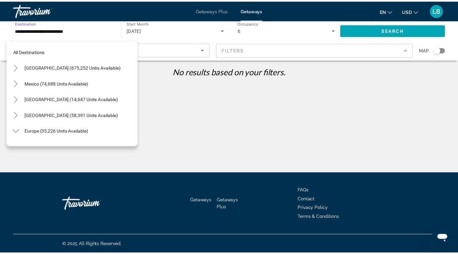
scroll to position [119, 0]
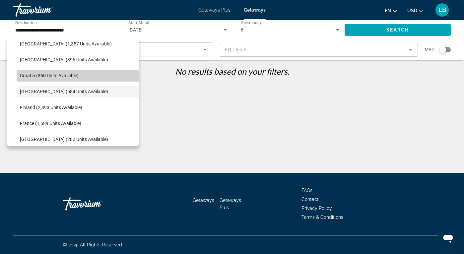
click at [92, 74] on span "Search widget" at bounding box center [78, 76] width 123 height 16
type input "**********"
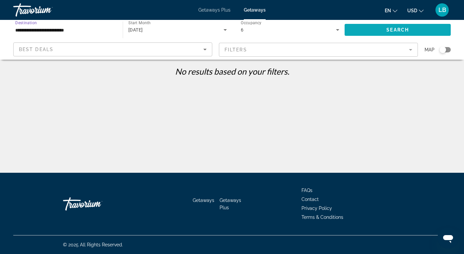
click at [385, 25] on span "Search widget" at bounding box center [397, 30] width 106 height 16
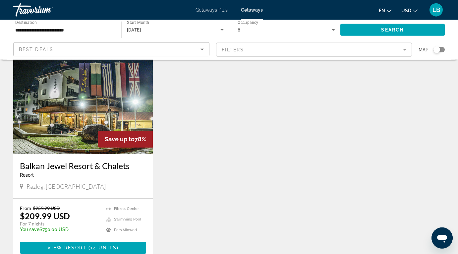
scroll to position [34, 0]
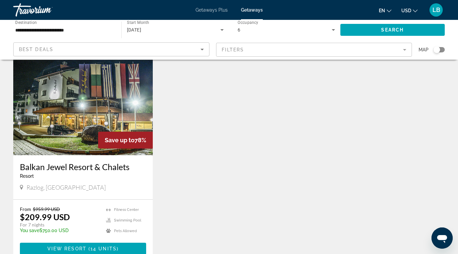
click at [61, 122] on img "Main content" at bounding box center [82, 102] width 139 height 106
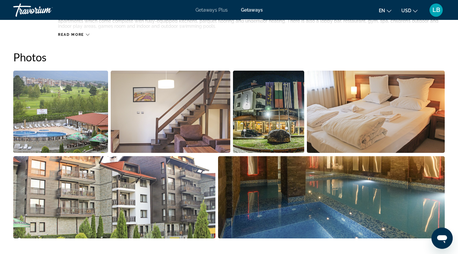
scroll to position [418, 0]
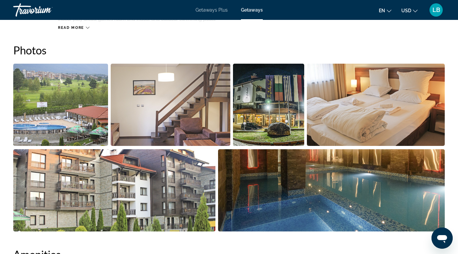
click at [73, 109] on img "Open full-screen image slider" at bounding box center [60, 105] width 95 height 82
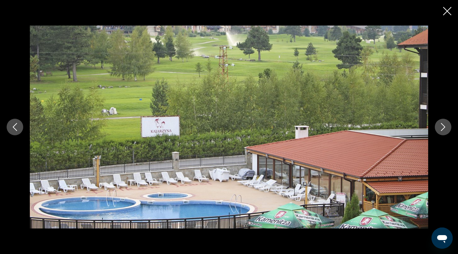
click at [440, 128] on icon "Next image" at bounding box center [443, 127] width 8 height 8
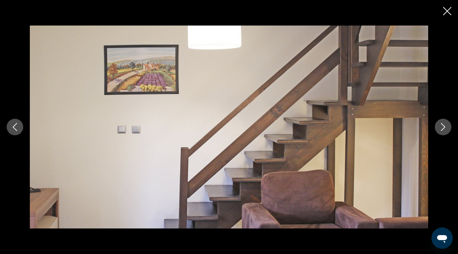
click at [440, 128] on icon "Next image" at bounding box center [443, 127] width 8 height 8
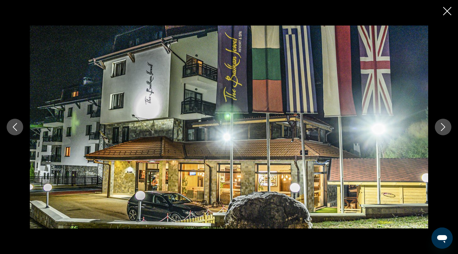
click at [440, 128] on icon "Next image" at bounding box center [443, 127] width 8 height 8
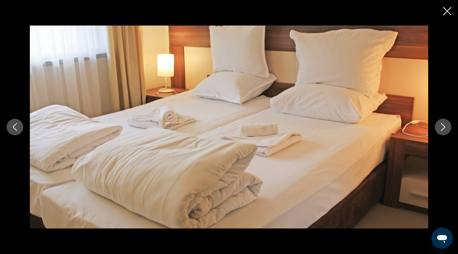
click at [440, 128] on icon "Next image" at bounding box center [443, 127] width 8 height 8
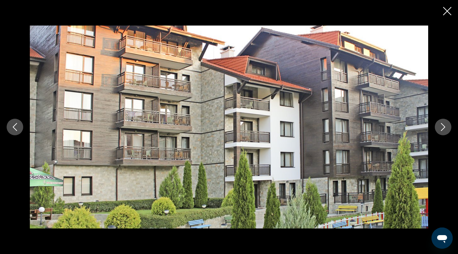
click at [440, 128] on icon "Next image" at bounding box center [443, 127] width 8 height 8
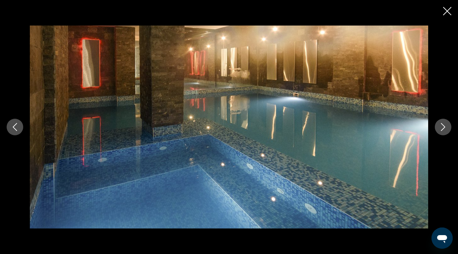
click at [440, 128] on icon "Next image" at bounding box center [443, 127] width 8 height 8
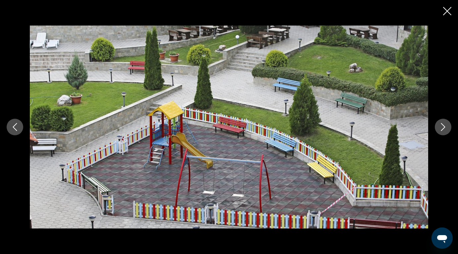
click at [440, 128] on icon "Next image" at bounding box center [443, 127] width 8 height 8
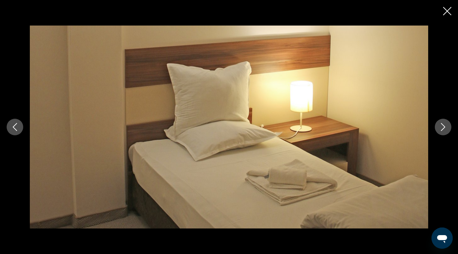
click at [440, 128] on icon "Next image" at bounding box center [443, 127] width 8 height 8
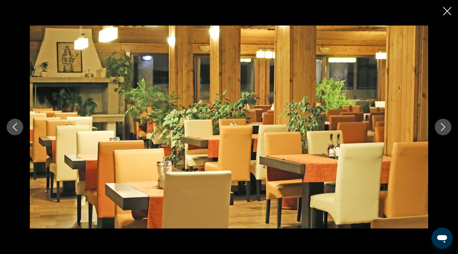
click at [440, 128] on icon "Next image" at bounding box center [443, 127] width 8 height 8
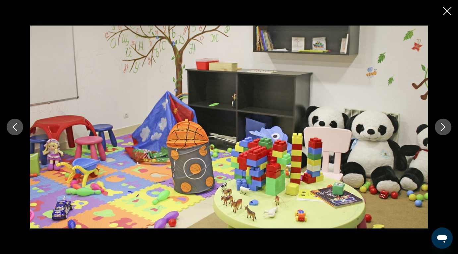
click at [440, 128] on icon "Next image" at bounding box center [443, 127] width 8 height 8
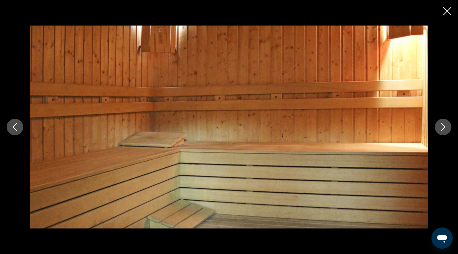
click at [440, 128] on icon "Next image" at bounding box center [443, 127] width 8 height 8
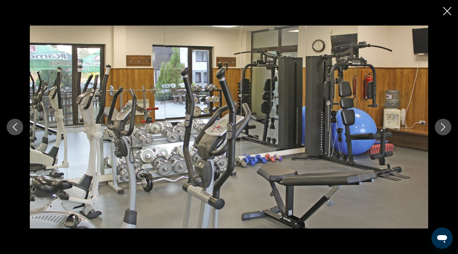
click at [440, 128] on icon "Next image" at bounding box center [443, 127] width 8 height 8
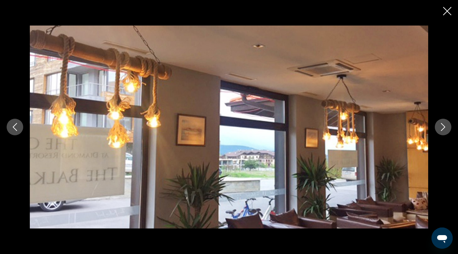
click at [440, 128] on icon "Next image" at bounding box center [443, 127] width 8 height 8
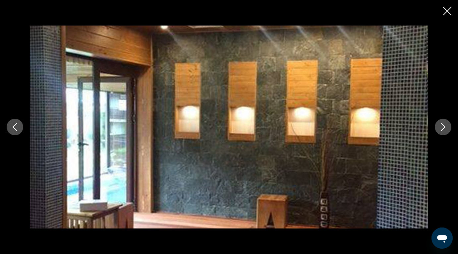
click at [440, 128] on icon "Next image" at bounding box center [443, 127] width 8 height 8
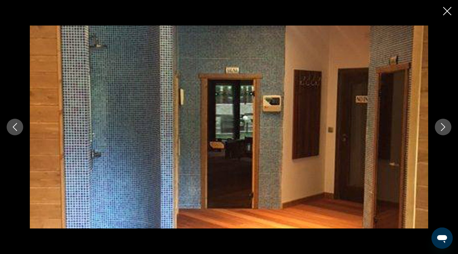
click at [440, 128] on icon "Next image" at bounding box center [443, 127] width 8 height 8
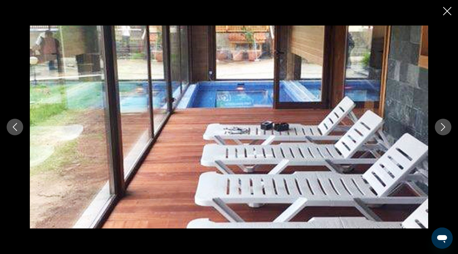
click at [440, 128] on icon "Next image" at bounding box center [443, 127] width 8 height 8
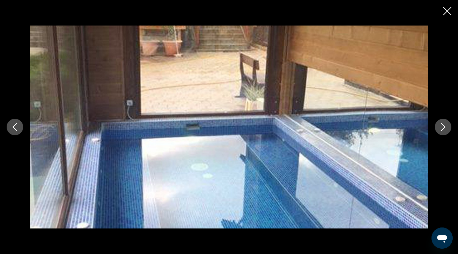
click at [440, 128] on icon "Next image" at bounding box center [443, 127] width 8 height 8
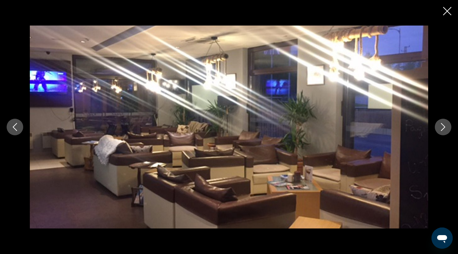
click at [440, 128] on icon "Next image" at bounding box center [443, 127] width 8 height 8
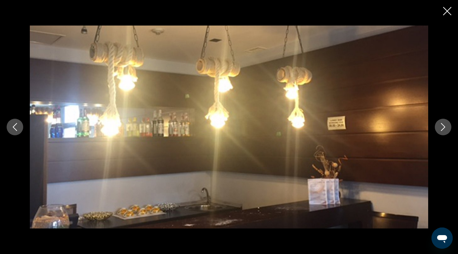
click at [440, 128] on icon "Next image" at bounding box center [443, 127] width 8 height 8
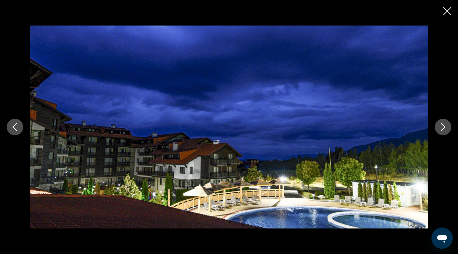
click at [440, 128] on icon "Next image" at bounding box center [443, 127] width 8 height 8
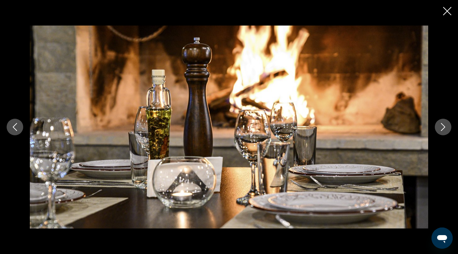
click at [440, 128] on icon "Next image" at bounding box center [443, 127] width 8 height 8
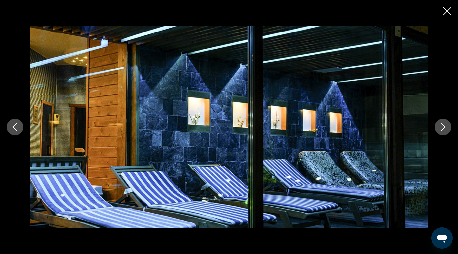
click at [446, 10] on icon "Close slideshow" at bounding box center [447, 11] width 8 height 8
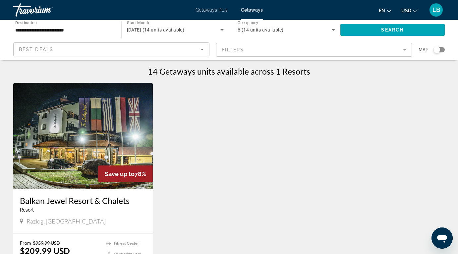
click at [85, 31] on input "**********" at bounding box center [63, 30] width 97 height 8
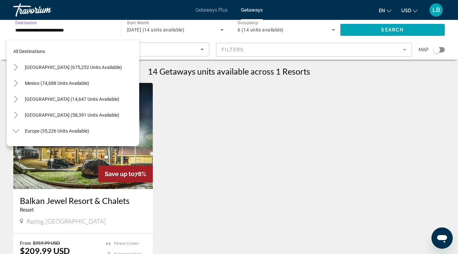
scroll to position [103, 0]
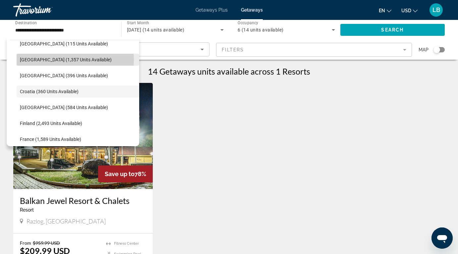
click at [70, 60] on span "[GEOGRAPHIC_DATA] (1,357 units available)" at bounding box center [66, 59] width 92 height 5
type input "**********"
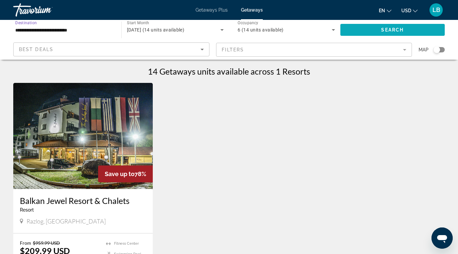
click at [390, 32] on span "Search widget" at bounding box center [392, 30] width 105 height 16
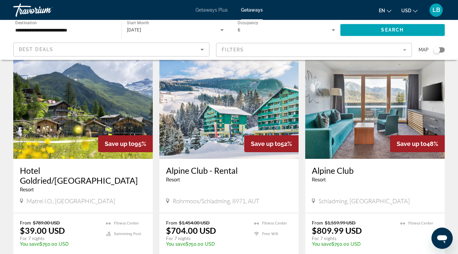
scroll to position [21, 0]
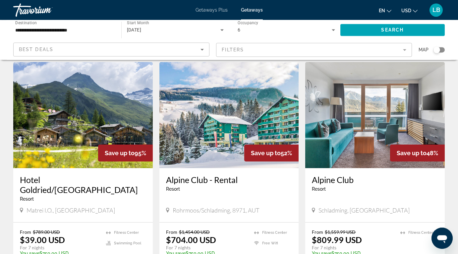
click at [211, 121] on img "Main content" at bounding box center [228, 115] width 139 height 106
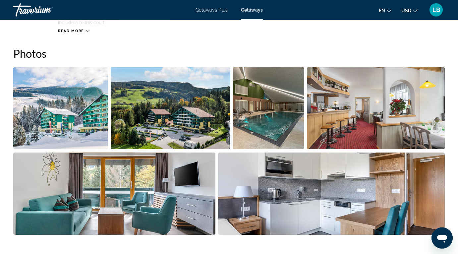
scroll to position [405, 0]
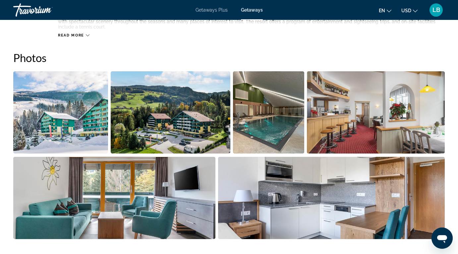
click at [72, 128] on img "Open full-screen image slider" at bounding box center [60, 112] width 95 height 82
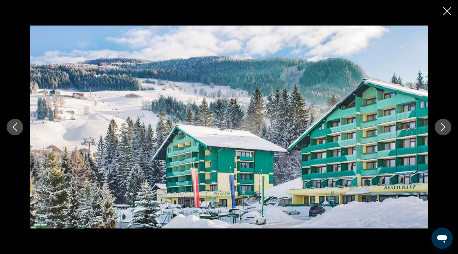
click at [438, 129] on button "Next image" at bounding box center [443, 127] width 17 height 17
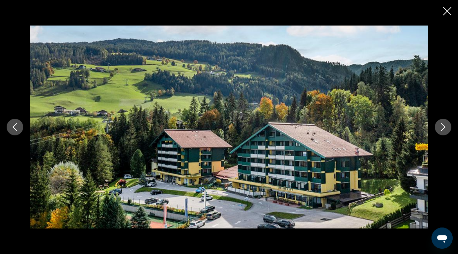
click at [438, 129] on button "Next image" at bounding box center [443, 127] width 17 height 17
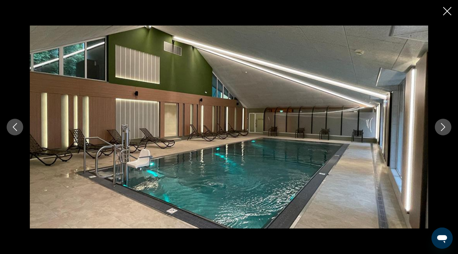
click at [438, 129] on button "Next image" at bounding box center [443, 127] width 17 height 17
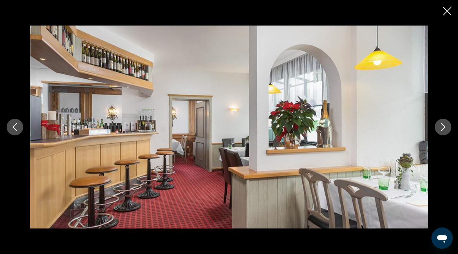
click at [438, 129] on button "Next image" at bounding box center [443, 127] width 17 height 17
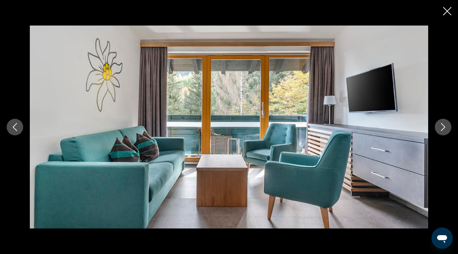
click at [442, 127] on icon "Next image" at bounding box center [443, 127] width 8 height 8
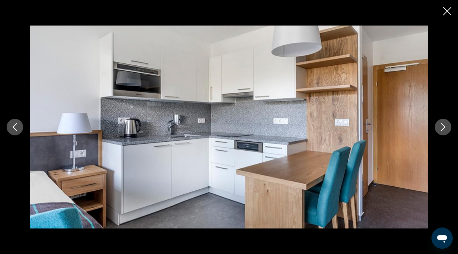
click at [442, 127] on icon "Next image" at bounding box center [443, 127] width 8 height 8
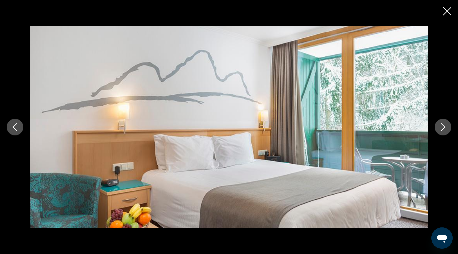
click at [442, 127] on icon "Next image" at bounding box center [443, 127] width 8 height 8
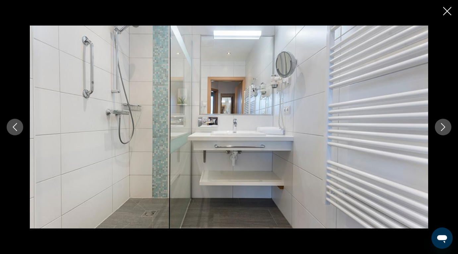
click at [442, 127] on icon "Next image" at bounding box center [443, 127] width 8 height 8
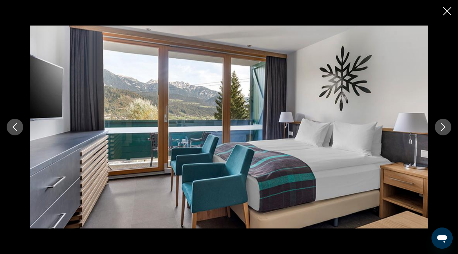
click at [442, 127] on icon "Next image" at bounding box center [443, 127] width 8 height 8
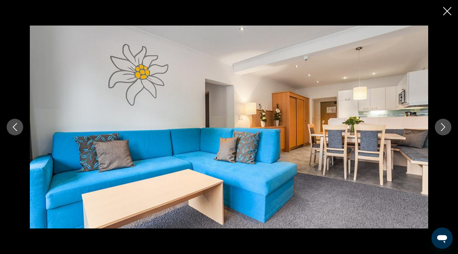
click at [442, 127] on icon "Next image" at bounding box center [443, 127] width 8 height 8
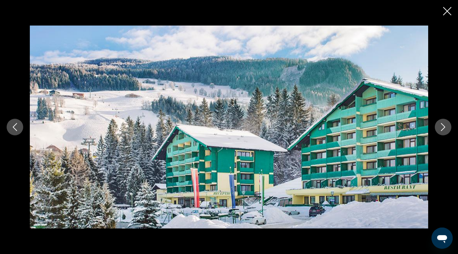
click at [442, 127] on icon "Next image" at bounding box center [443, 127] width 8 height 8
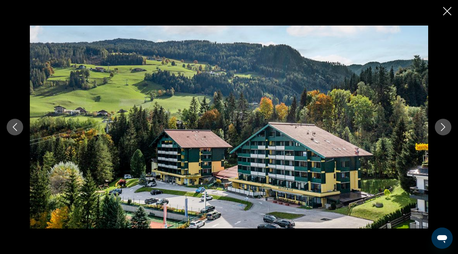
click at [442, 127] on icon "Next image" at bounding box center [443, 127] width 8 height 8
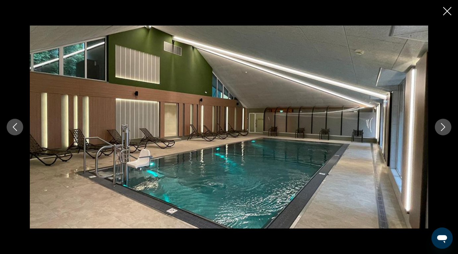
click at [446, 15] on icon "Close slideshow" at bounding box center [447, 11] width 8 height 8
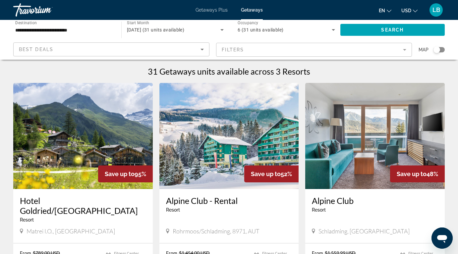
click at [67, 119] on img "Main content" at bounding box center [82, 136] width 139 height 106
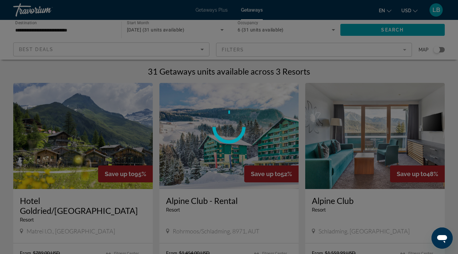
click at [67, 119] on div at bounding box center [229, 127] width 458 height 254
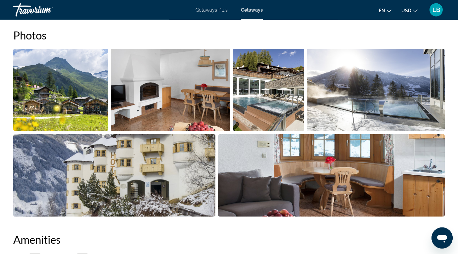
scroll to position [390, 0]
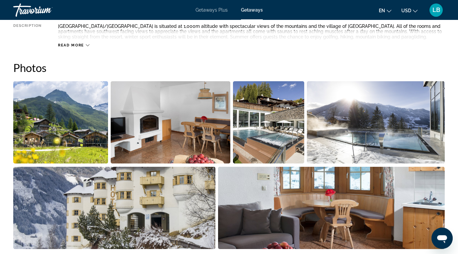
click at [66, 123] on img "Open full-screen image slider" at bounding box center [60, 122] width 95 height 82
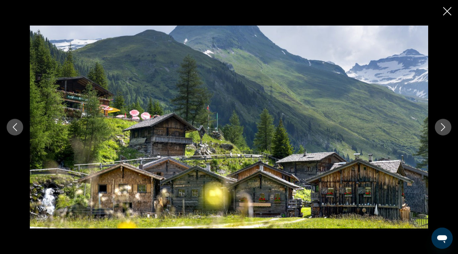
click at [440, 129] on icon "Next image" at bounding box center [443, 127] width 8 height 8
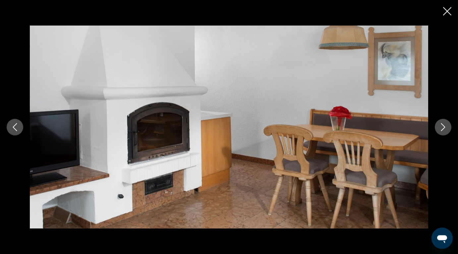
click at [440, 129] on icon "Next image" at bounding box center [443, 127] width 8 height 8
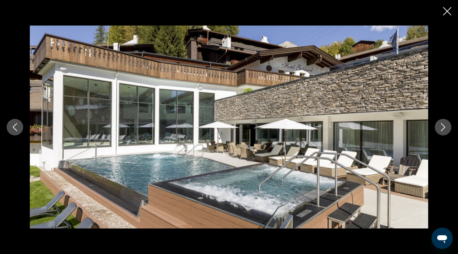
click at [440, 129] on icon "Next image" at bounding box center [443, 127] width 8 height 8
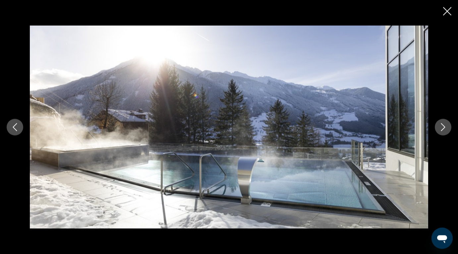
click at [440, 129] on icon "Next image" at bounding box center [443, 127] width 8 height 8
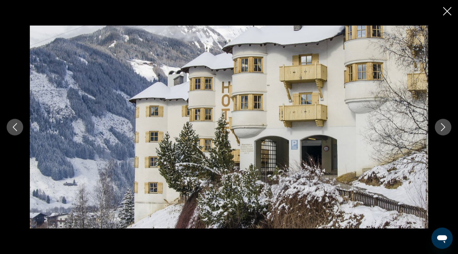
click at [440, 129] on icon "Next image" at bounding box center [443, 127] width 8 height 8
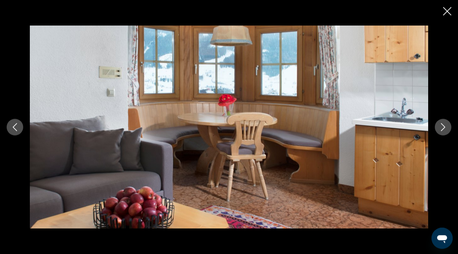
click at [440, 129] on icon "Next image" at bounding box center [443, 127] width 8 height 8
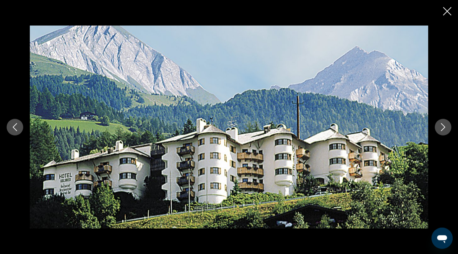
click at [440, 129] on icon "Next image" at bounding box center [443, 127] width 8 height 8
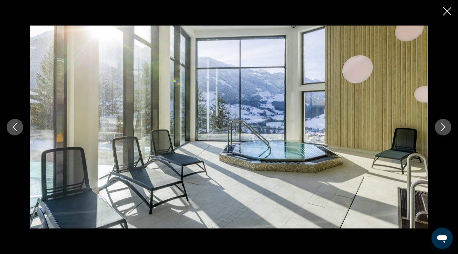
click at [440, 129] on icon "Next image" at bounding box center [443, 127] width 8 height 8
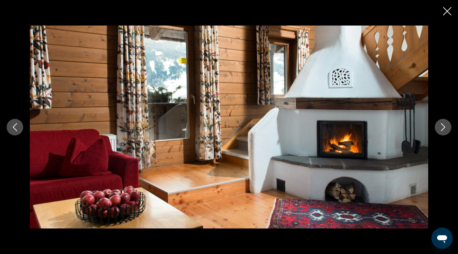
click at [440, 129] on icon "Next image" at bounding box center [443, 127] width 8 height 8
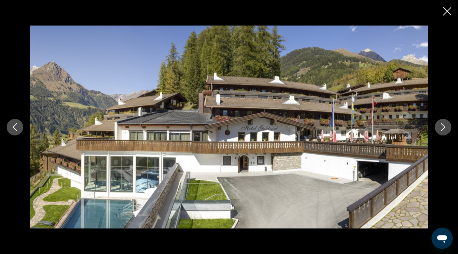
click at [440, 129] on icon "Next image" at bounding box center [443, 127] width 8 height 8
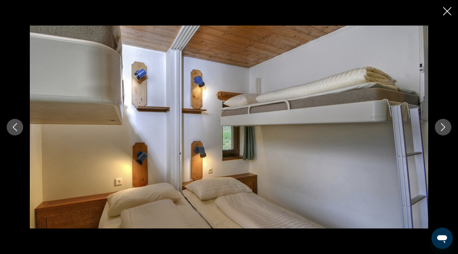
click at [440, 129] on icon "Next image" at bounding box center [443, 127] width 8 height 8
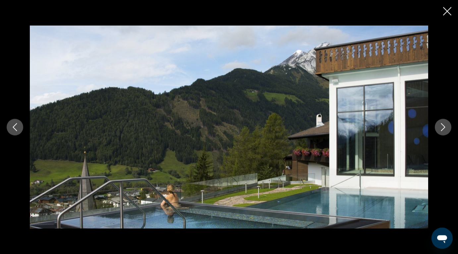
click at [440, 129] on icon "Next image" at bounding box center [443, 127] width 8 height 8
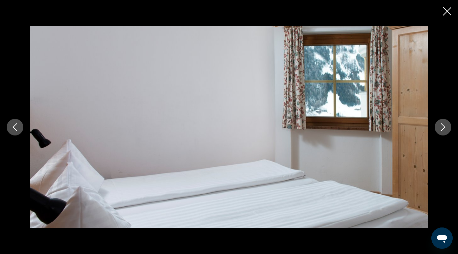
click at [440, 129] on icon "Next image" at bounding box center [443, 127] width 8 height 8
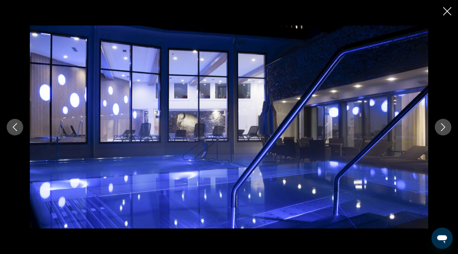
click at [440, 129] on icon "Next image" at bounding box center [443, 127] width 8 height 8
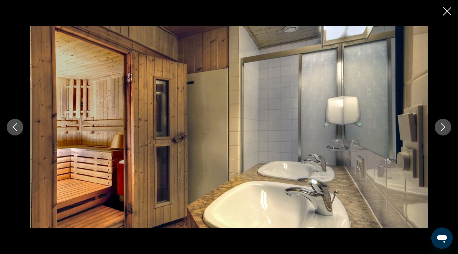
click at [440, 129] on icon "Next image" at bounding box center [443, 127] width 8 height 8
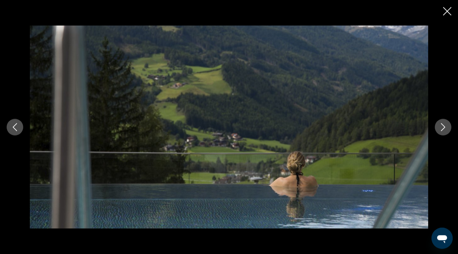
click at [440, 129] on icon "Next image" at bounding box center [443, 127] width 8 height 8
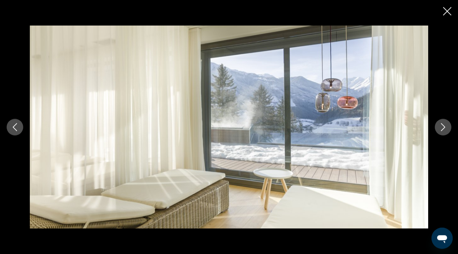
click at [440, 129] on icon "Next image" at bounding box center [443, 127] width 8 height 8
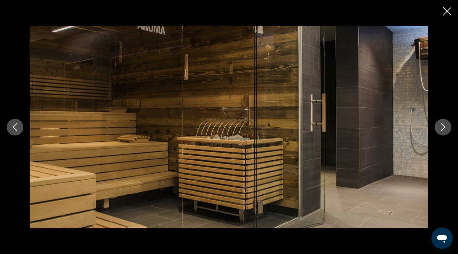
click at [440, 129] on icon "Next image" at bounding box center [443, 127] width 8 height 8
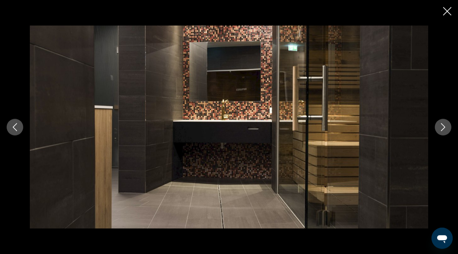
click at [440, 129] on icon "Next image" at bounding box center [443, 127] width 8 height 8
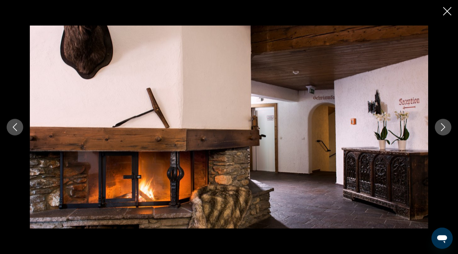
click at [440, 129] on icon "Next image" at bounding box center [443, 127] width 8 height 8
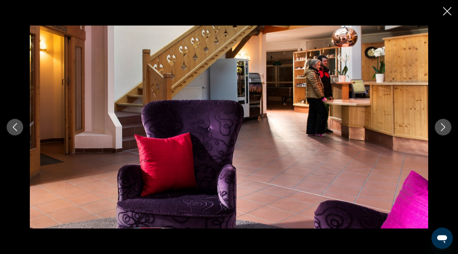
click at [440, 129] on icon "Next image" at bounding box center [443, 127] width 8 height 8
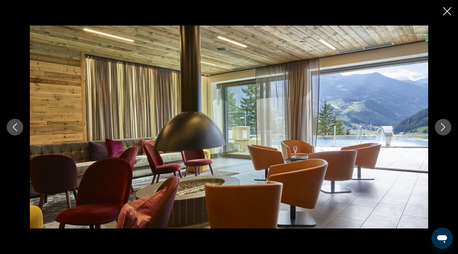
click at [440, 129] on icon "Next image" at bounding box center [443, 127] width 8 height 8
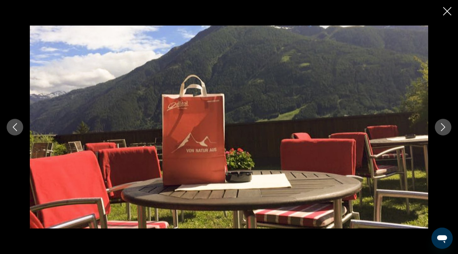
click at [440, 129] on icon "Next image" at bounding box center [443, 127] width 8 height 8
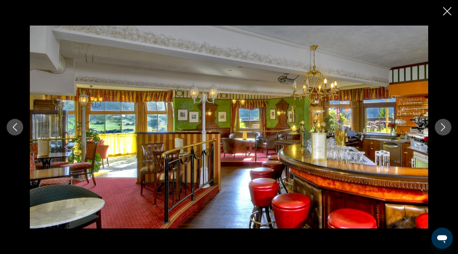
click at [440, 129] on icon "Next image" at bounding box center [443, 127] width 8 height 8
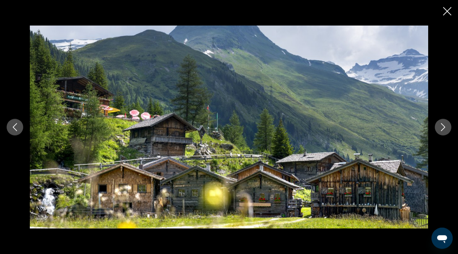
click at [440, 129] on icon "Next image" at bounding box center [443, 127] width 8 height 8
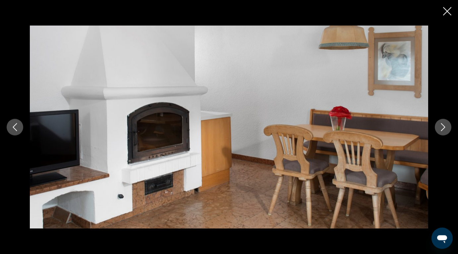
click at [440, 129] on icon "Next image" at bounding box center [443, 127] width 8 height 8
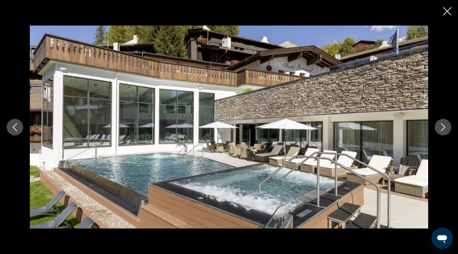
click at [440, 129] on icon "Next image" at bounding box center [443, 127] width 8 height 8
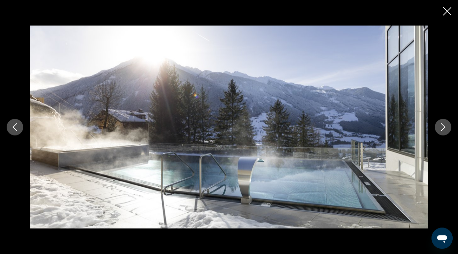
click at [440, 129] on icon "Next image" at bounding box center [443, 127] width 8 height 8
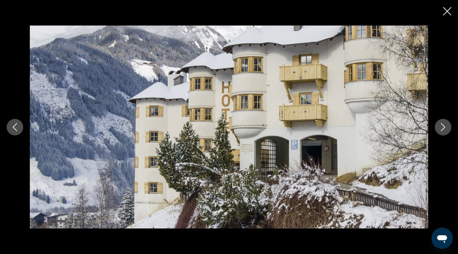
click at [440, 129] on icon "Next image" at bounding box center [443, 127] width 8 height 8
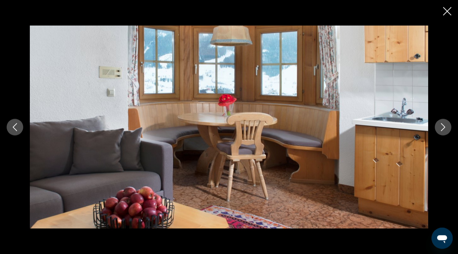
click at [446, 11] on icon "Close slideshow" at bounding box center [447, 11] width 8 height 8
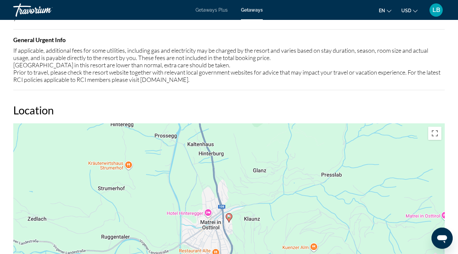
scroll to position [792, 0]
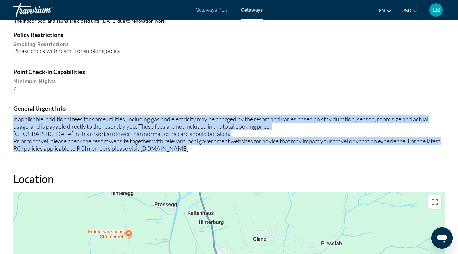
drag, startPoint x: 14, startPoint y: 118, endPoint x: 200, endPoint y: 152, distance: 189.3
click at [200, 152] on div "Amenity Closures Info Spa will be closed until further notice. The indoor pool …" at bounding box center [228, 76] width 431 height 165
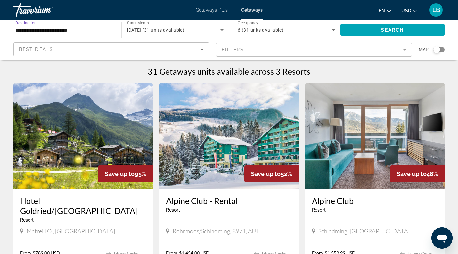
click at [87, 31] on input "**********" at bounding box center [63, 30] width 97 height 8
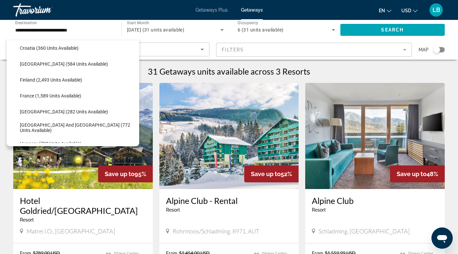
scroll to position [153, 0]
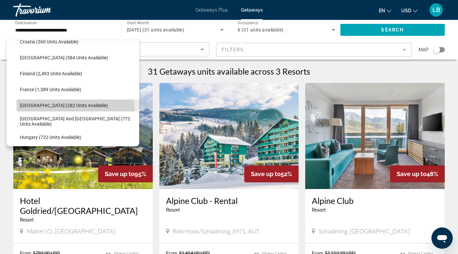
click at [56, 111] on span "Search widget" at bounding box center [78, 105] width 123 height 16
type input "**********"
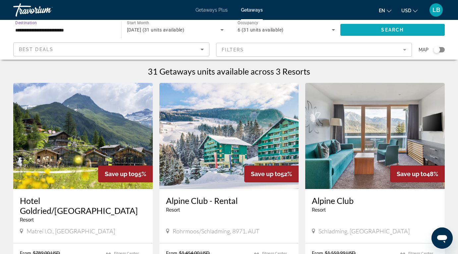
click at [373, 33] on span "Search widget" at bounding box center [392, 30] width 105 height 16
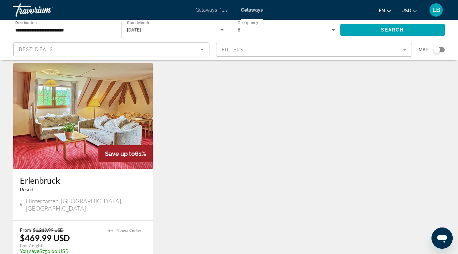
scroll to position [12, 0]
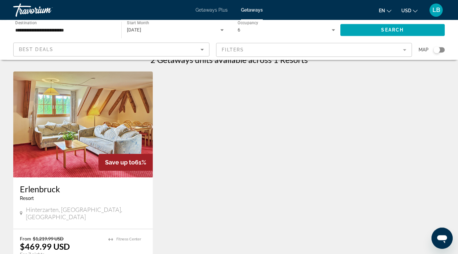
click at [81, 120] on img "Main content" at bounding box center [82, 124] width 139 height 106
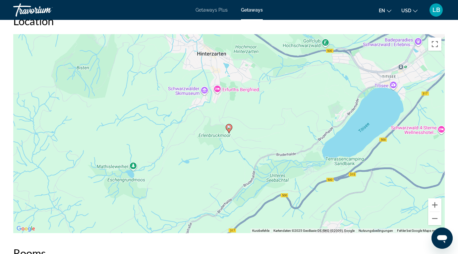
scroll to position [1016, 0]
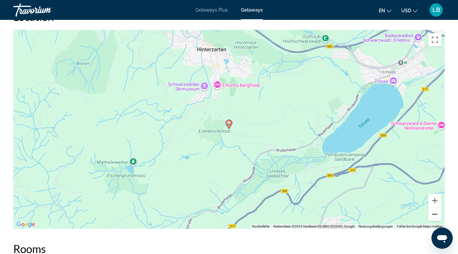
click at [437, 214] on button "Verkleinern" at bounding box center [434, 213] width 13 height 13
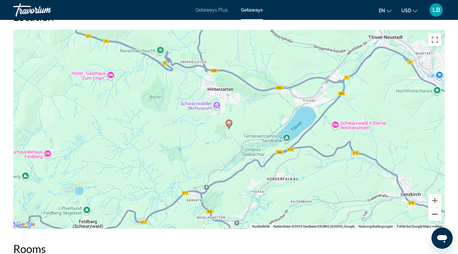
click at [437, 214] on button "Verkleinern" at bounding box center [434, 213] width 13 height 13
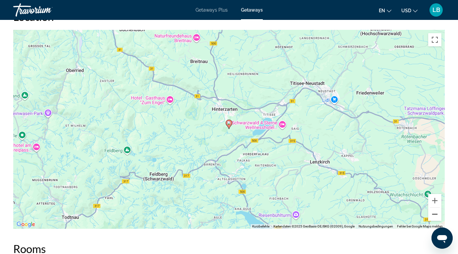
click at [437, 214] on button "Verkleinern" at bounding box center [434, 213] width 13 height 13
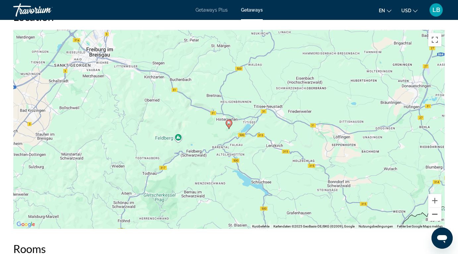
click at [437, 214] on button "Verkleinern" at bounding box center [434, 213] width 13 height 13
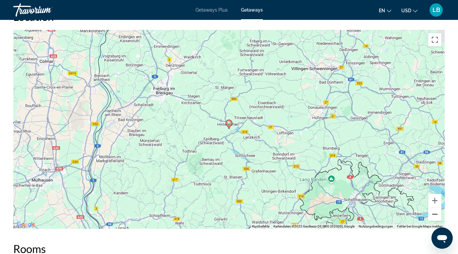
click at [437, 214] on button "Verkleinern" at bounding box center [434, 213] width 13 height 13
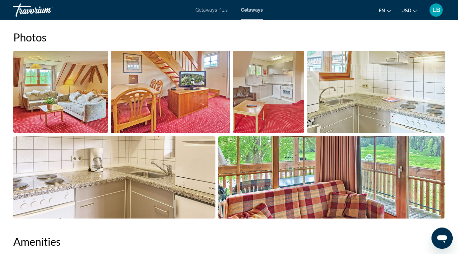
scroll to position [401, 0]
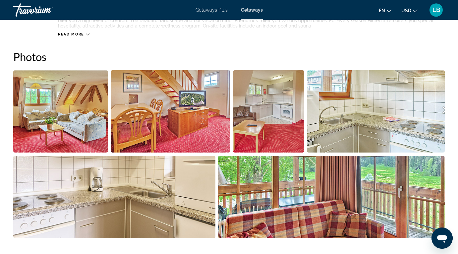
click at [92, 93] on img "Open full-screen image slider" at bounding box center [60, 111] width 95 height 82
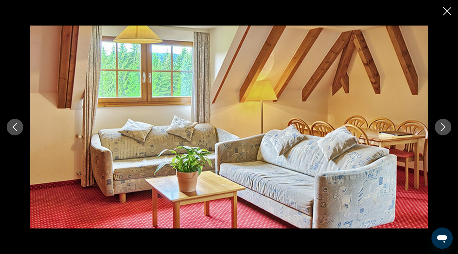
click at [444, 125] on icon "Next image" at bounding box center [443, 127] width 8 height 8
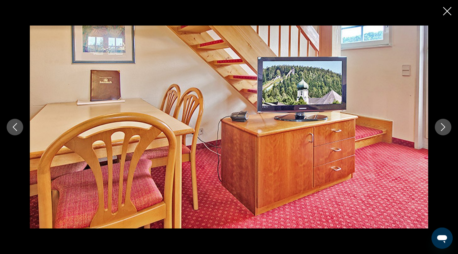
click at [444, 125] on icon "Next image" at bounding box center [443, 127] width 8 height 8
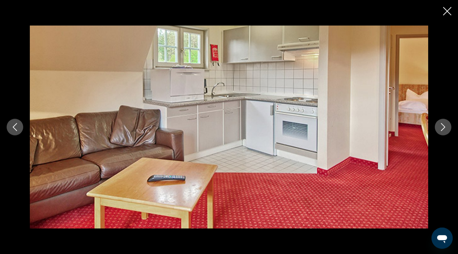
click at [444, 125] on icon "Next image" at bounding box center [443, 127] width 8 height 8
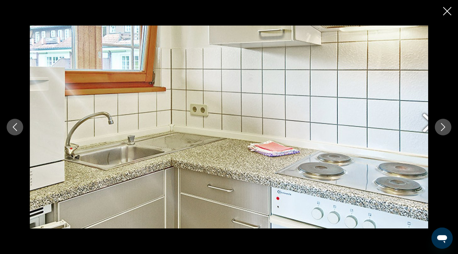
click at [444, 125] on icon "Next image" at bounding box center [443, 127] width 8 height 8
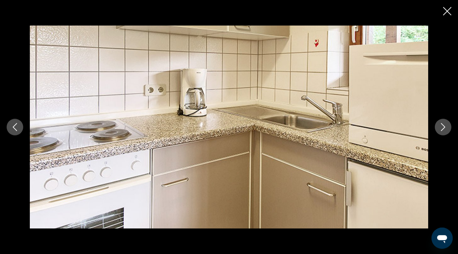
click at [444, 125] on icon "Next image" at bounding box center [443, 127] width 8 height 8
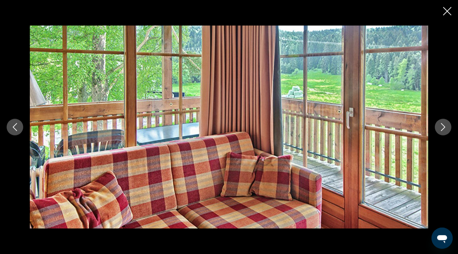
click at [444, 125] on icon "Next image" at bounding box center [443, 127] width 8 height 8
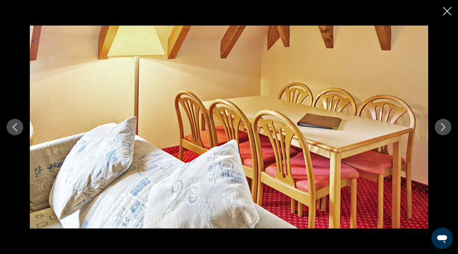
click at [444, 125] on icon "Next image" at bounding box center [443, 127] width 8 height 8
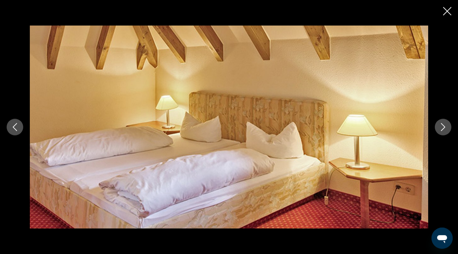
click at [444, 125] on icon "Next image" at bounding box center [443, 127] width 8 height 8
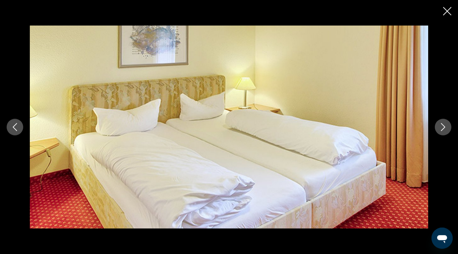
click at [444, 125] on icon "Next image" at bounding box center [443, 127] width 8 height 8
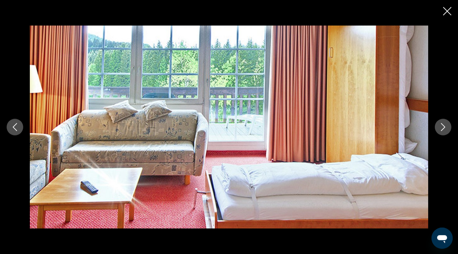
click at [444, 125] on icon "Next image" at bounding box center [443, 127] width 8 height 8
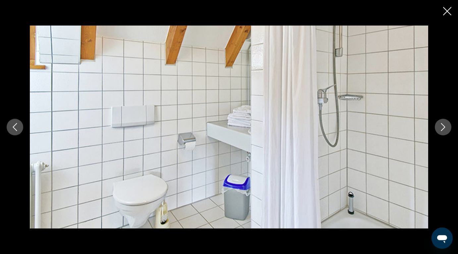
click at [444, 125] on icon "Next image" at bounding box center [443, 127] width 8 height 8
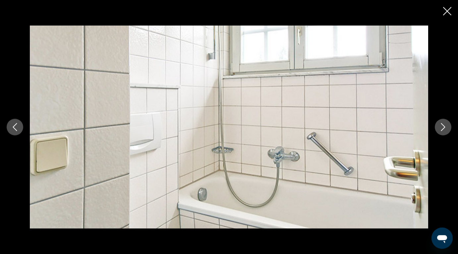
click at [444, 125] on icon "Next image" at bounding box center [443, 127] width 8 height 8
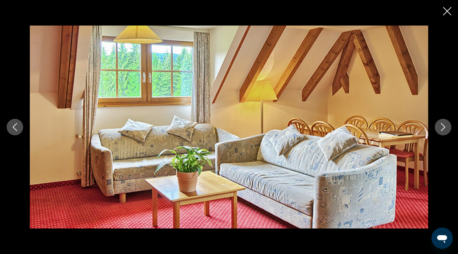
click at [444, 125] on icon "Next image" at bounding box center [443, 127] width 8 height 8
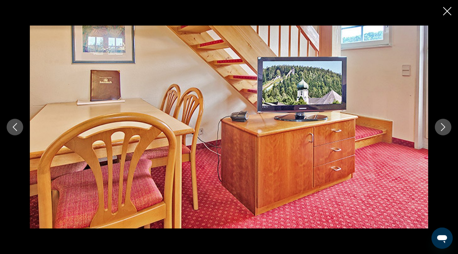
click at [444, 125] on icon "Next image" at bounding box center [443, 127] width 8 height 8
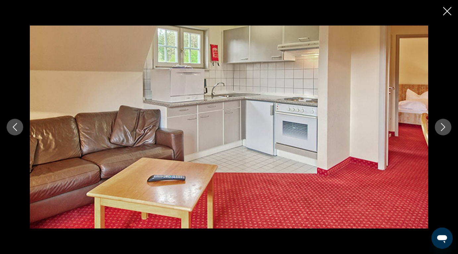
click at [450, 8] on icon "Close slideshow" at bounding box center [447, 11] width 8 height 8
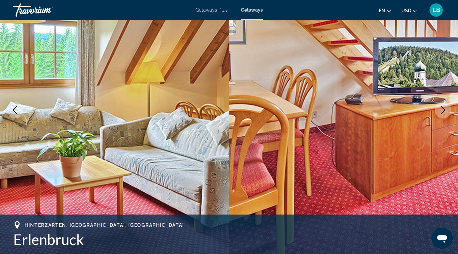
scroll to position [0, 0]
